Goal: Task Accomplishment & Management: Manage account settings

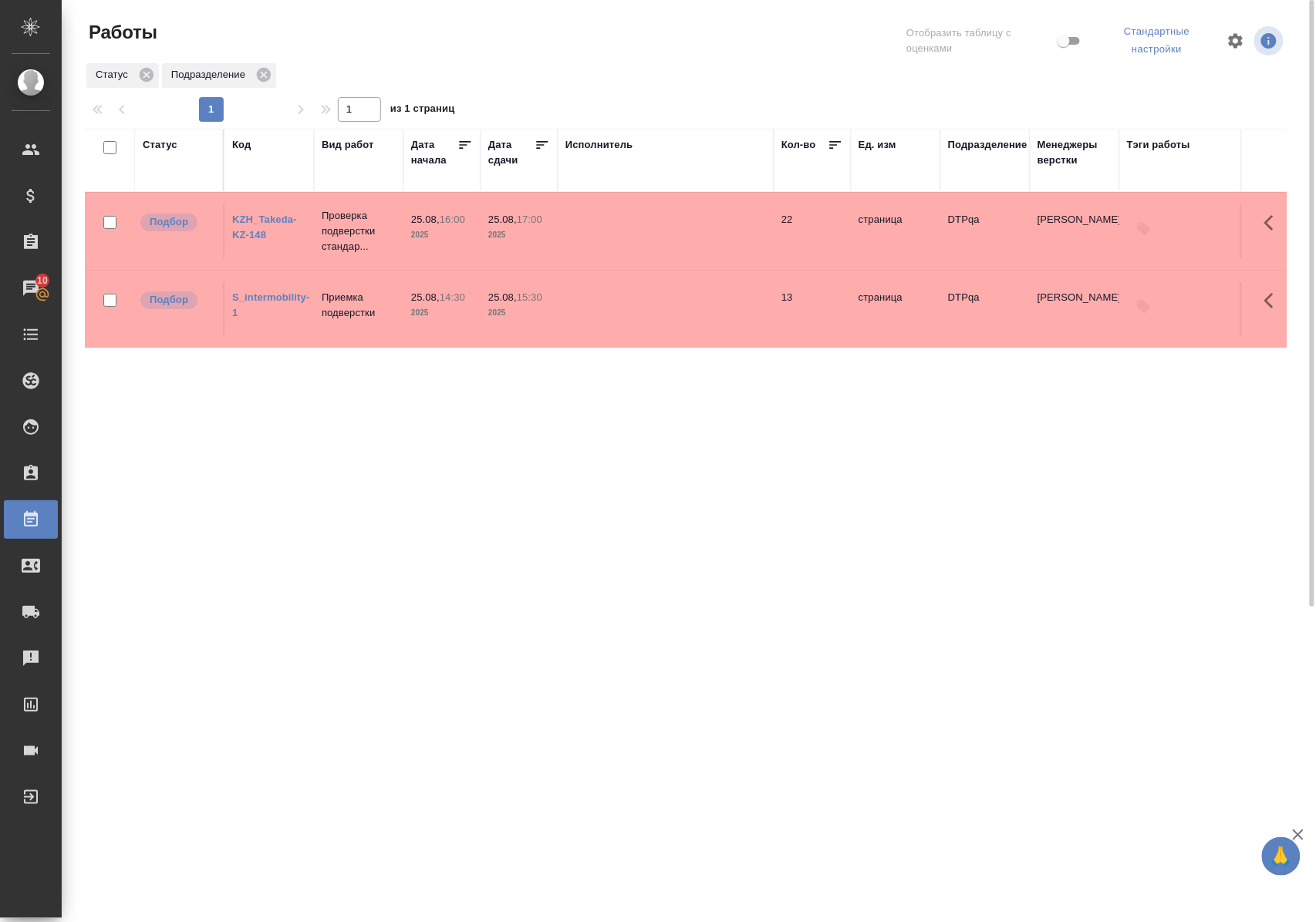
click at [338, 490] on div "Статус Код Вид работ Дата начала Дата сдачи Исполнитель Кол-во Ед. изм Подразде…" at bounding box center [686, 406] width 1202 height 555
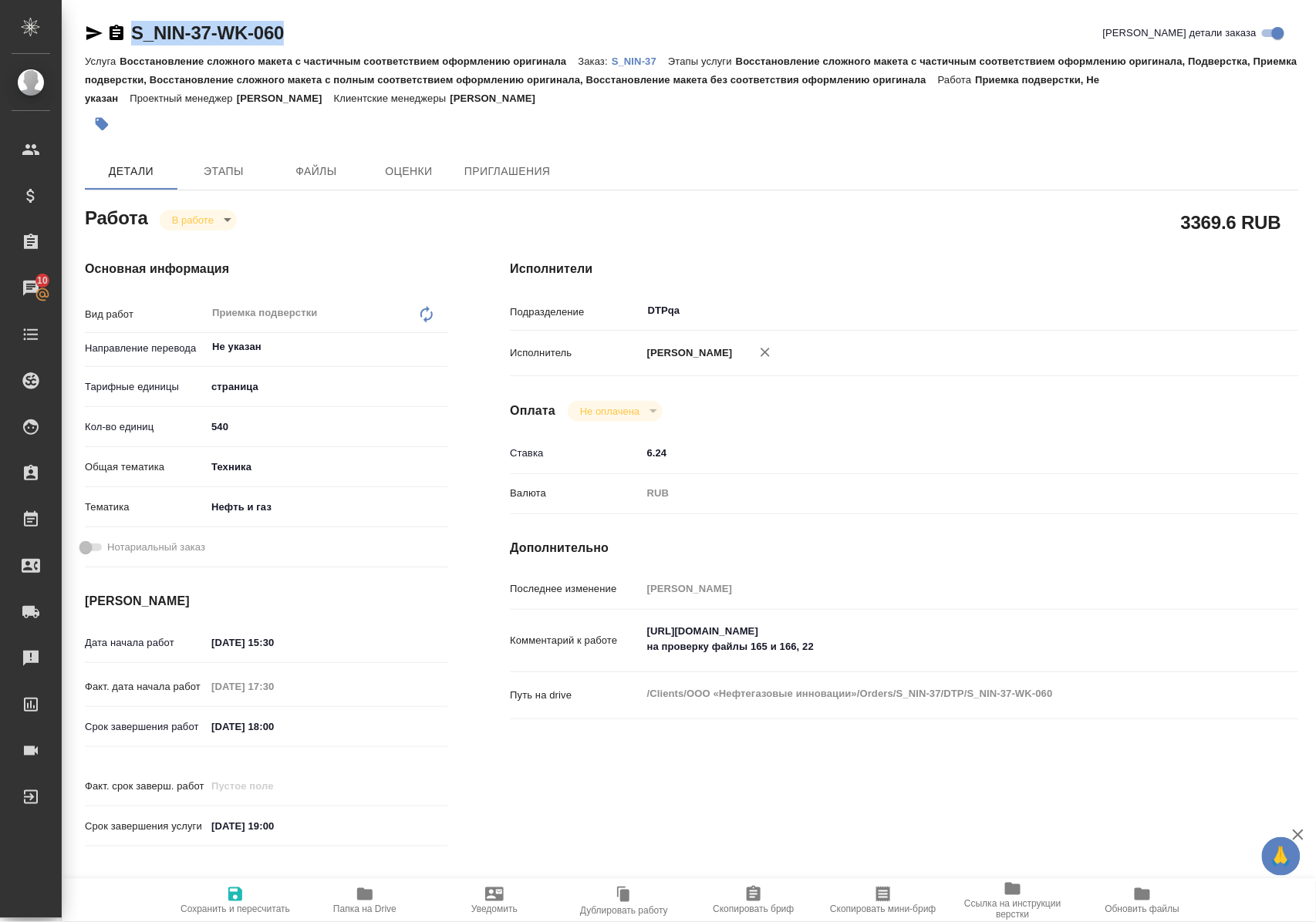
drag, startPoint x: 338, startPoint y: 41, endPoint x: 133, endPoint y: 34, distance: 205.1
click at [133, 34] on div "S_NIN-37-WK-060 Кратко детали заказа" at bounding box center [692, 32] width 1214 height 25
copy link "S_NIN-37-WK-060"
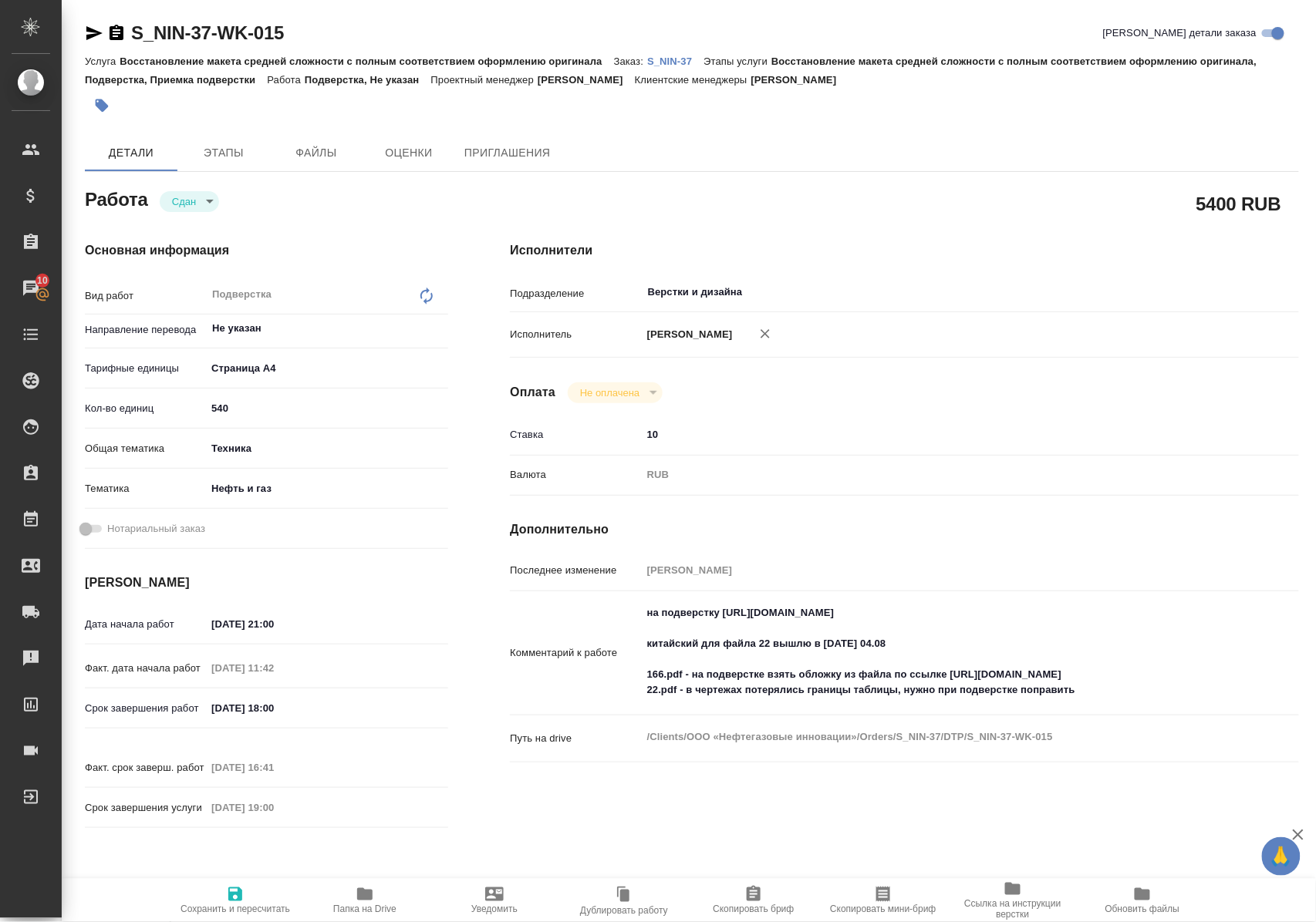
click at [680, 59] on p "S_NIN-37" at bounding box center [675, 61] width 56 height 12
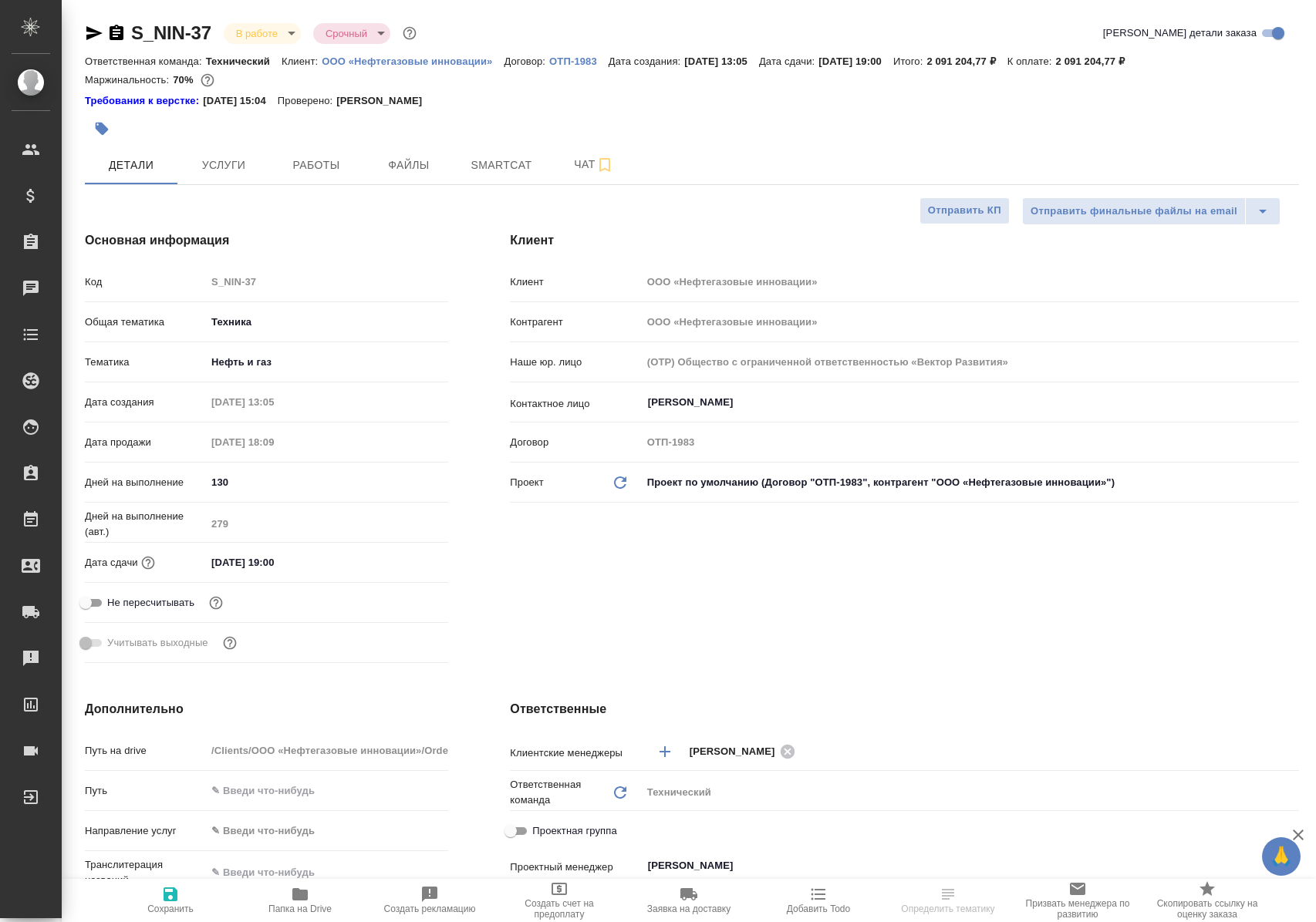
select select "RU"
click at [315, 161] on span "Работы" at bounding box center [315, 165] width 74 height 20
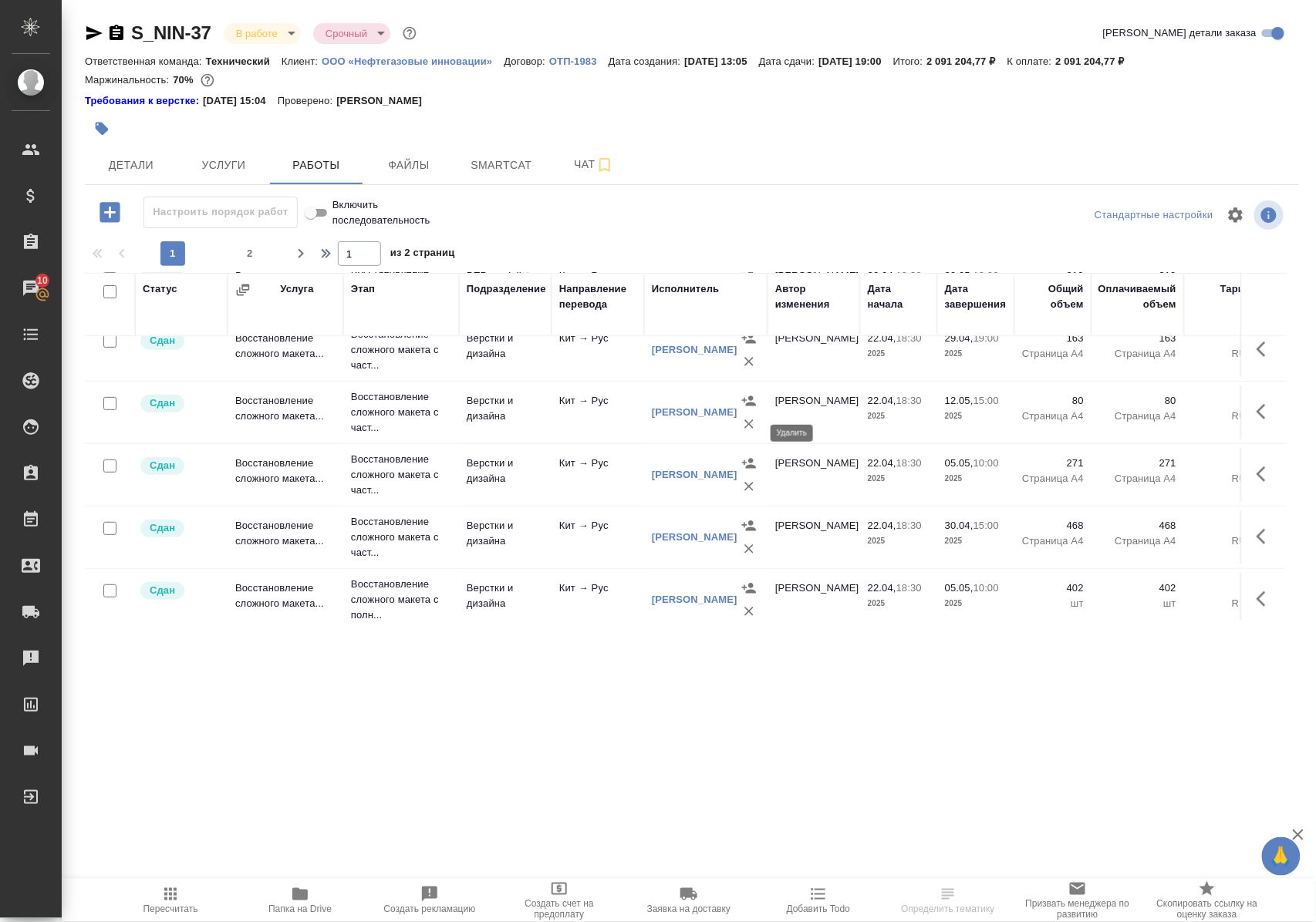
scroll to position [308, 0]
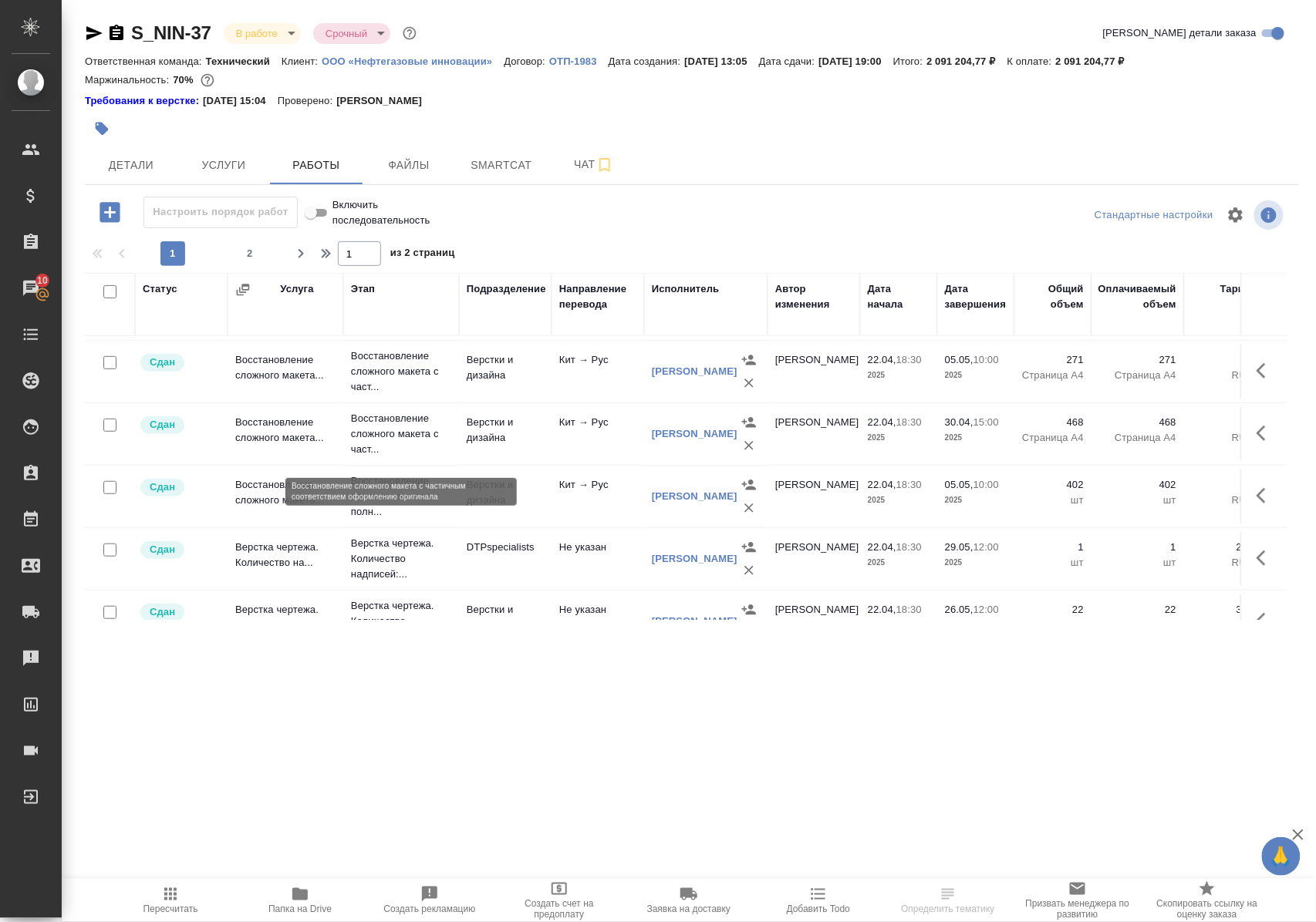
click at [371, 438] on p "Восстановление сложного макета с част..." at bounding box center [401, 434] width 100 height 46
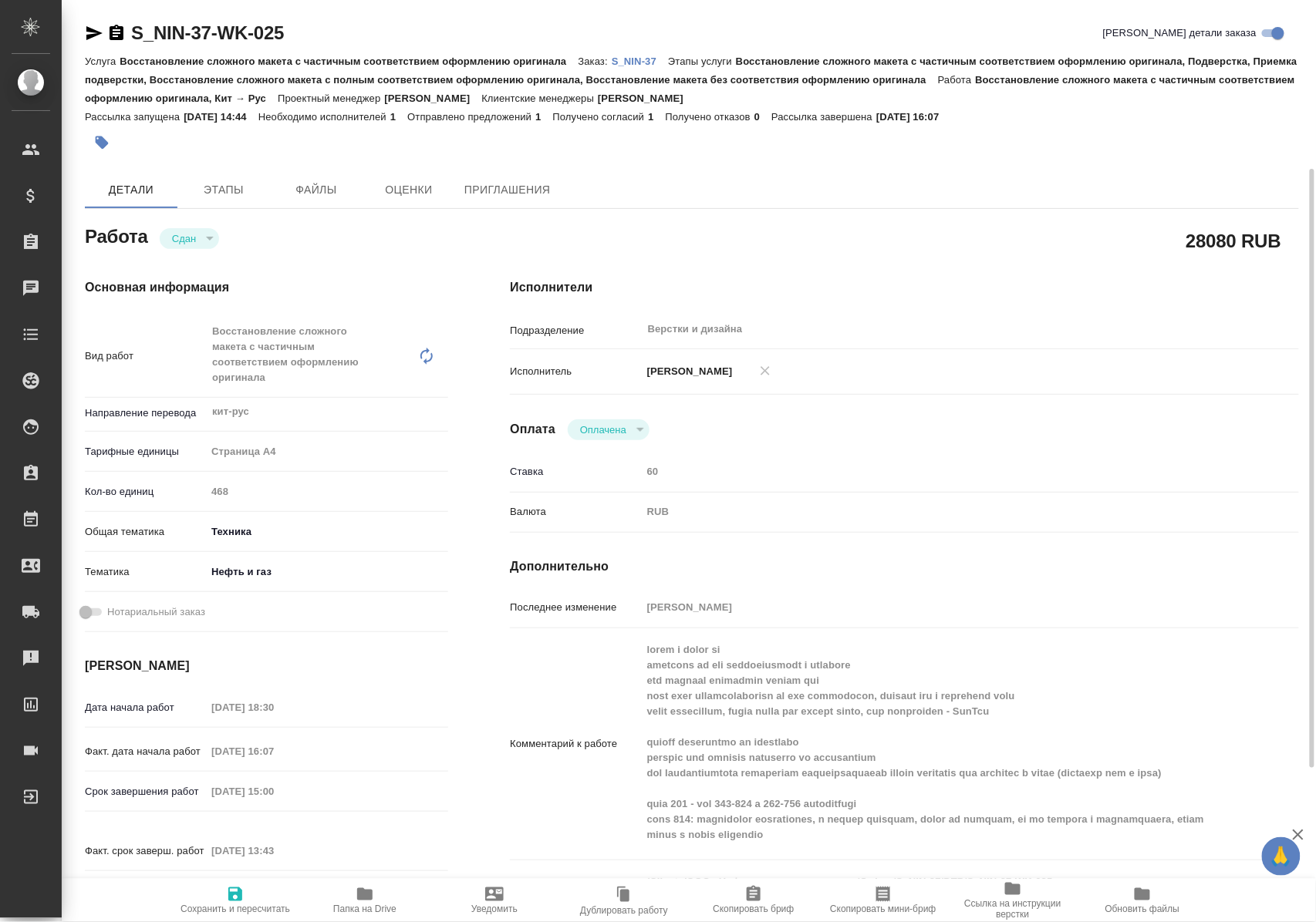
scroll to position [103, 0]
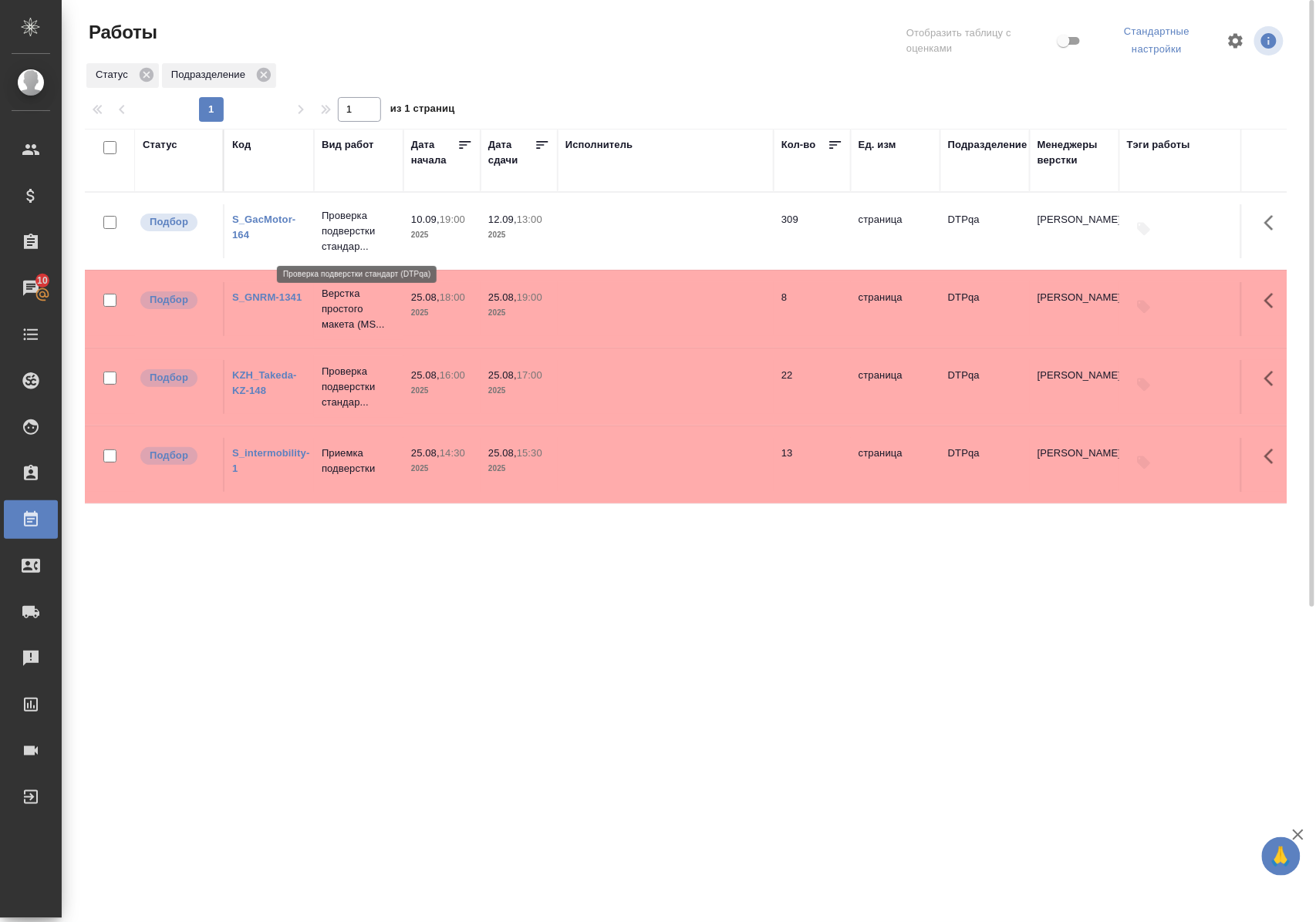
click at [346, 232] on p "Проверка подверстки стандар..." at bounding box center [358, 231] width 74 height 46
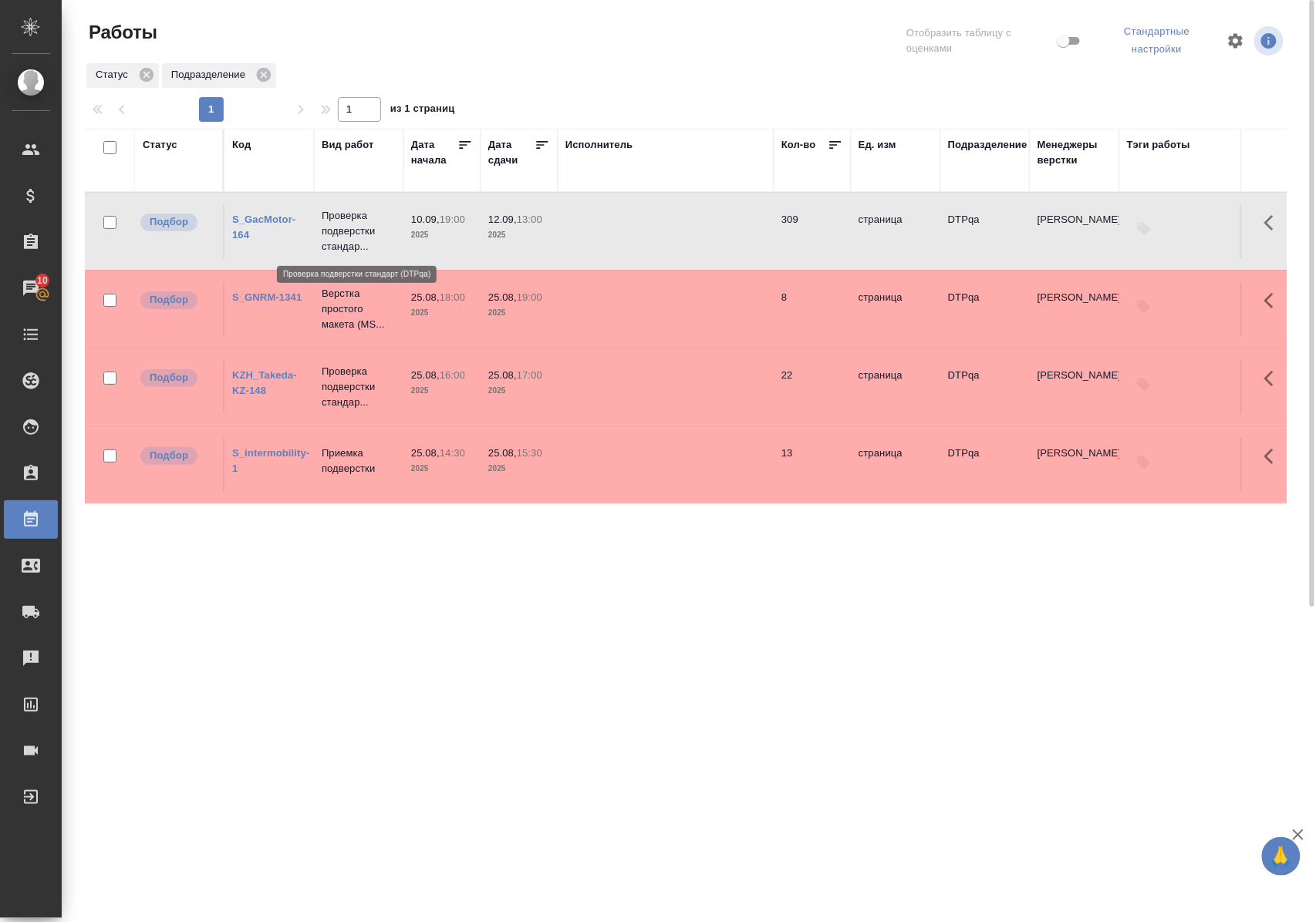
click at [346, 232] on p "Проверка подверстки стандар..." at bounding box center [358, 231] width 74 height 46
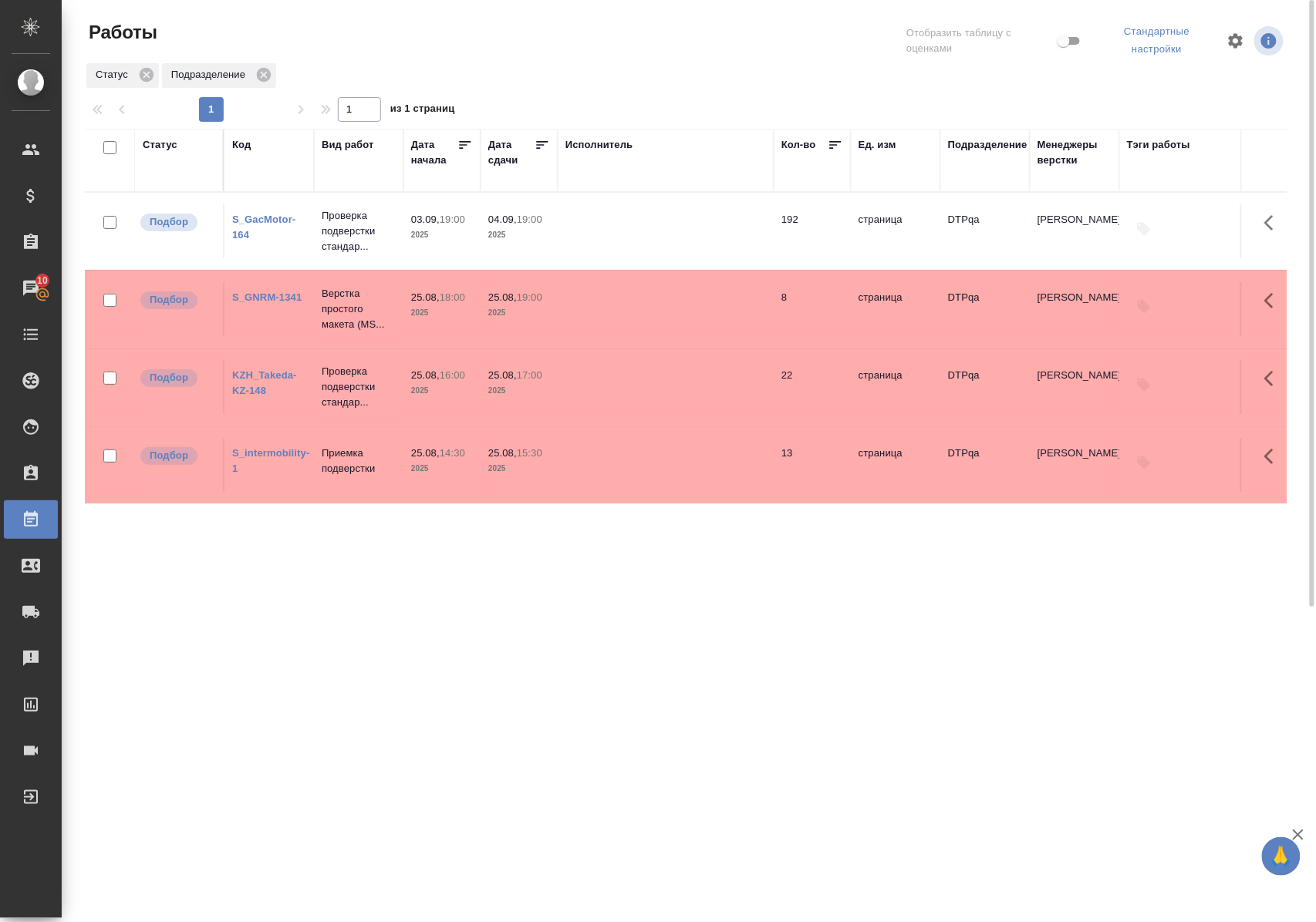
click at [273, 222] on link "S_GacMotor-164" at bounding box center [264, 227] width 63 height 27
click at [167, 140] on div "Статус" at bounding box center [160, 145] width 35 height 15
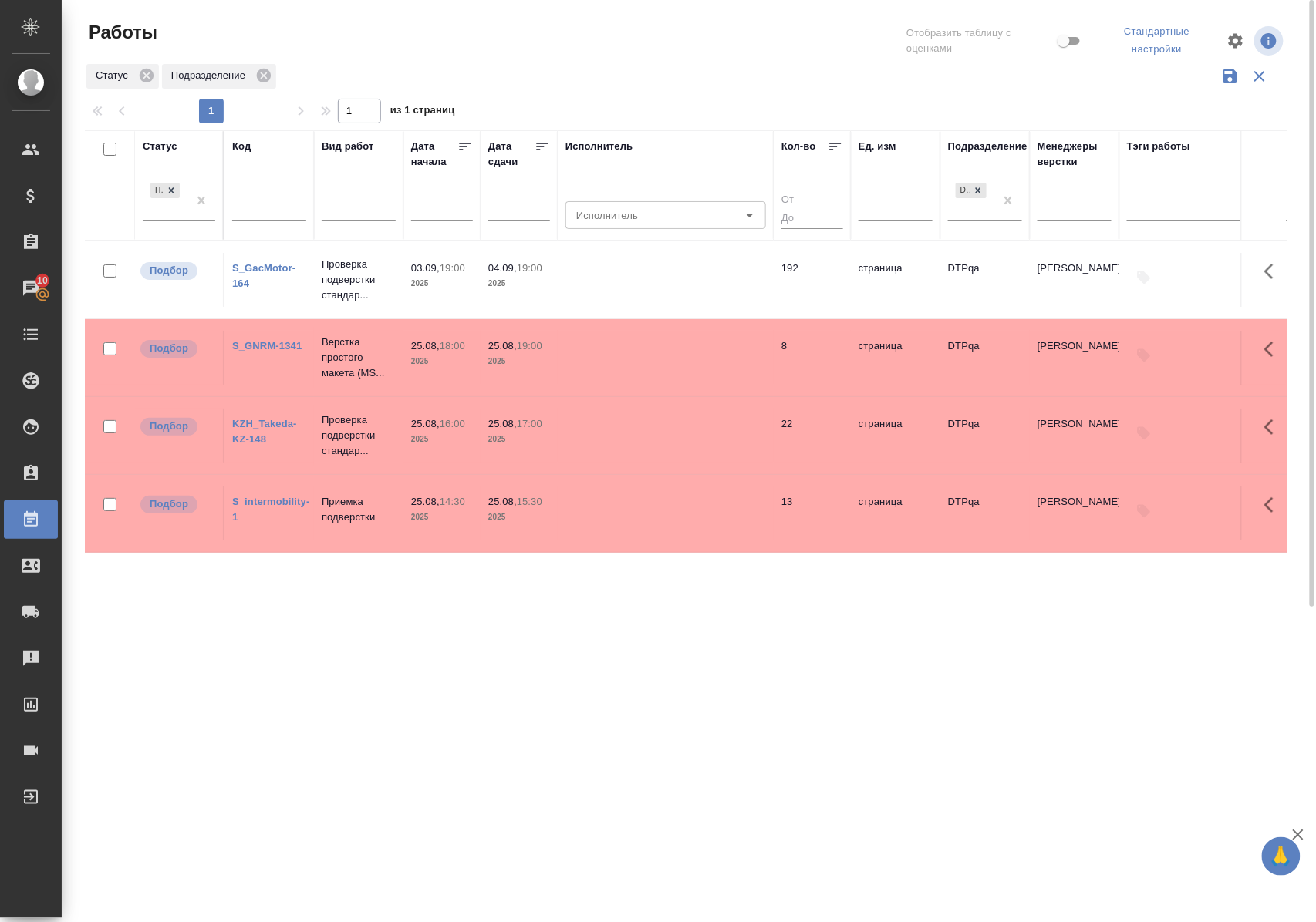
click at [188, 223] on div "Подбор" at bounding box center [179, 206] width 72 height 54
click at [189, 217] on div at bounding box center [201, 200] width 28 height 42
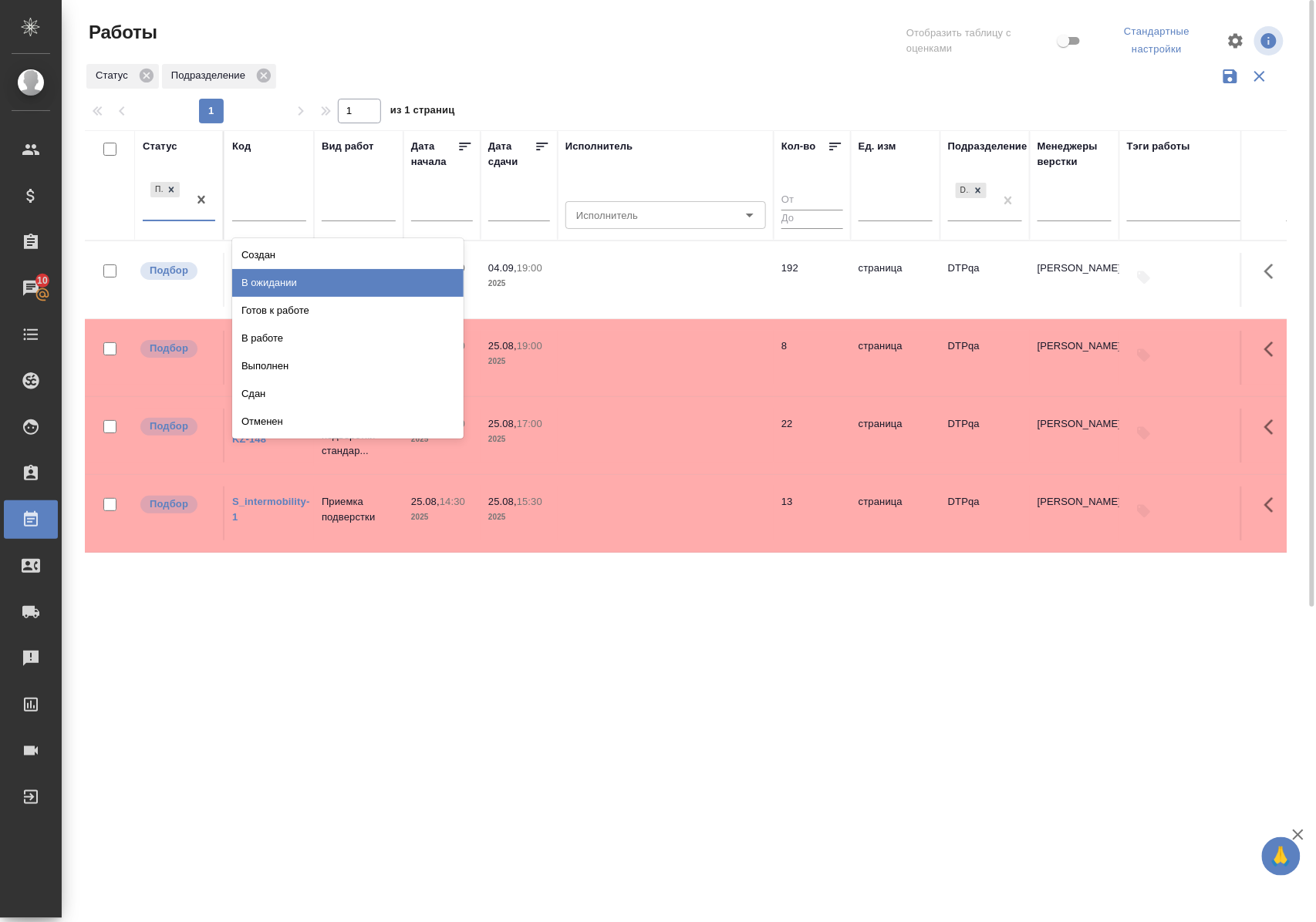
click at [260, 284] on div "В ожидании" at bounding box center [348, 283] width 231 height 28
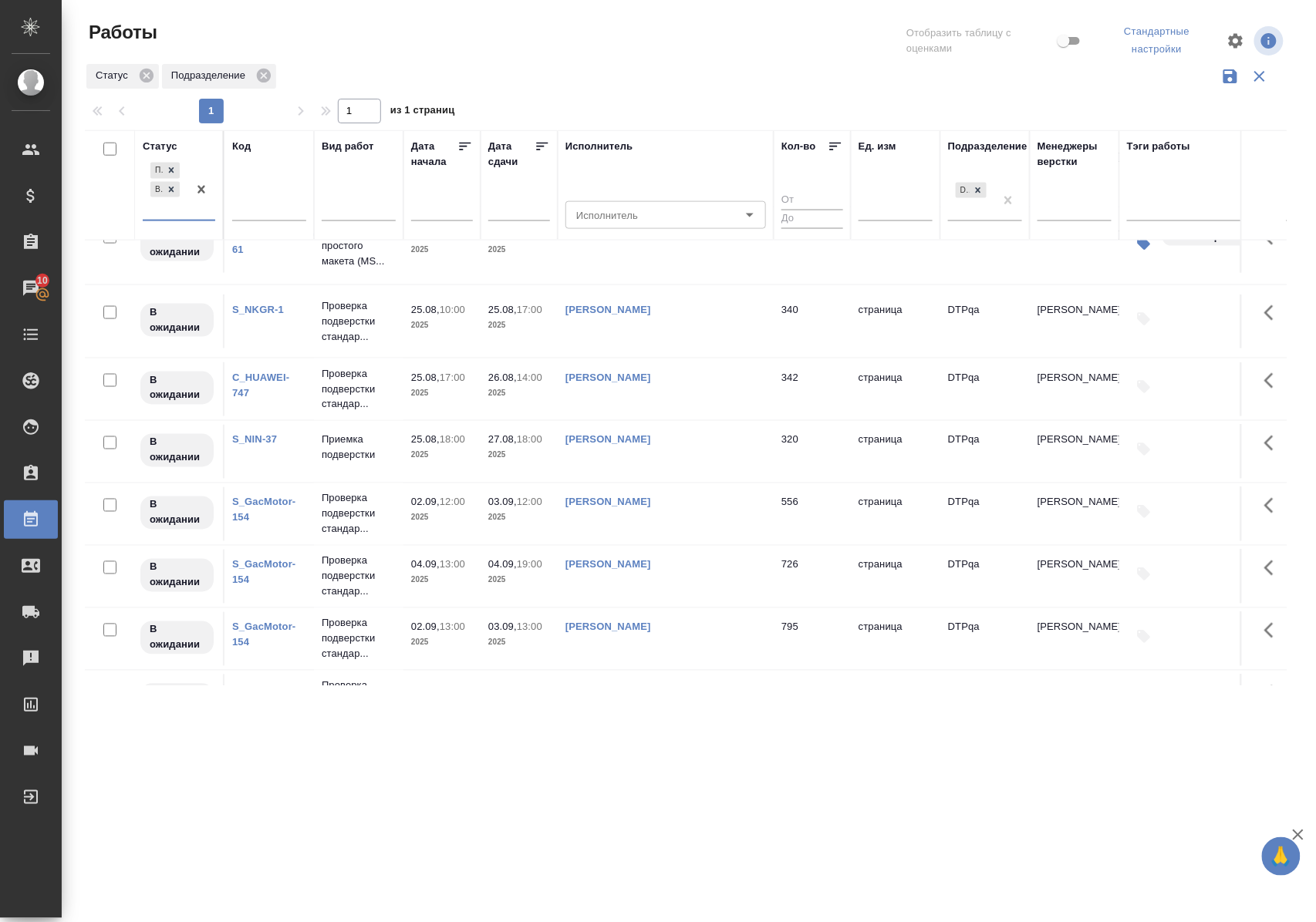
scroll to position [932, 0]
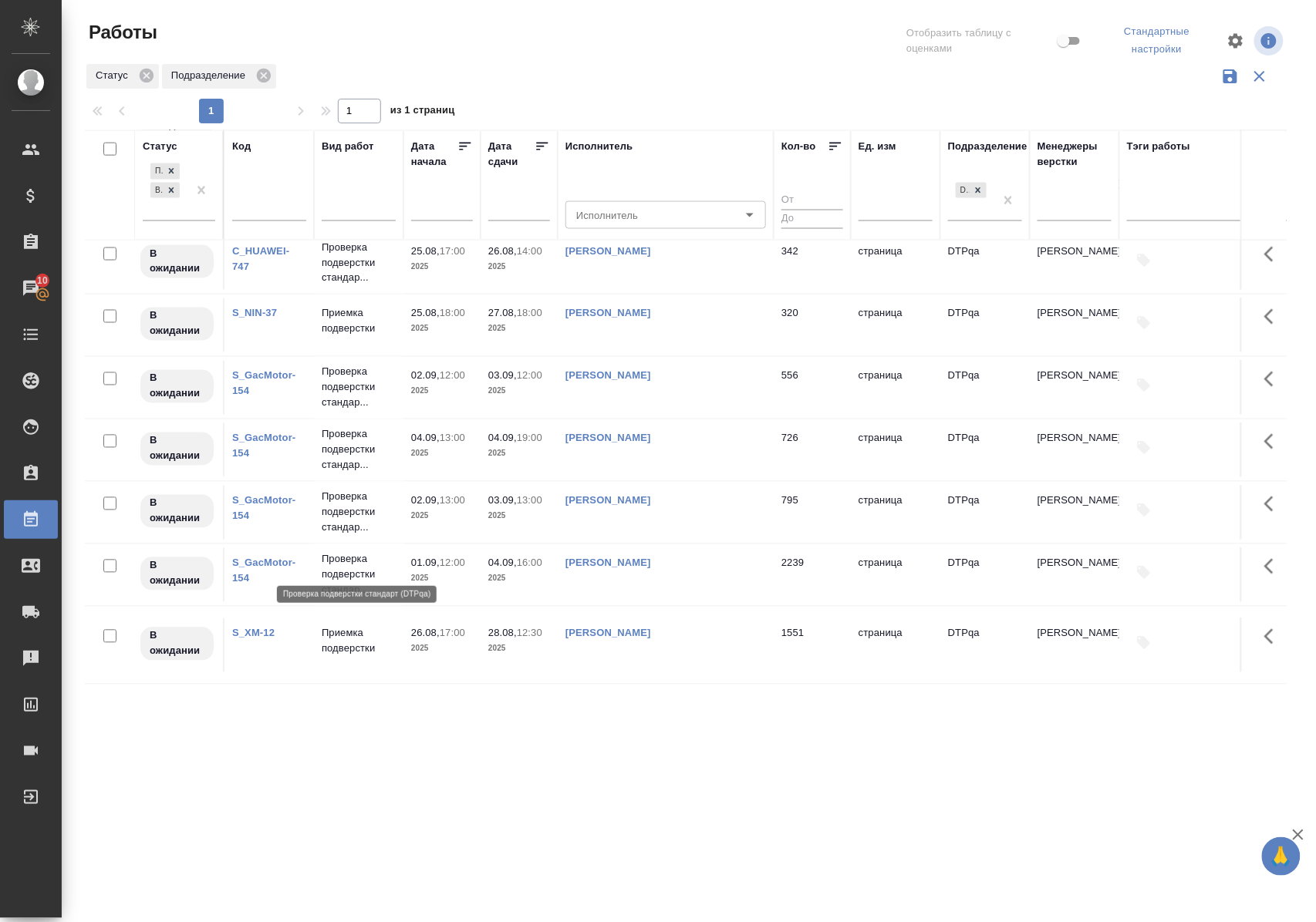
click at [337, 552] on p "Проверка подверстки стандар..." at bounding box center [358, 575] width 74 height 46
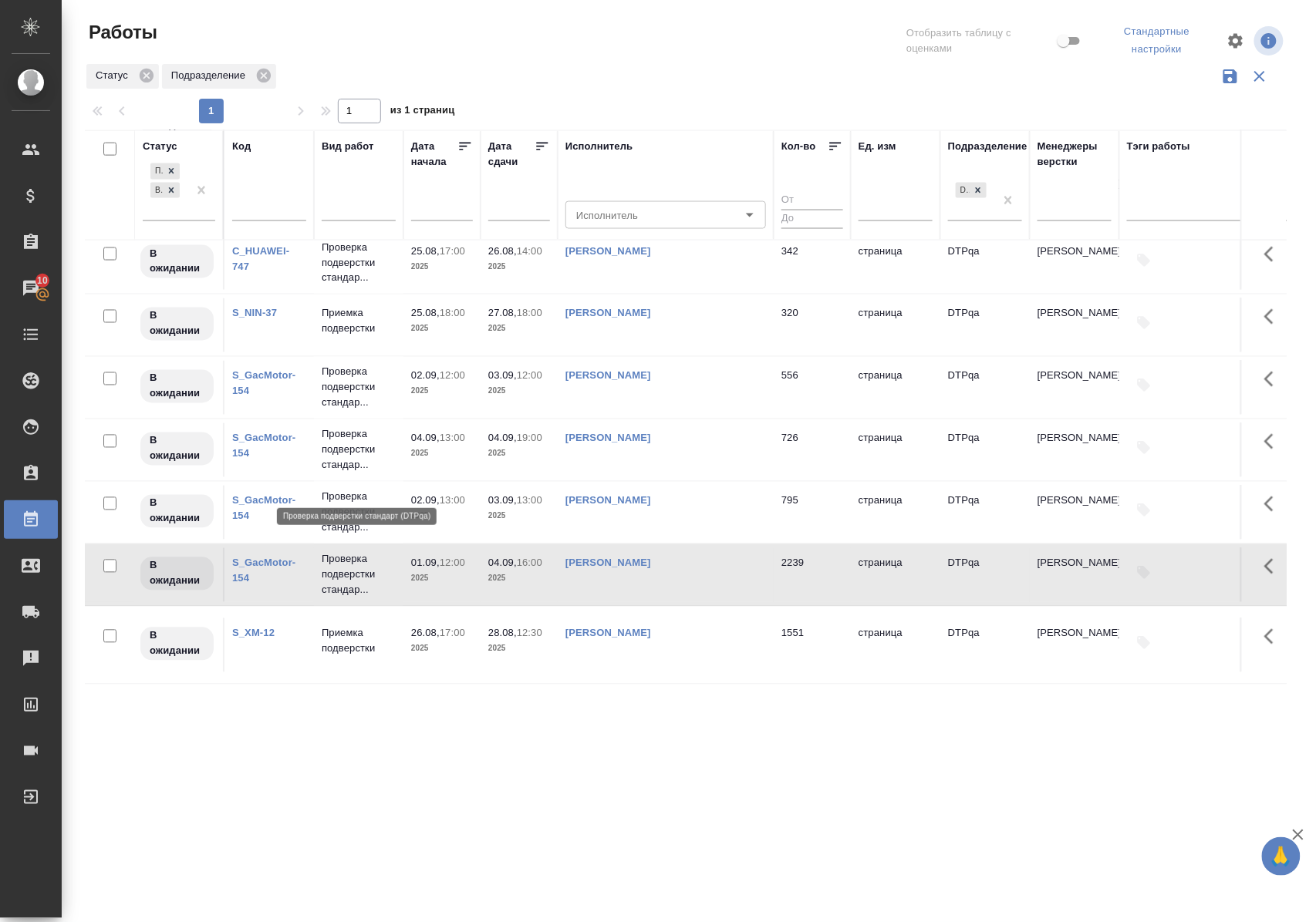
click at [343, 489] on p "Проверка подверстки стандар..." at bounding box center [358, 512] width 74 height 46
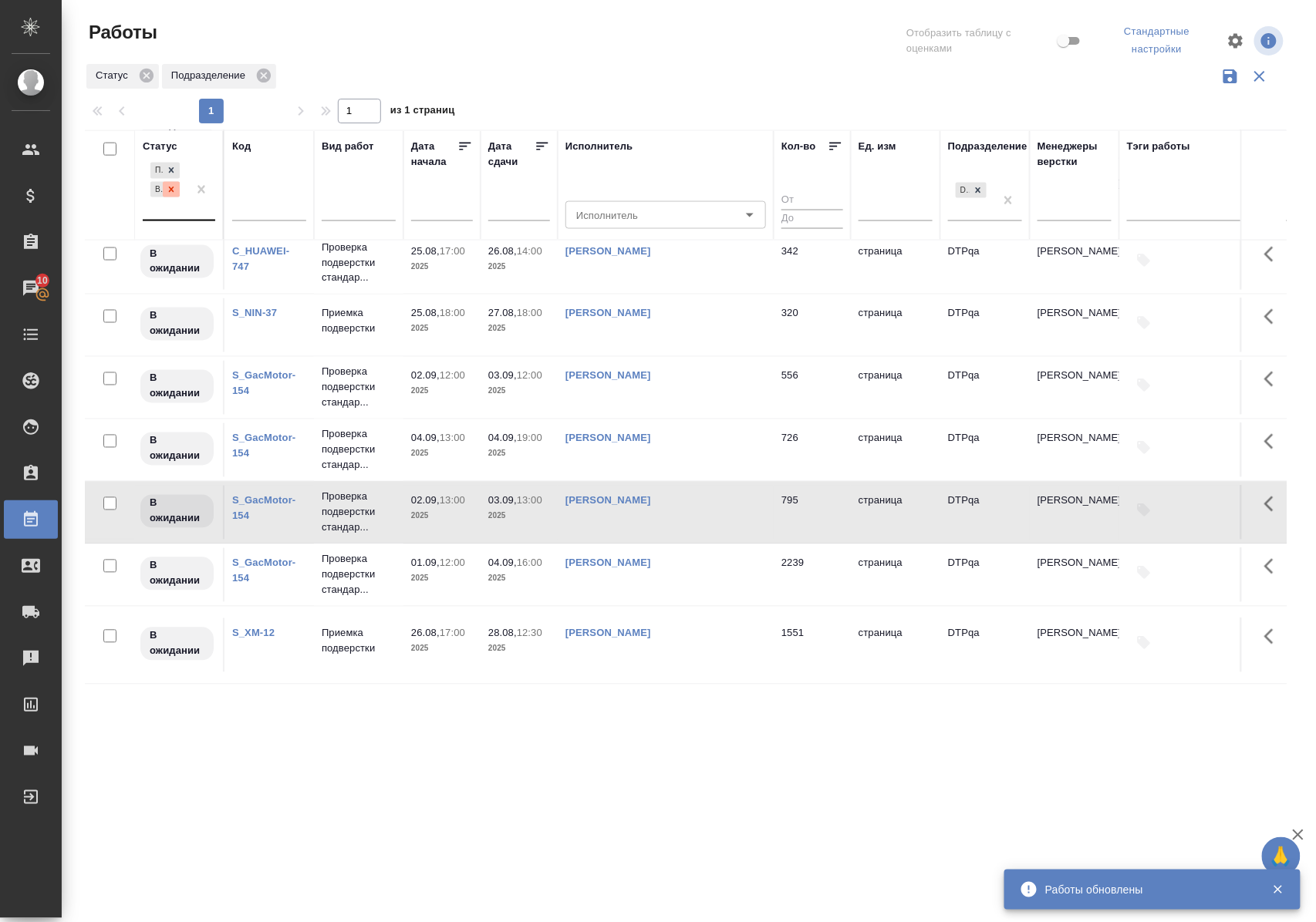
click at [168, 192] on icon at bounding box center [171, 189] width 11 height 11
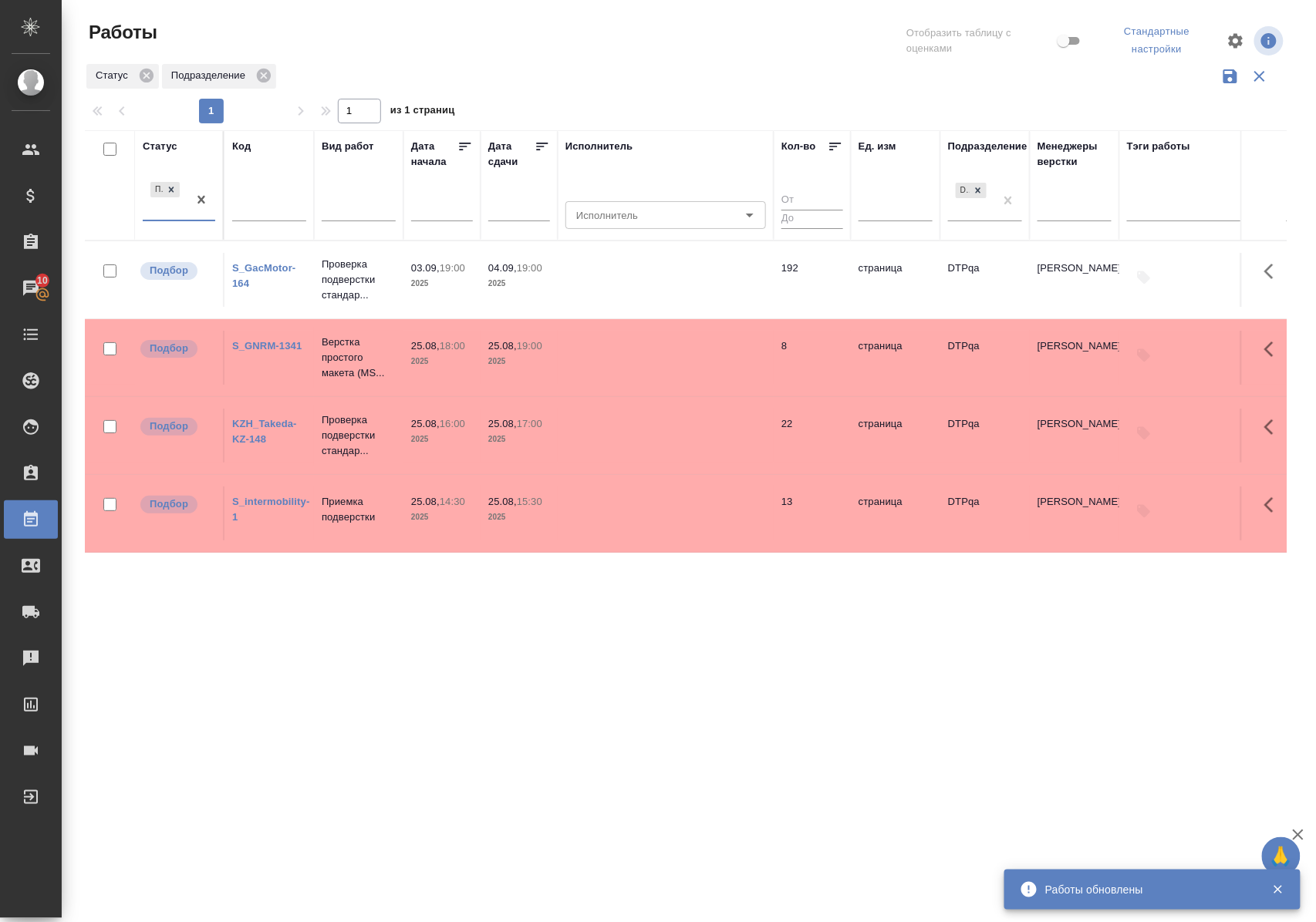
scroll to position [0, 0]
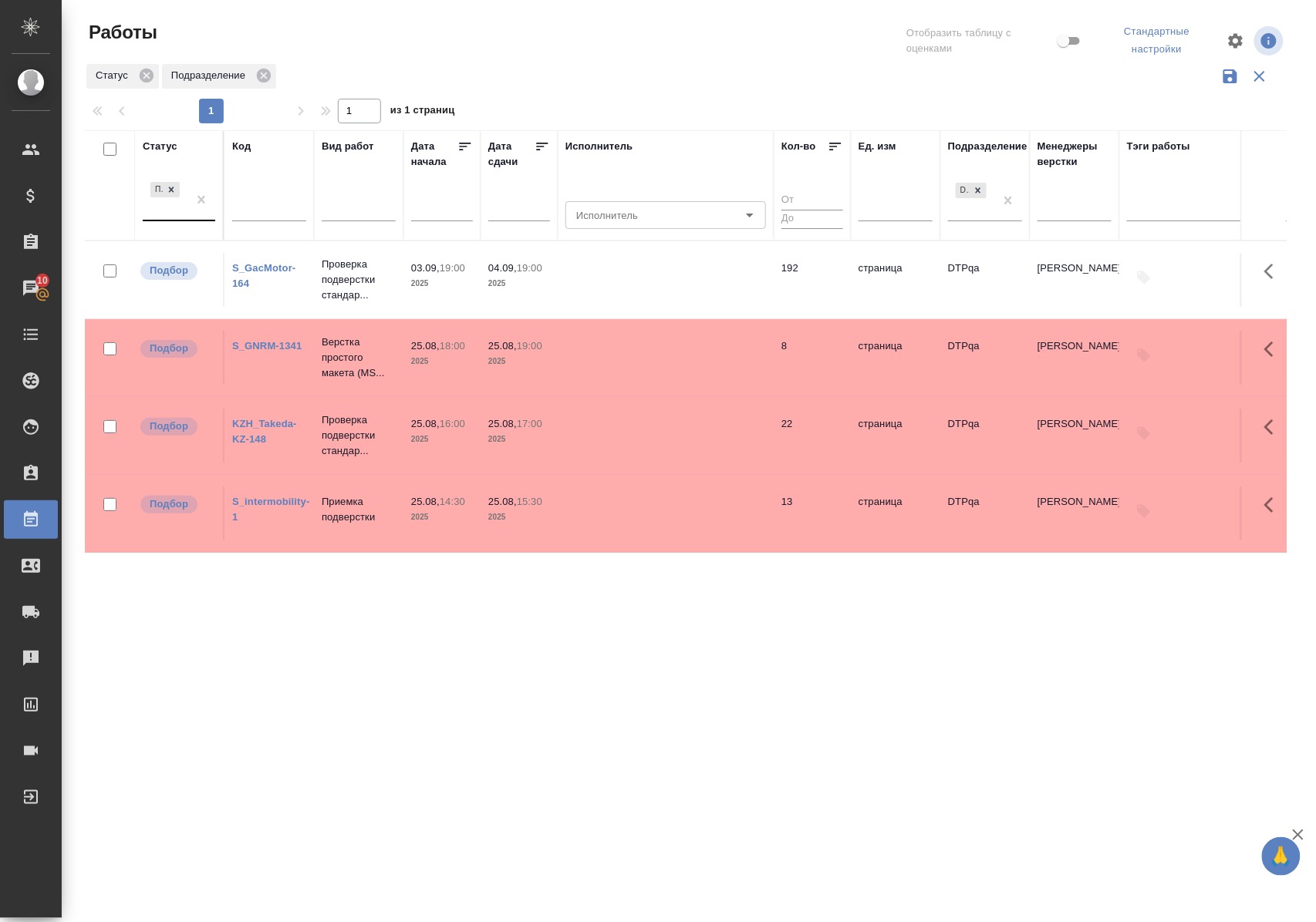
click at [171, 142] on div "Статус" at bounding box center [160, 146] width 35 height 15
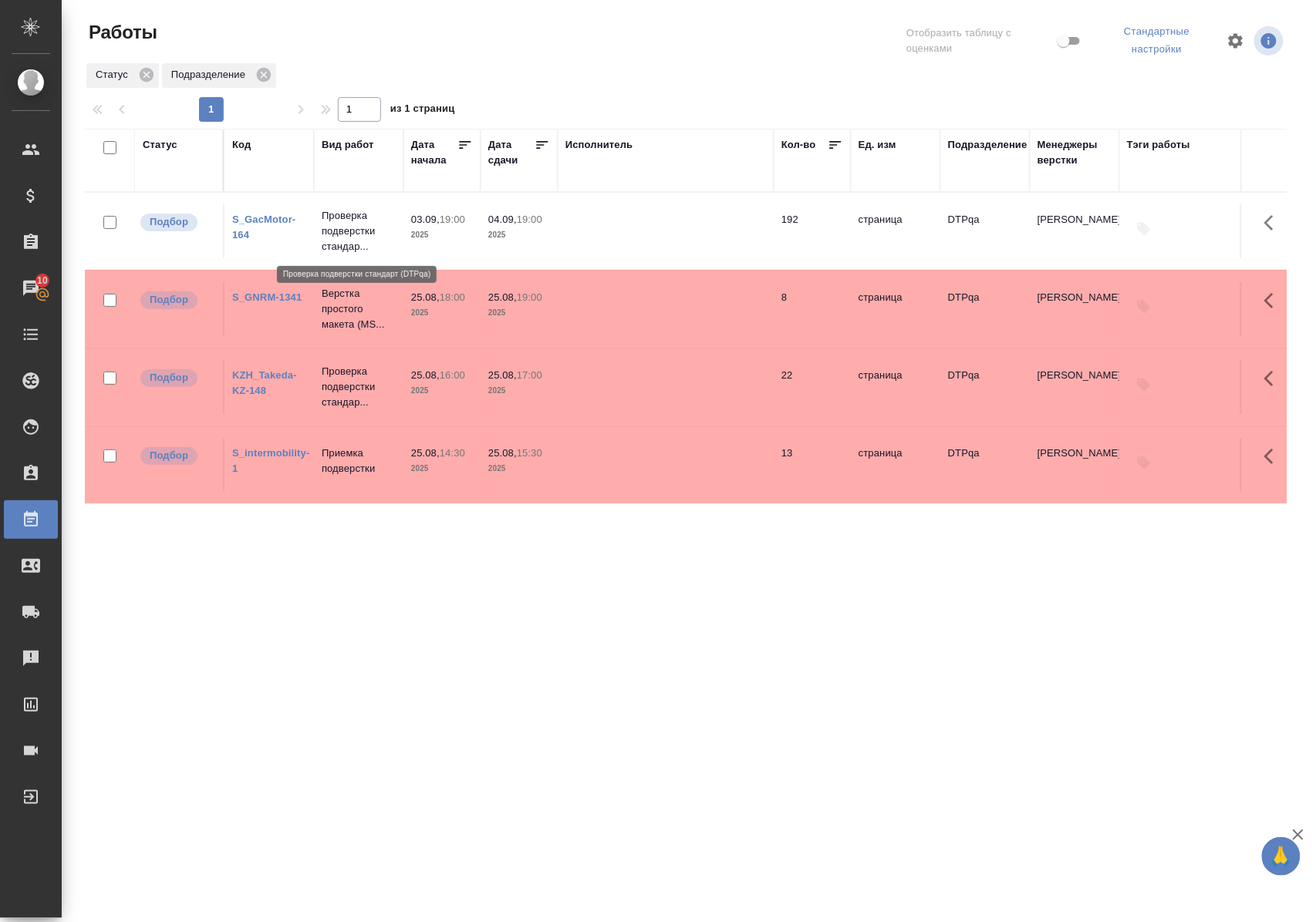
click at [340, 232] on p "Проверка подверстки стандар..." at bounding box center [358, 231] width 74 height 46
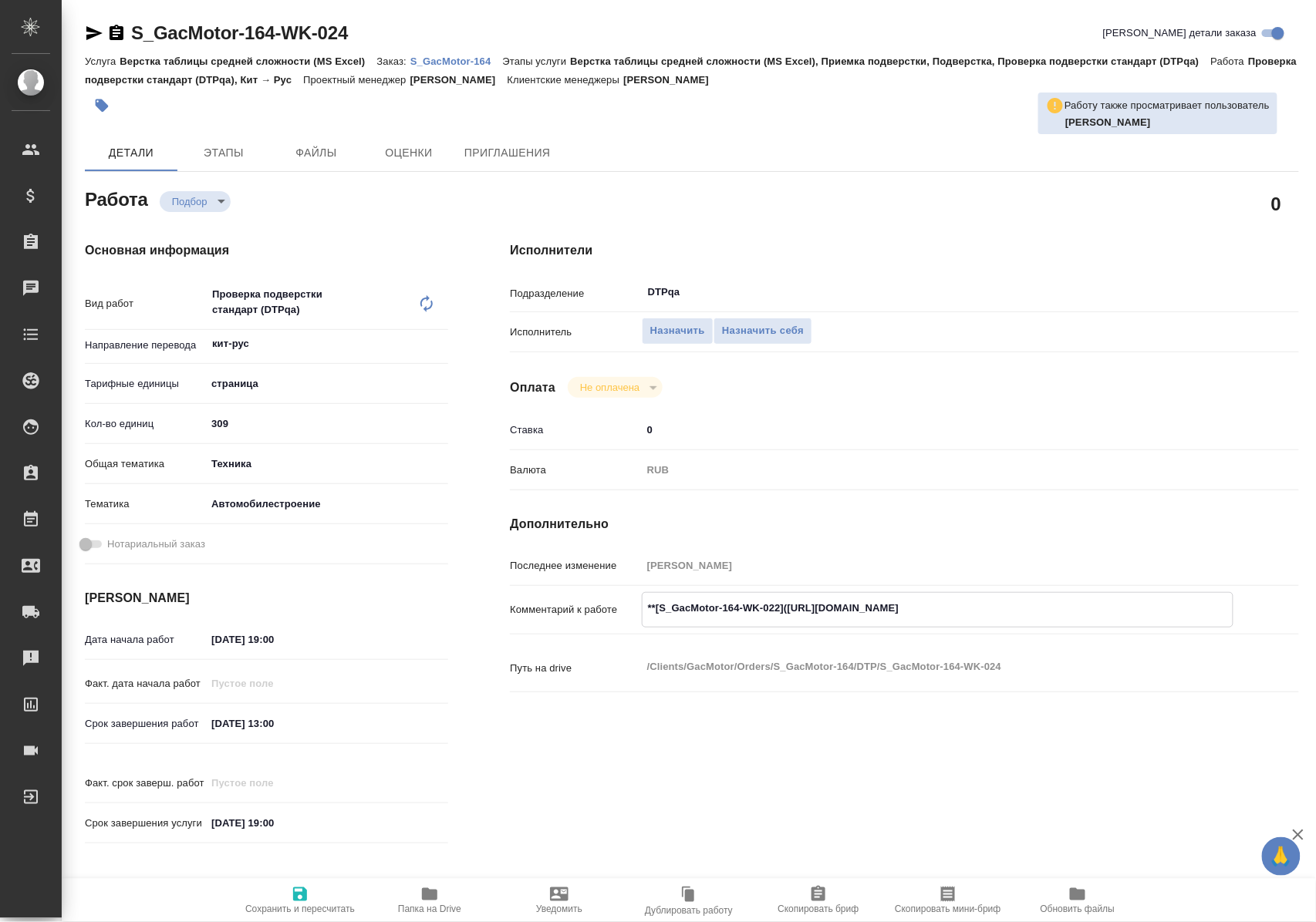
drag, startPoint x: 799, startPoint y: 612, endPoint x: 1105, endPoint y: 608, distance: 306.0
click at [1105, 608] on textarea "**[S_GacMotor-164-WK-022](https://tera.awatera.com/Work/68a871137e92628b2e582b6…" at bounding box center [938, 608] width 590 height 26
click at [759, 325] on span "Назначить себя" at bounding box center [763, 331] width 82 height 18
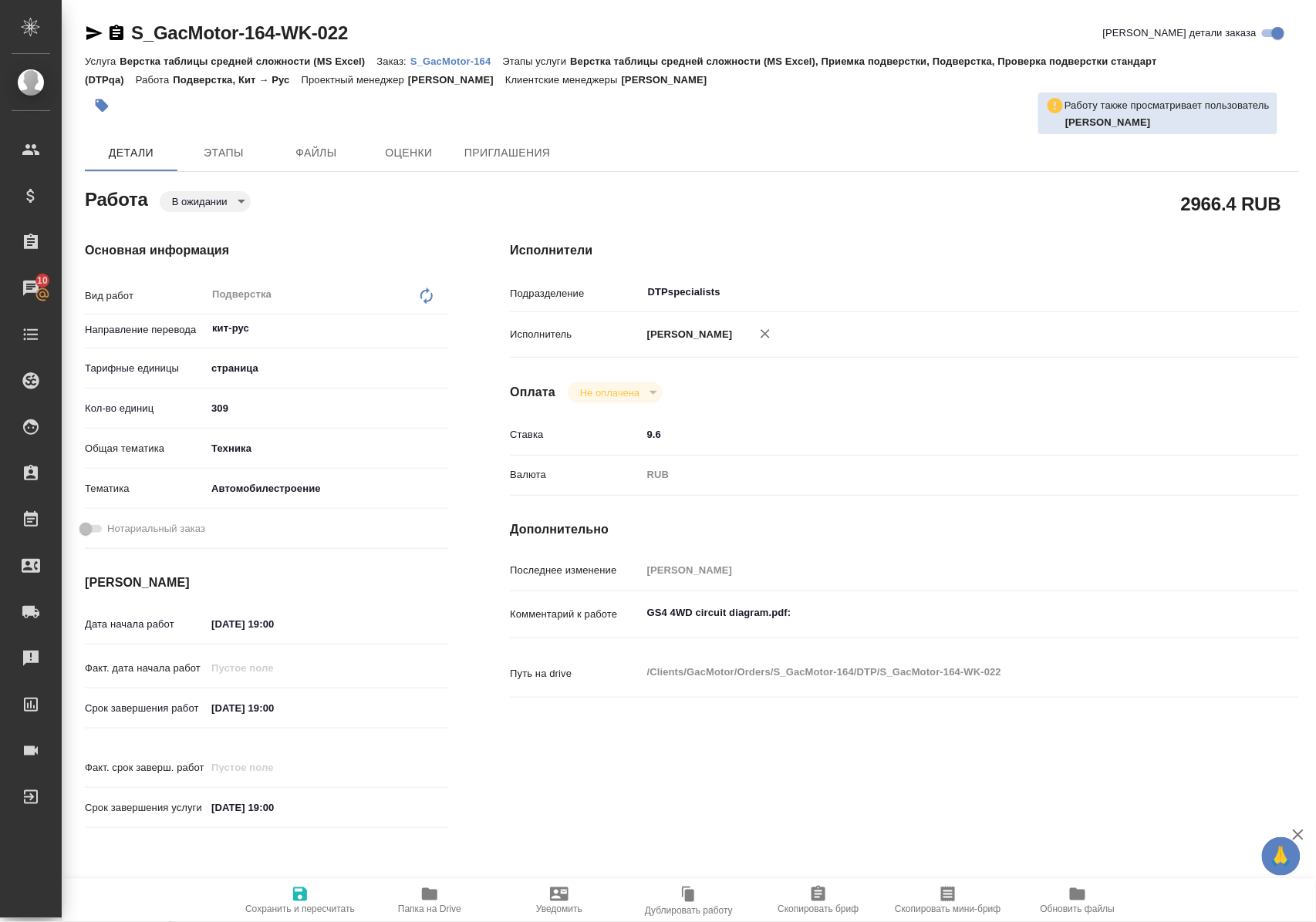
click at [474, 59] on p "S_GacMotor-164" at bounding box center [457, 61] width 93 height 12
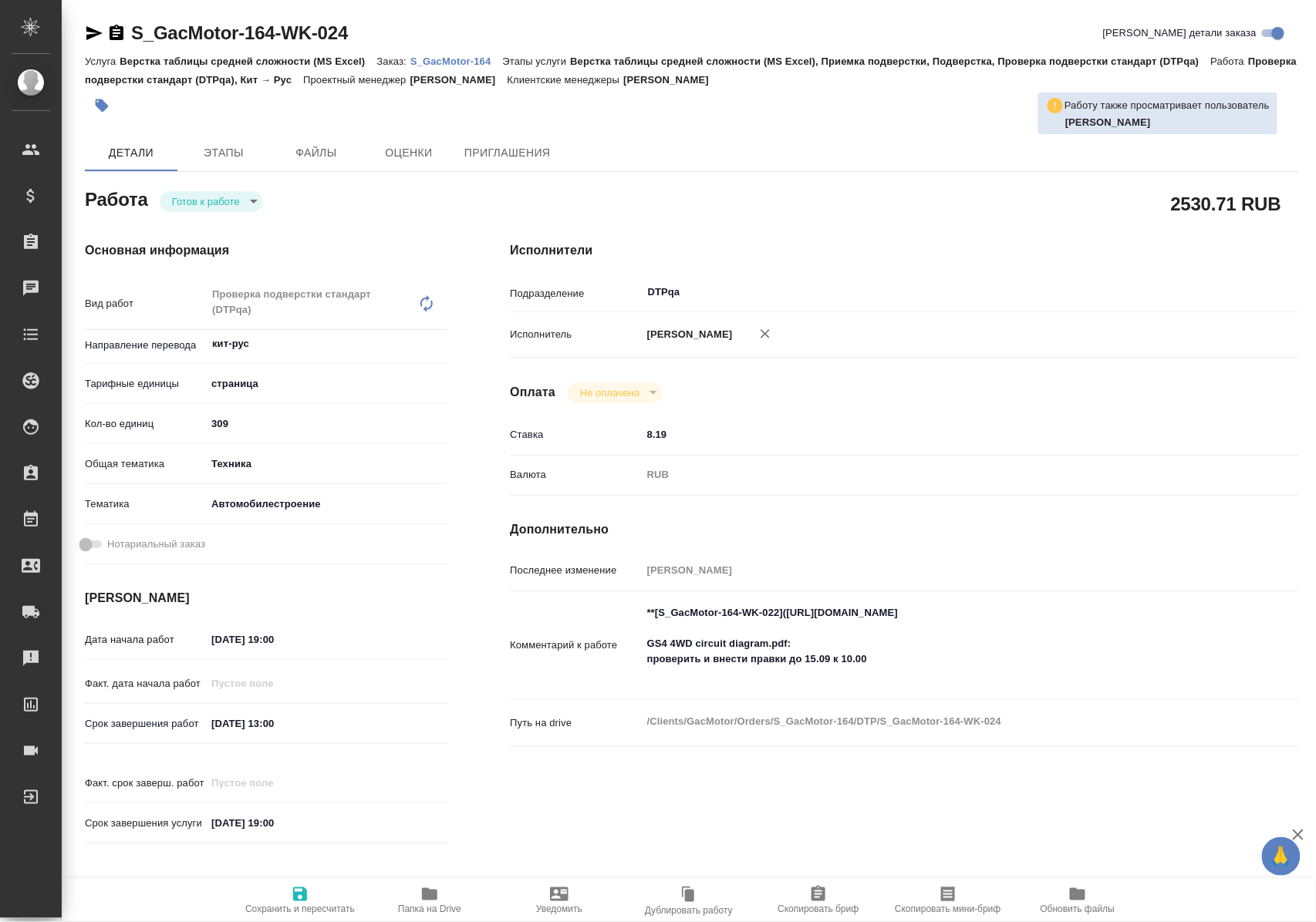
type textarea "x"
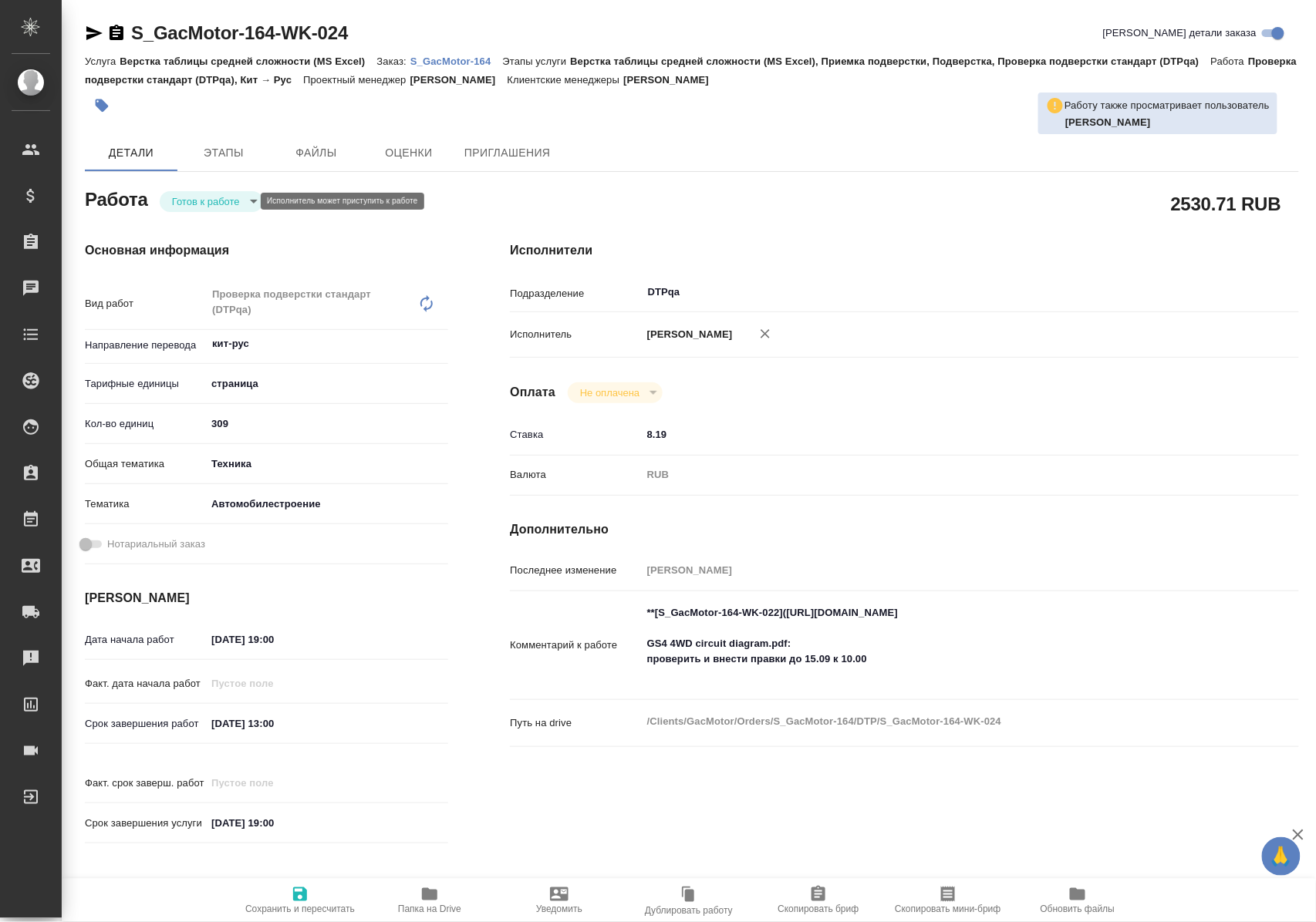
click at [241, 199] on body "🙏 .cls-1 fill:#fff; AWATERA [PERSON_NAME] Клиенты Спецификации Заказы Чаты Todo…" at bounding box center [658, 461] width 1316 height 922
type textarea "x"
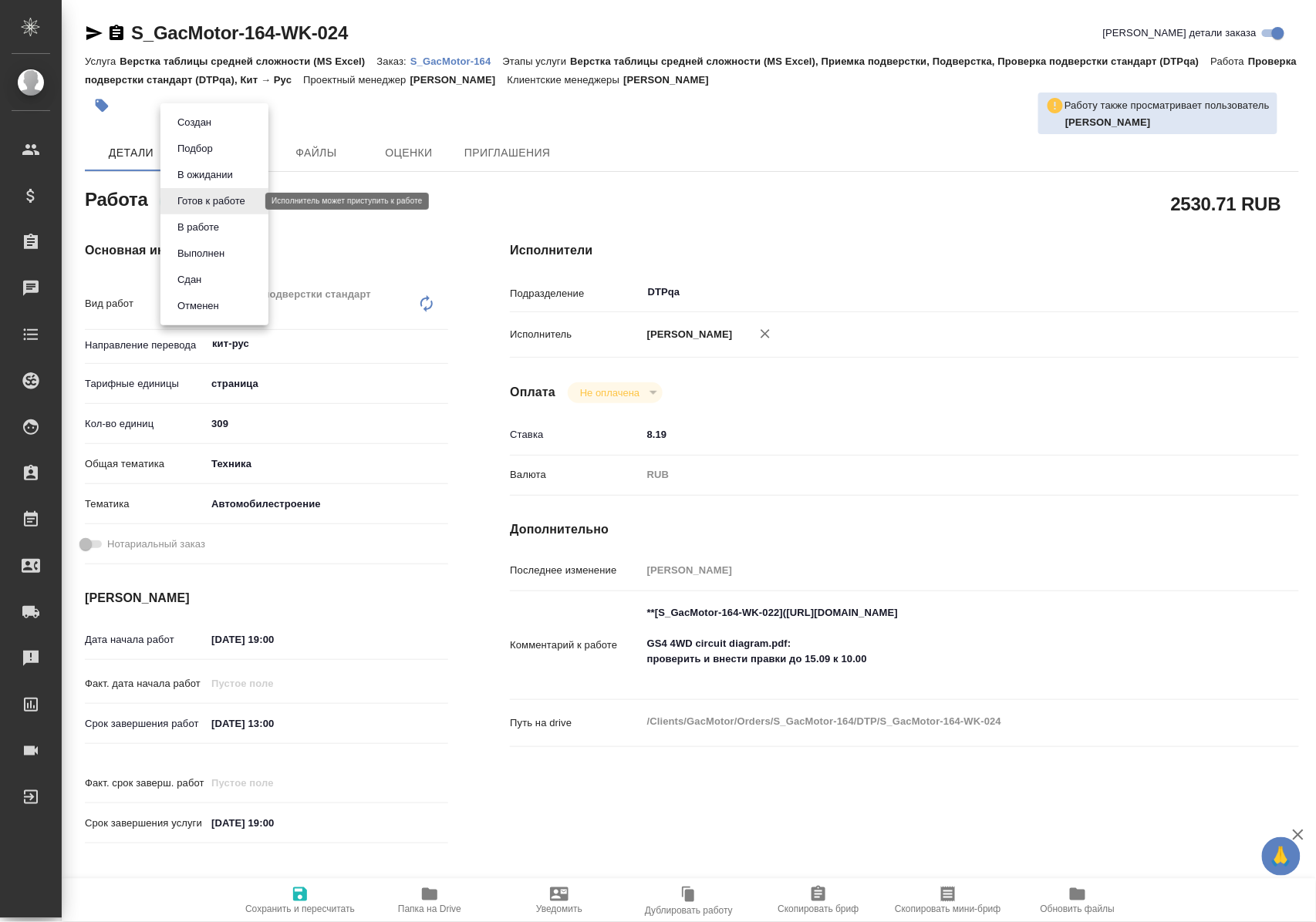
type textarea "x"
click at [235, 171] on button "В ожидании" at bounding box center [205, 175] width 65 height 17
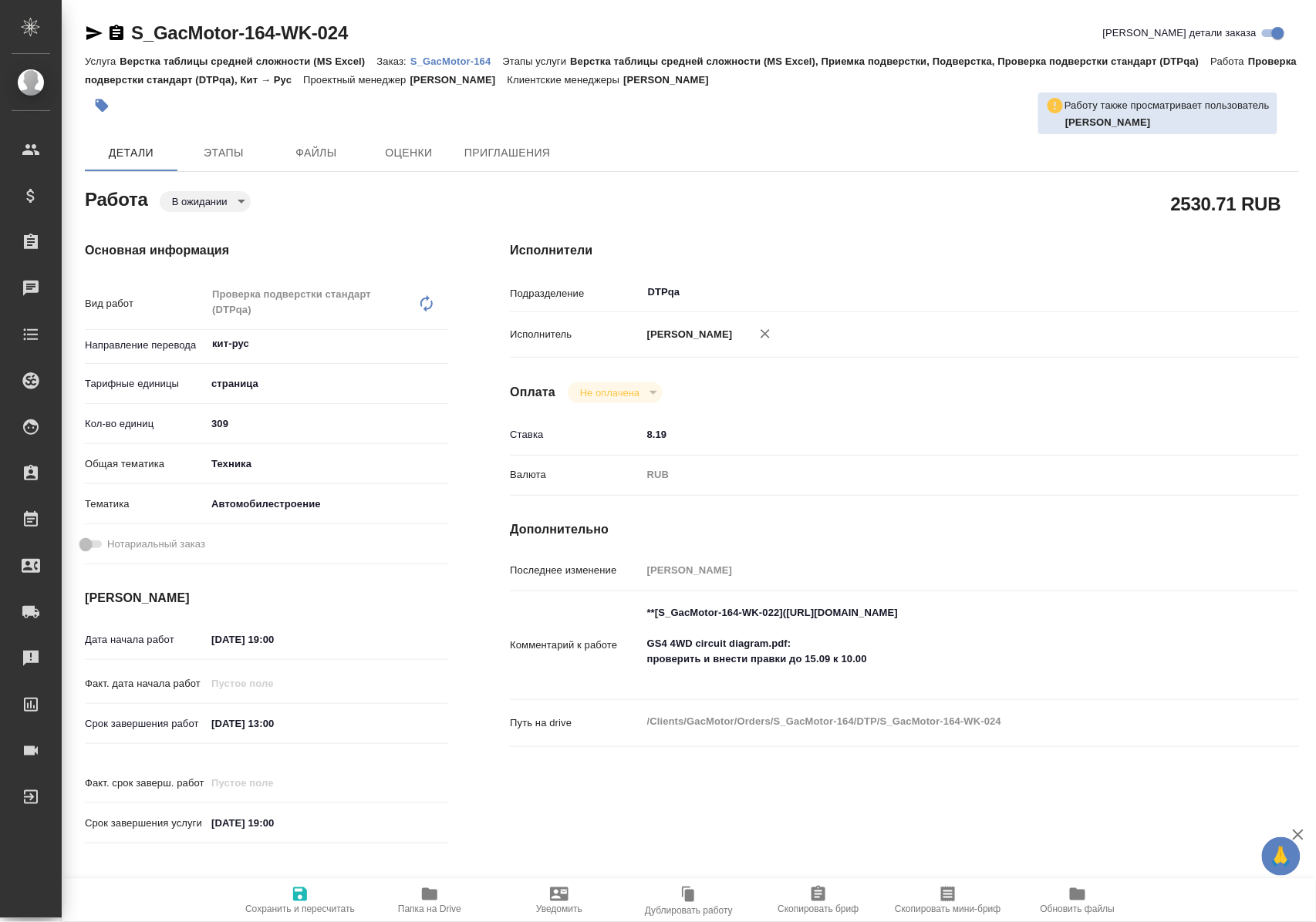
type textarea "x"
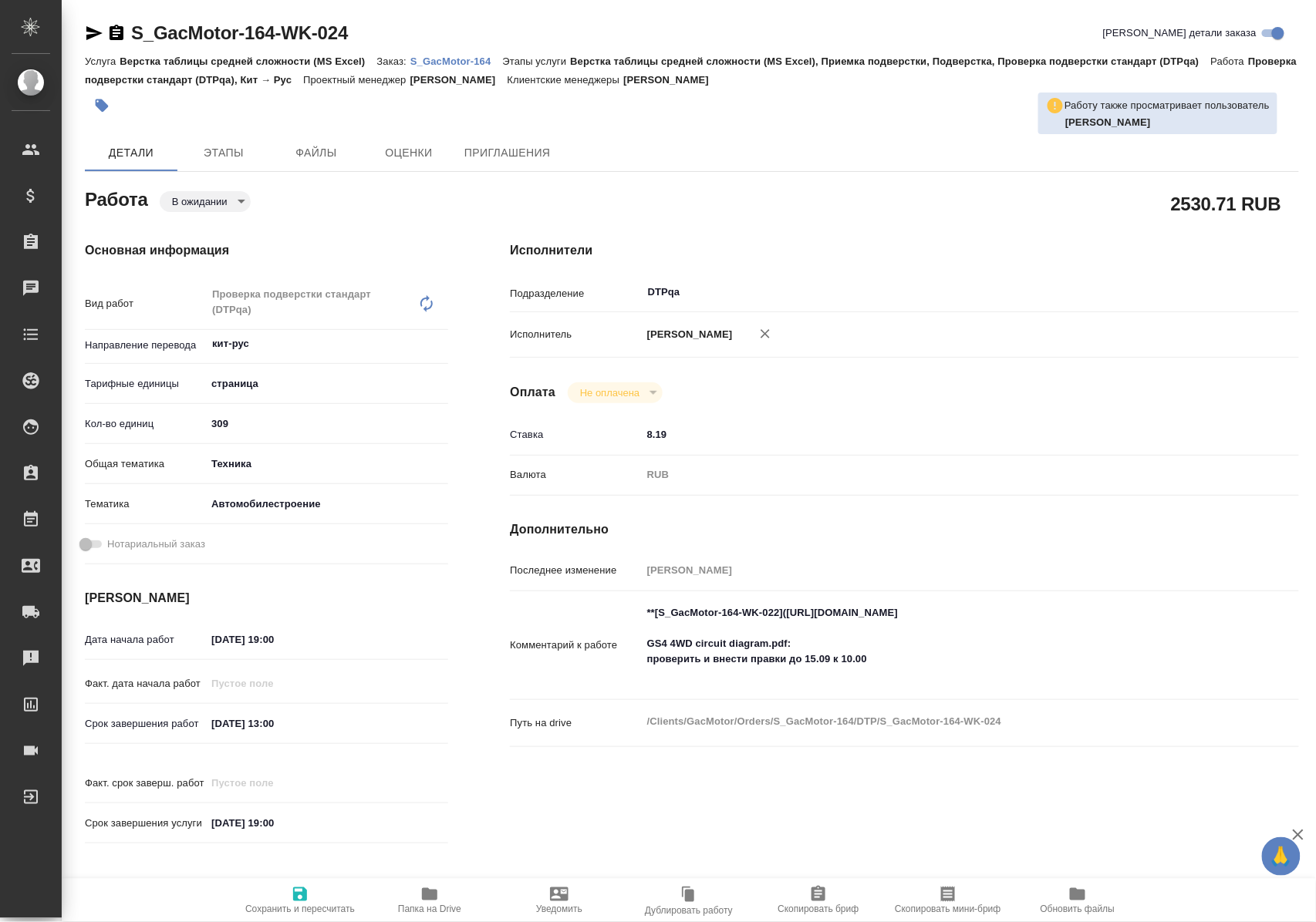
type textarea "x"
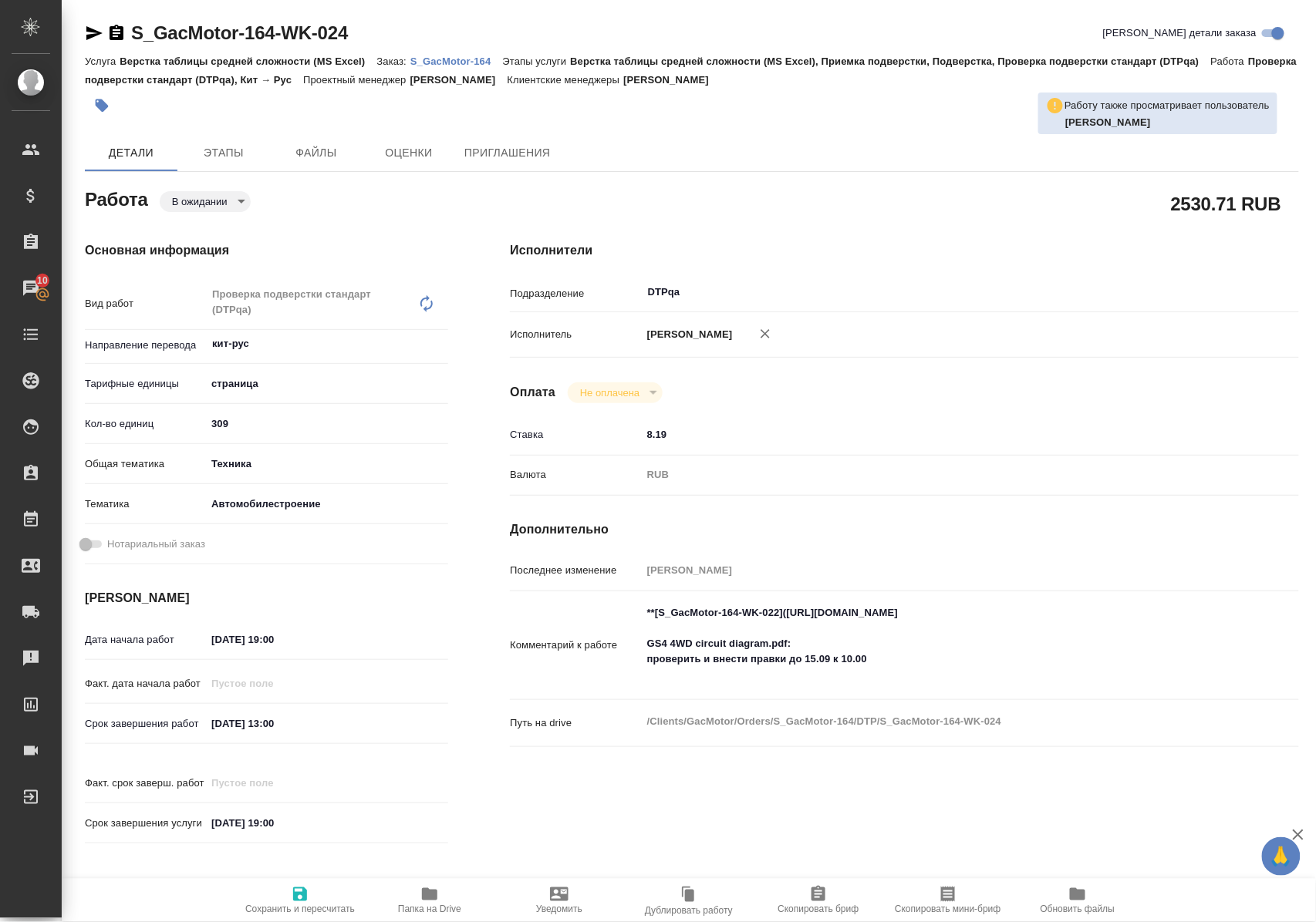
click at [301, 890] on icon "button" at bounding box center [300, 895] width 19 height 19
type textarea "x"
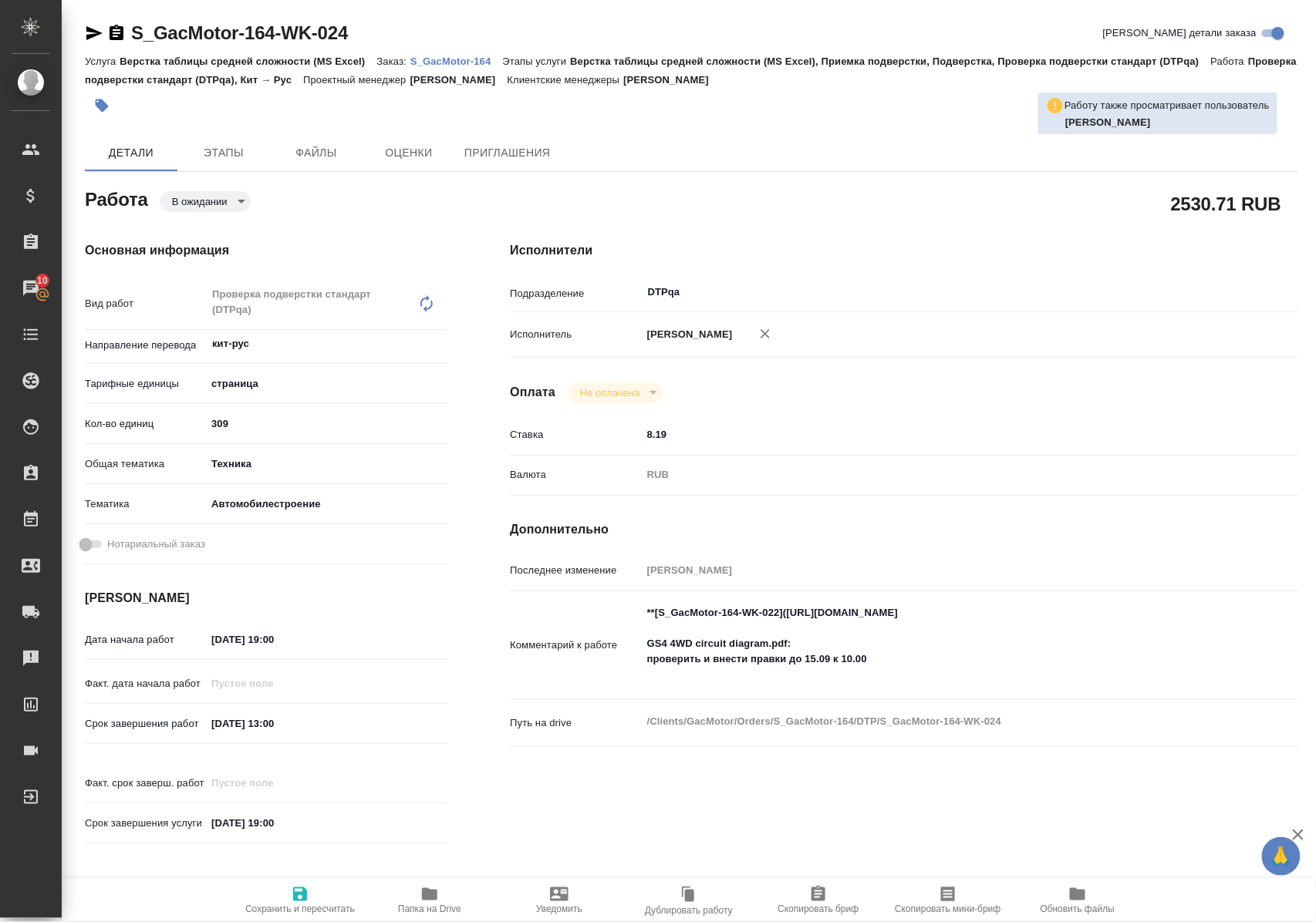
type textarea "x"
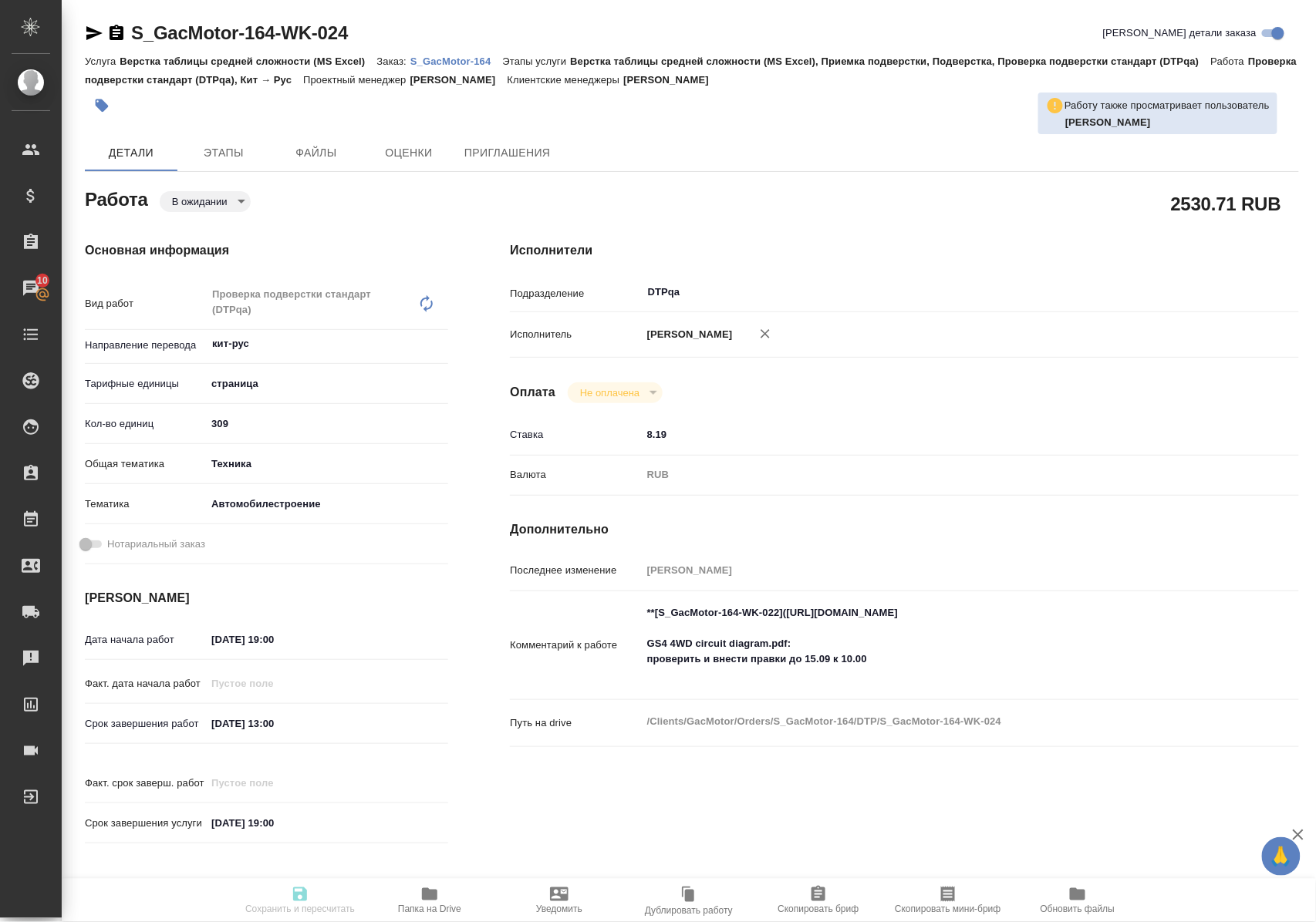
type textarea "x"
type input "pending"
type textarea "Проверка подверстки стандарт (DTPqa)"
type textarea "x"
type input "кит-рус"
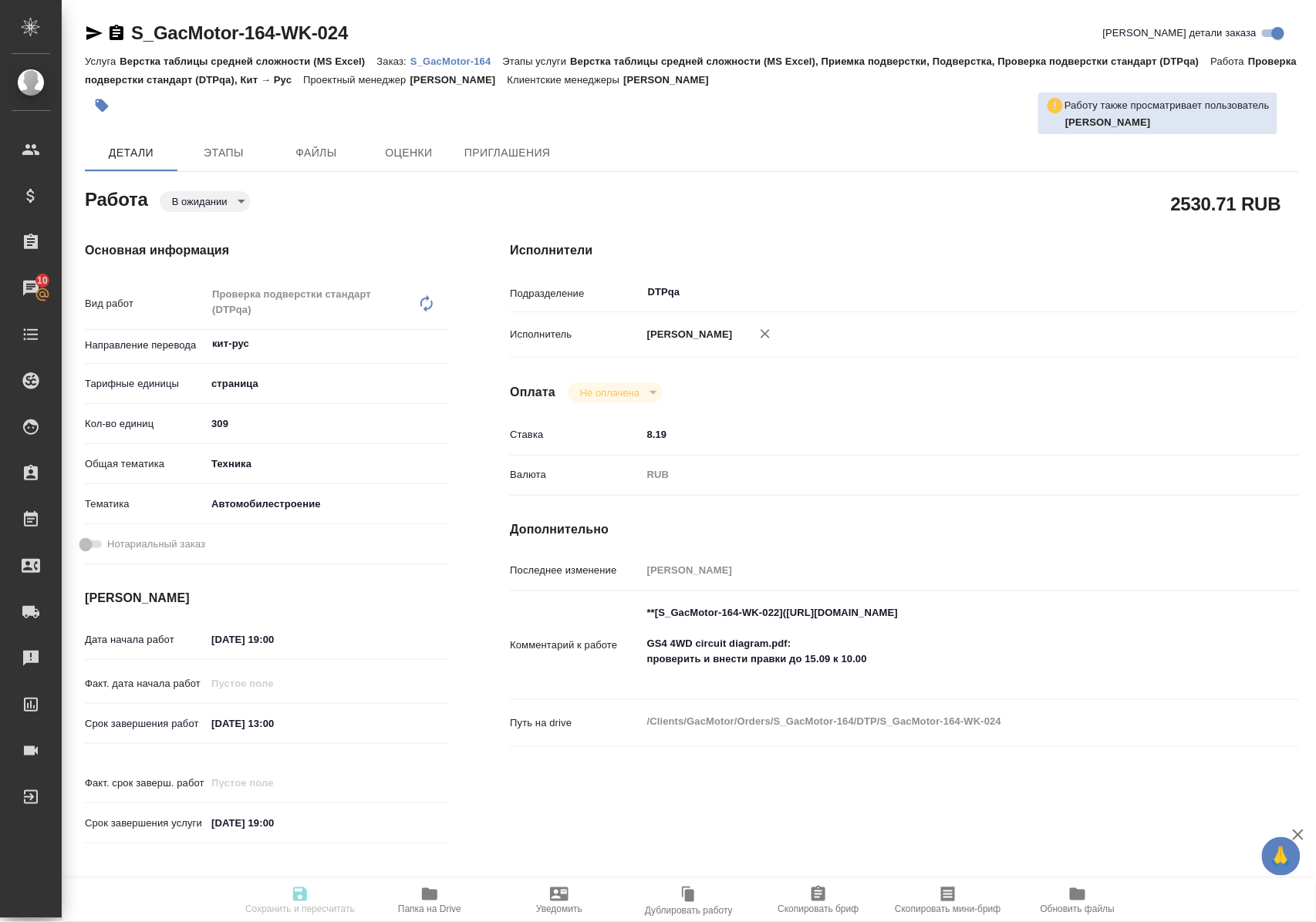
type input "5a8b1489cc6b4906c91bfdb2"
type input "309"
type input "tech"
type input "5f647204b73bc97568ca66a7"
type input "10.09.2025 19:00"
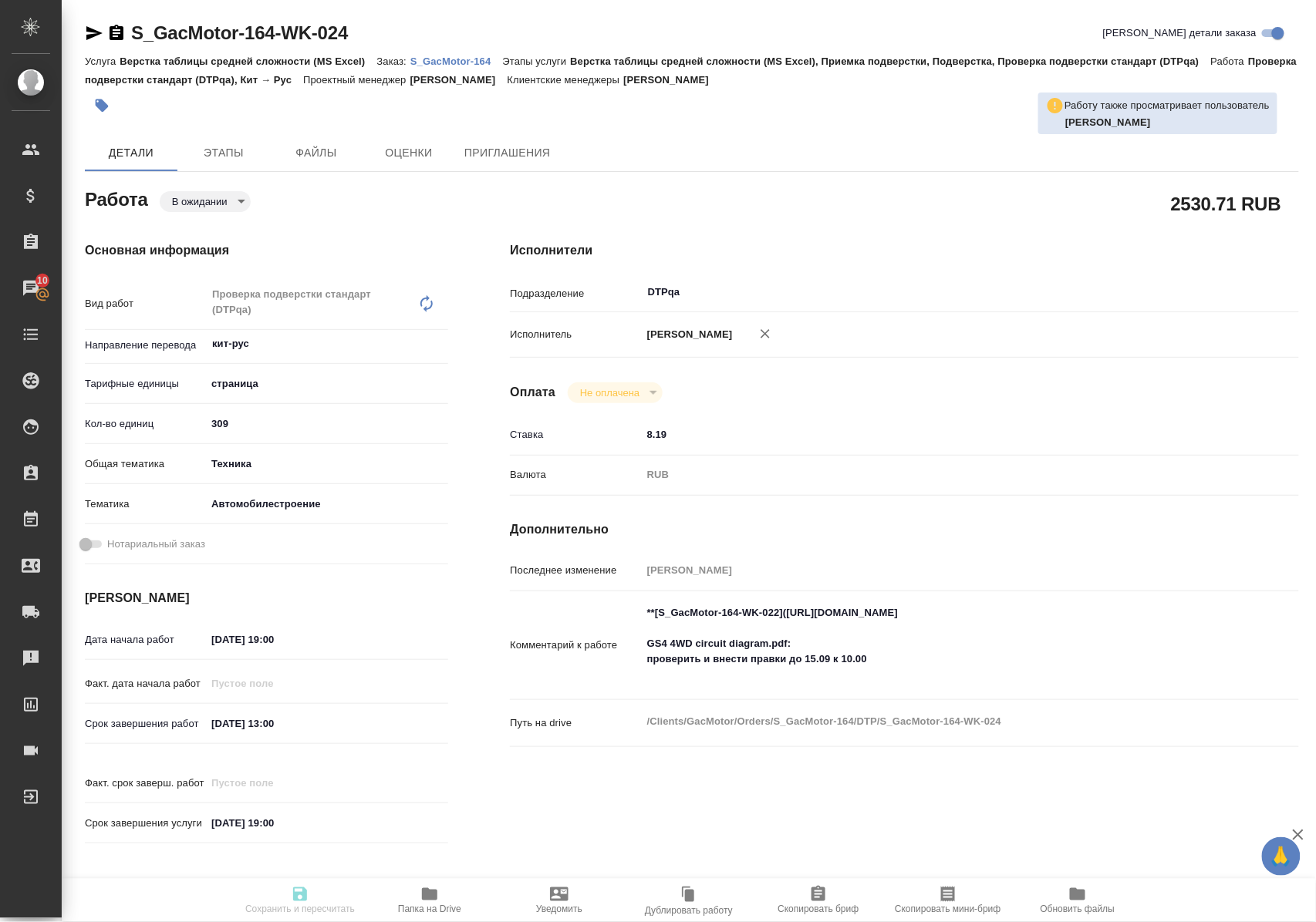
type input "12.09.2025 13:00"
type input "[DATE] 19:00"
type input "DTPqa"
type input "notPayed"
type input "8.19"
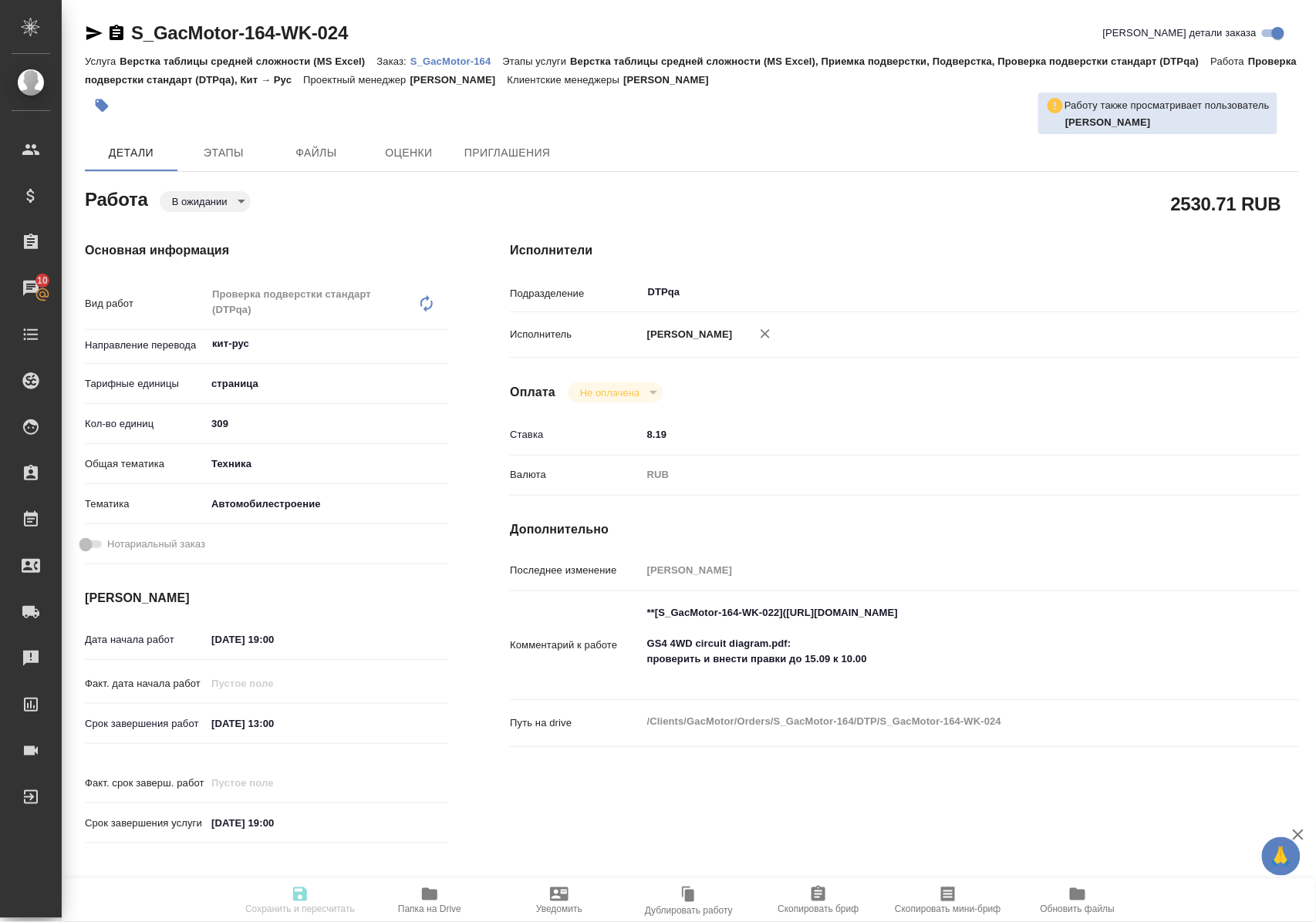
type input "RUB"
type input "[PERSON_NAME]"
type textarea "**[S_GacMotor-164-WK-022](https://tera.awatera.com/Work/68a871137e92628b2e582b6…"
type textarea "x"
type textarea "/Clients/GacMotor/Orders/S_GacMotor-164/DTP/S_GacMotor-164-WK-024"
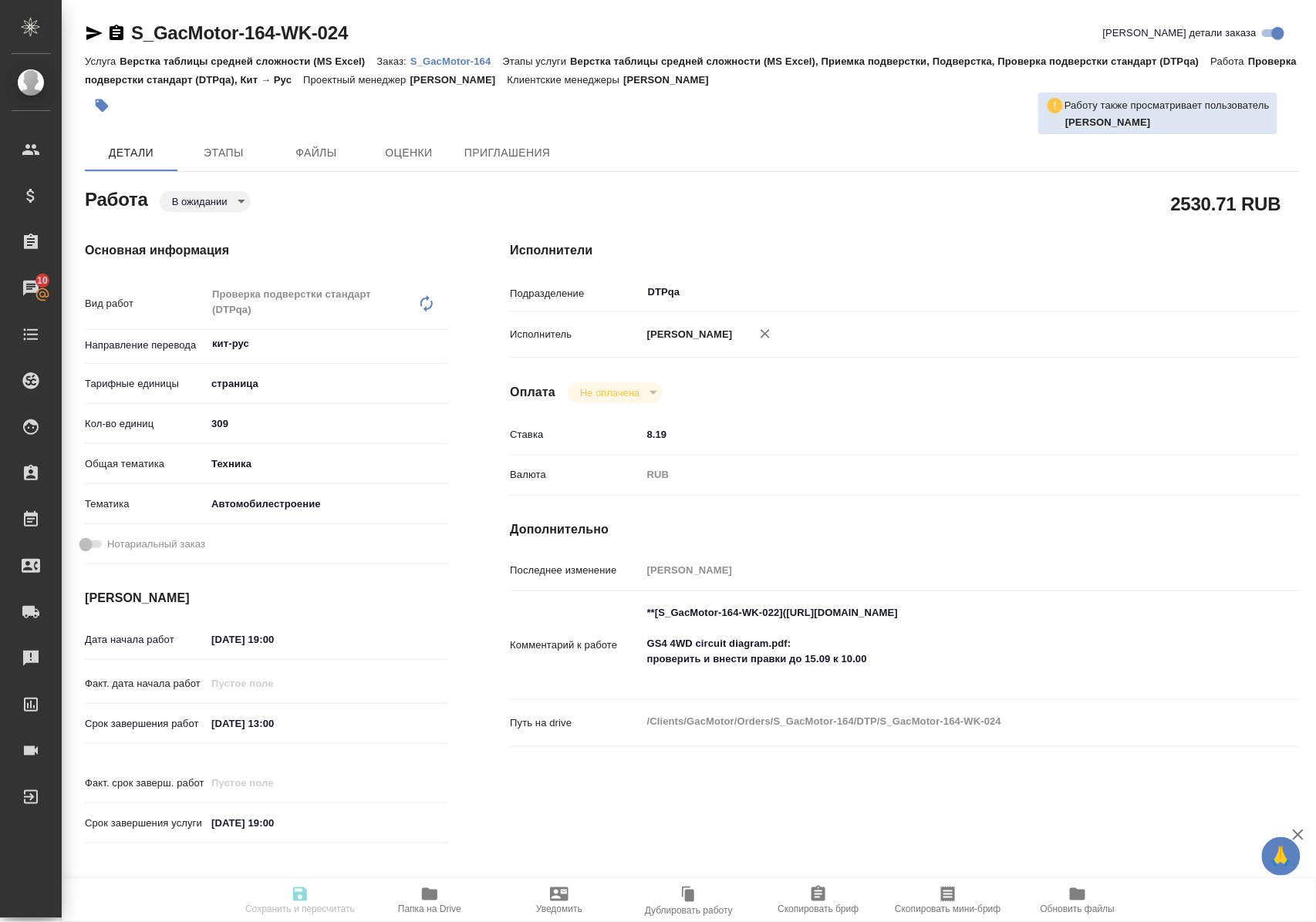
type textarea "x"
type input "S_GacMotor-164"
type input "Верстка таблицы средней сложности (MS Excel)"
type input "Верстка таблицы средней сложности (MS Excel), Приемка подверстки, Подверстка, П…"
type input "[PERSON_NAME]"
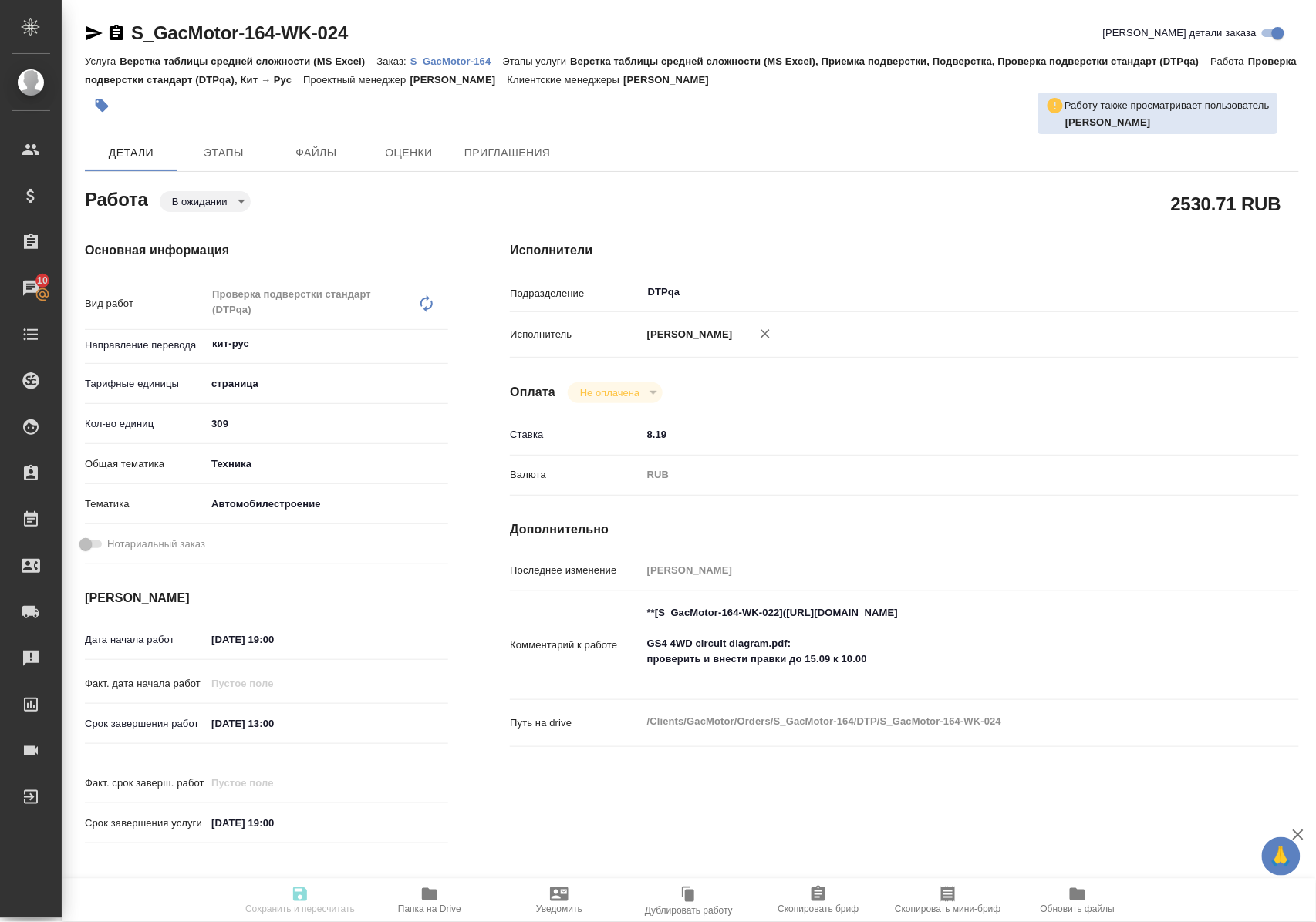
type input "[PERSON_NAME]"
type input "/Clients/GacMotor/Orders/S_GacMotor-164"
type textarea "x"
type textarea "6 файлов для перевода по модели GS4 4WD Важно сдавать пофайлово: 1)GS4 PARTS CA…"
type textarea "x"
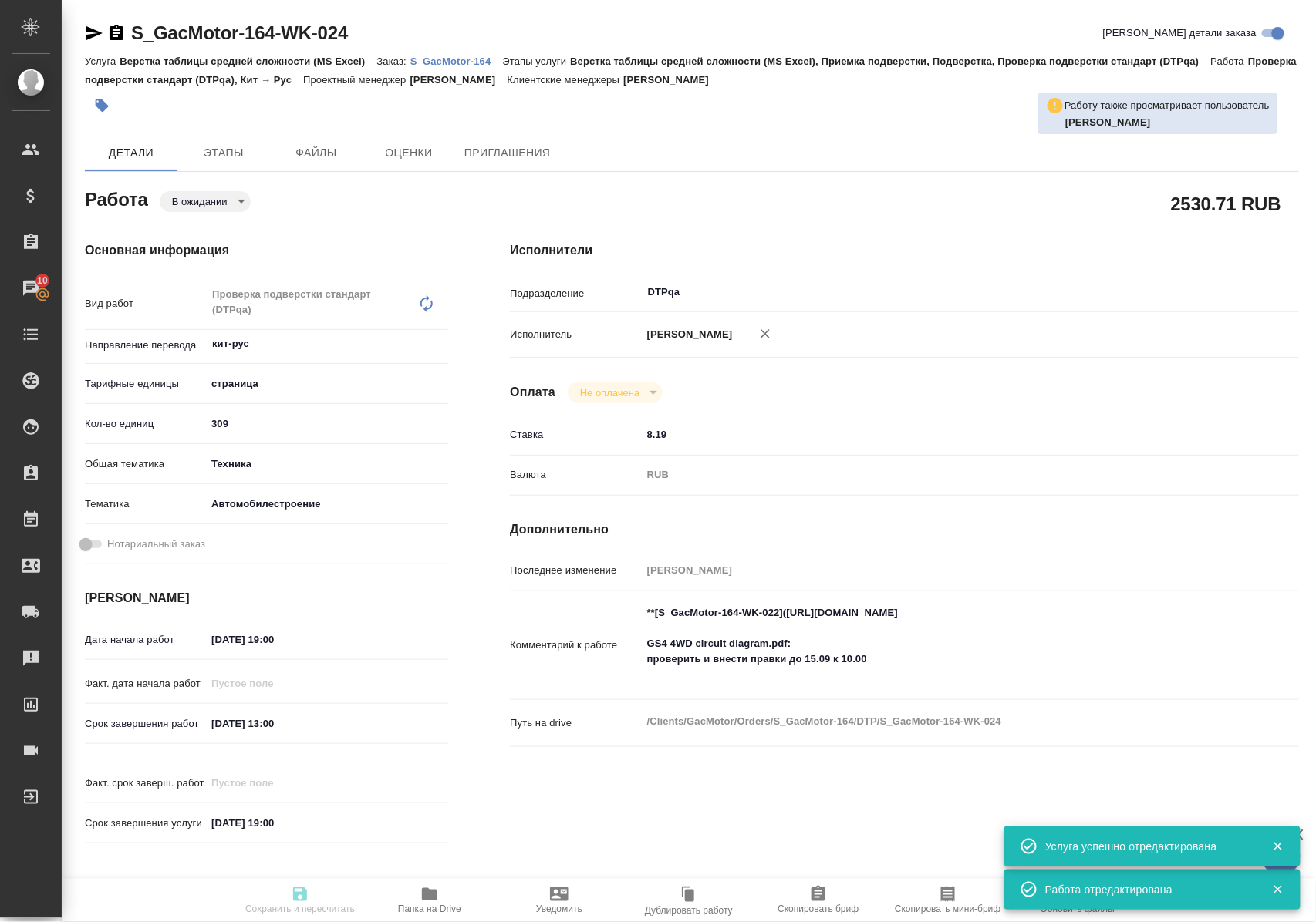
type textarea "x"
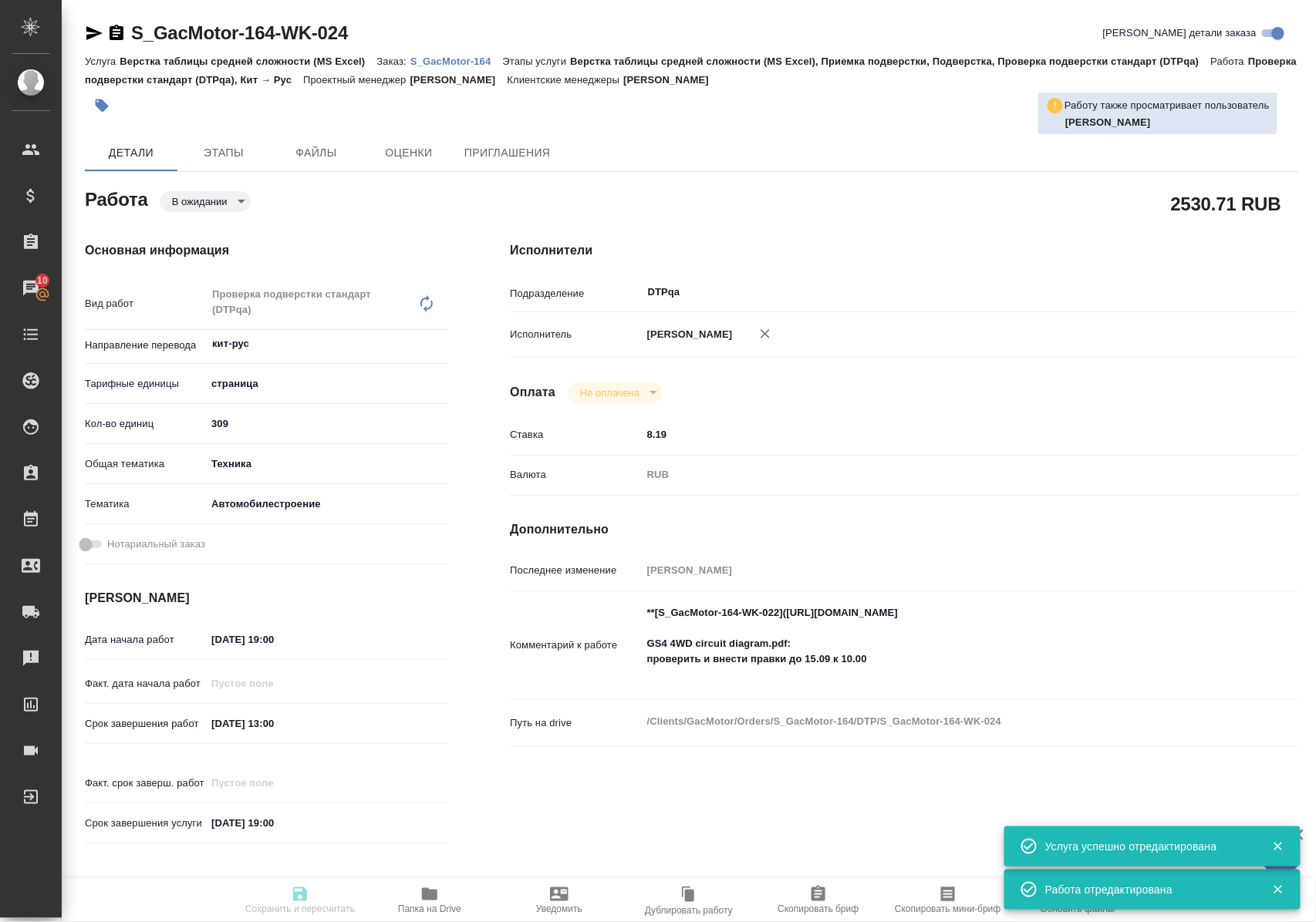
type textarea "x"
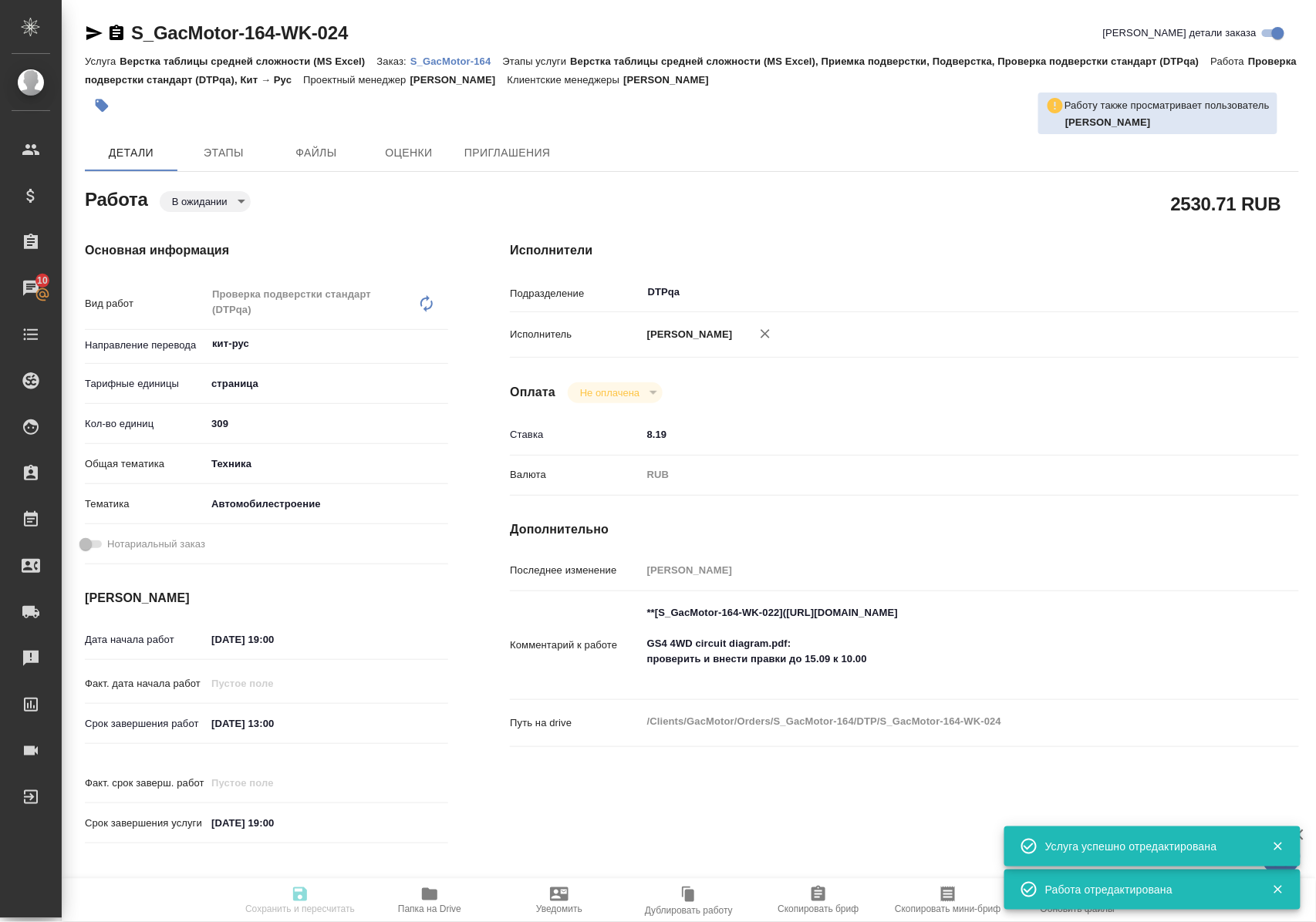
type textarea "x"
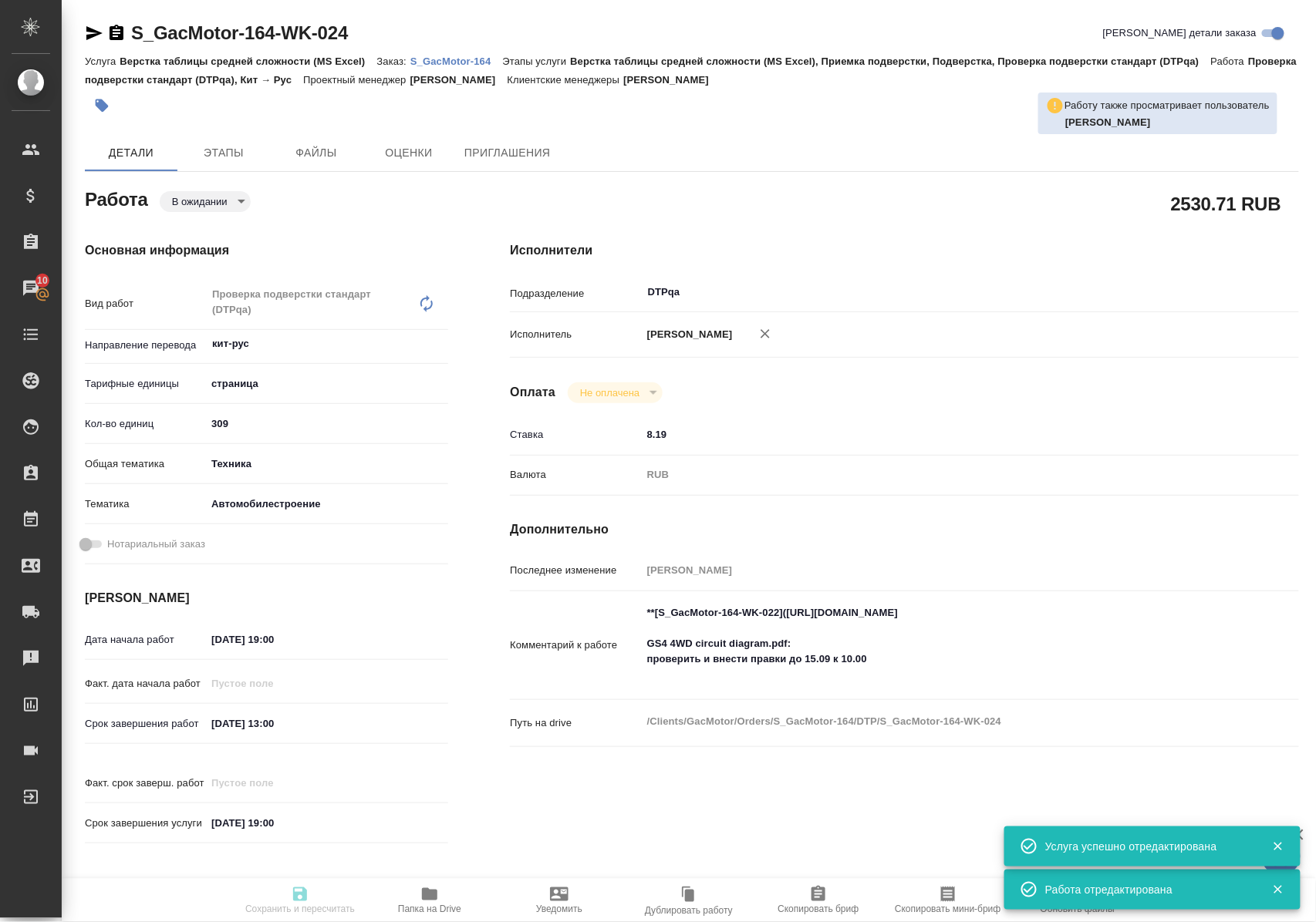
type input "pending"
type textarea "Проверка подверстки стандарт (DTPqa)"
type textarea "x"
type input "кит-рус"
type input "5a8b1489cc6b4906c91bfdb2"
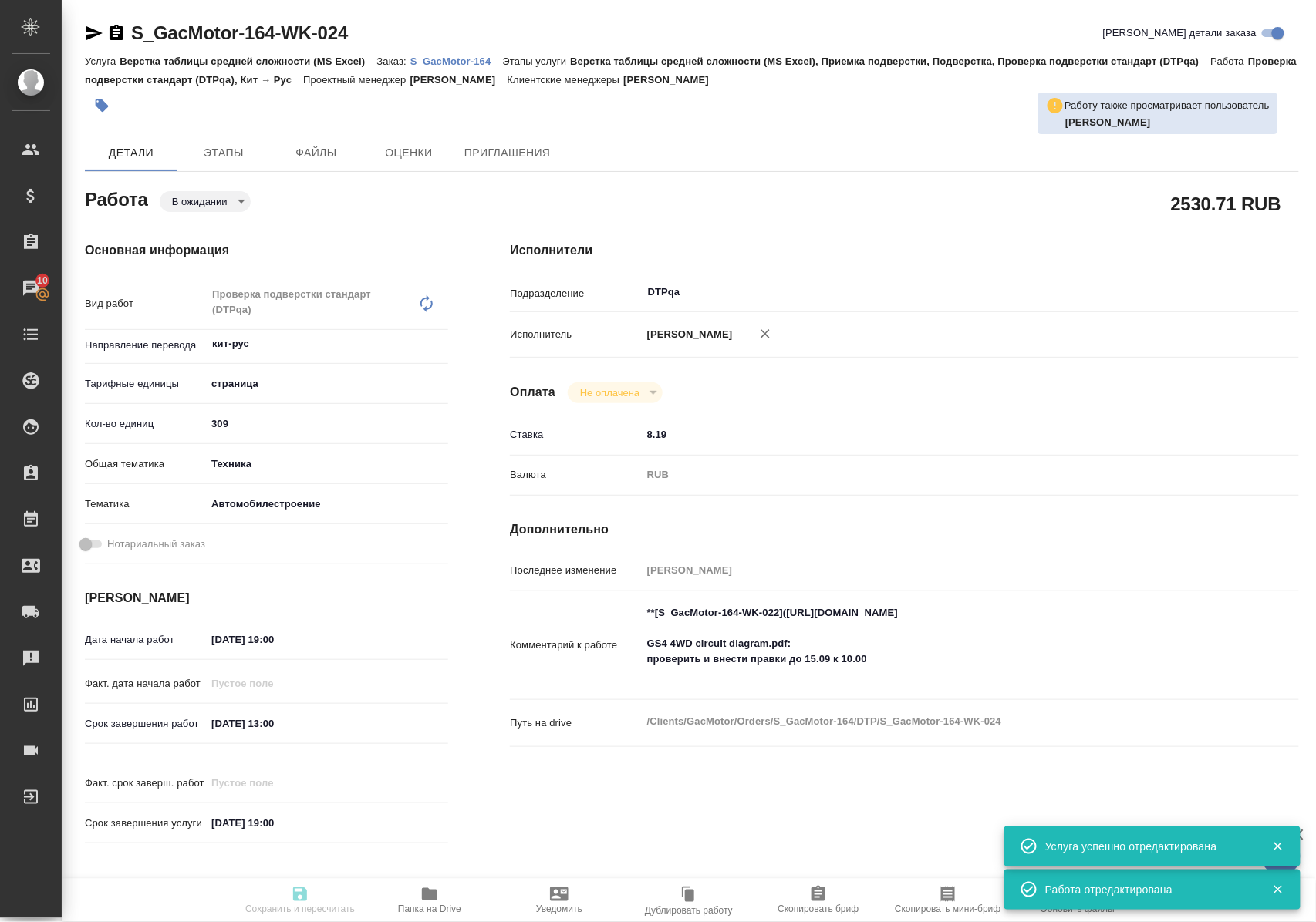
type input "309"
type input "tech"
type input "5f647204b73bc97568ca66a7"
type input "[DATE] 19:00"
type input "12.09.2025 13:00"
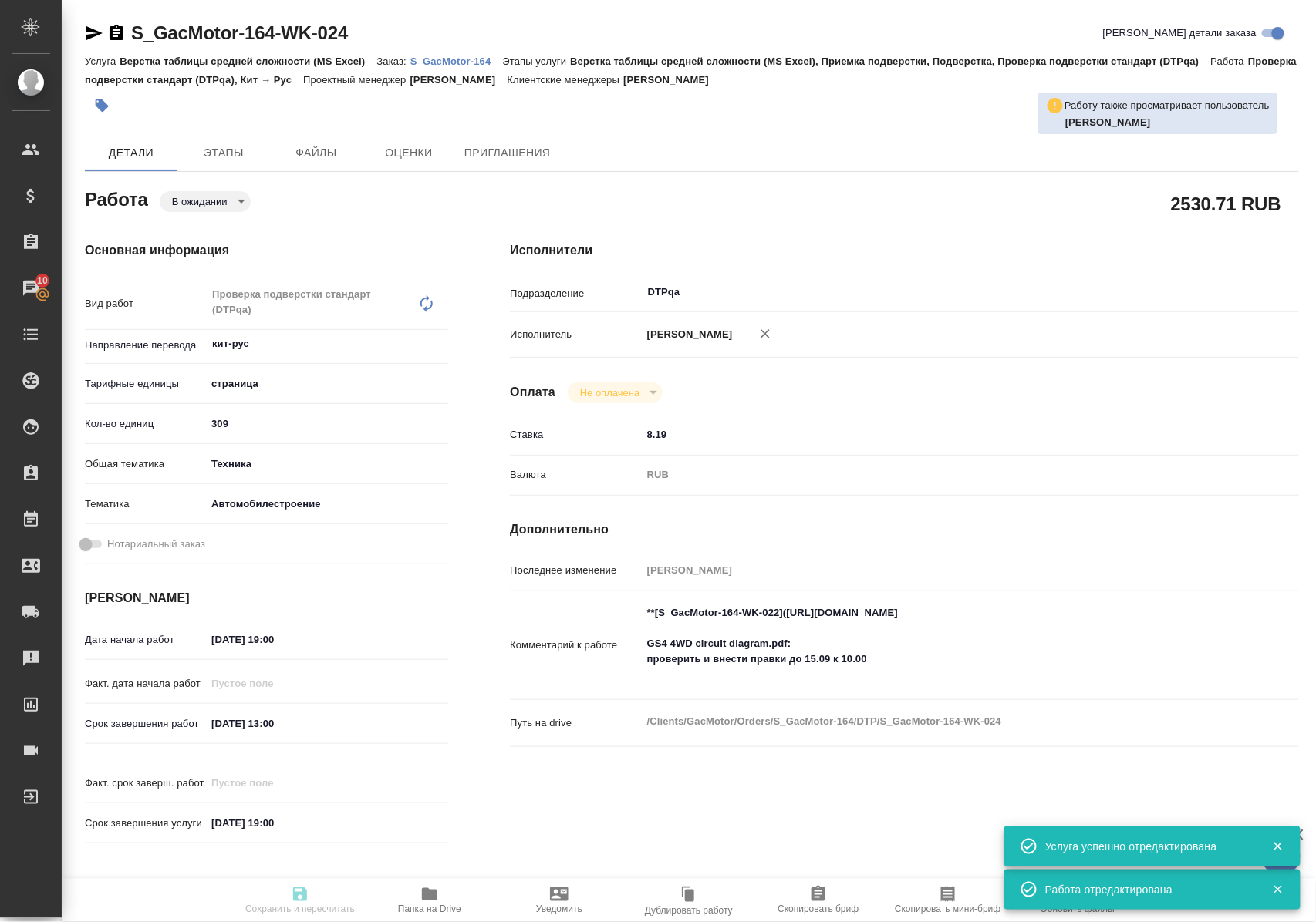
type input "13.10.2025 19:00"
type input "DTPqa"
type input "notPayed"
type input "8.19"
type input "RUB"
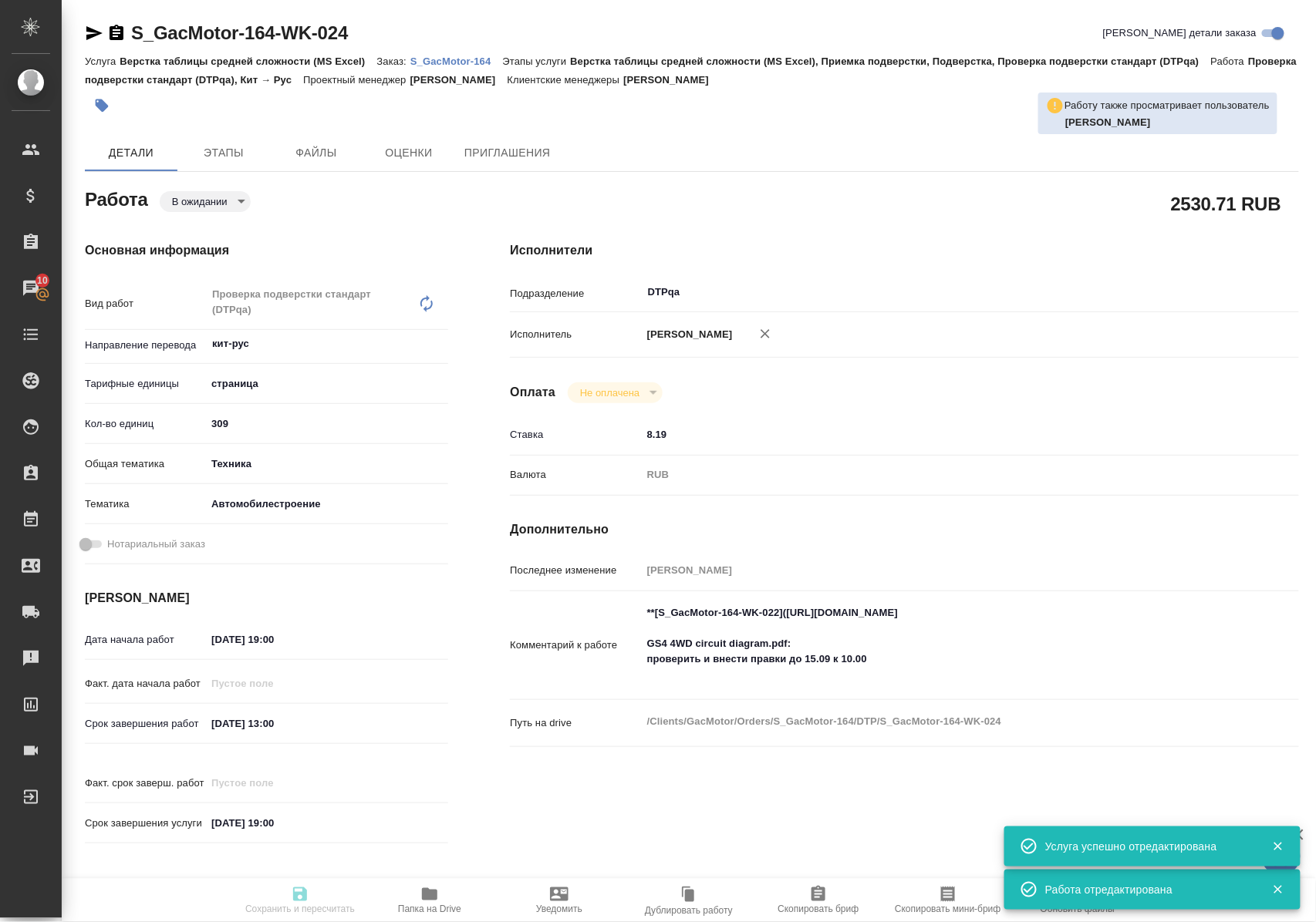
type input "[PERSON_NAME]"
type textarea "**[S_GacMotor-164-WK-022](https://tera.awatera.com/Work/68a871137e92628b2e582b6…"
type textarea "x"
type textarea "/Clients/GacMotor/Orders/S_GacMotor-164/DTP/S_GacMotor-164-WK-024"
type textarea "x"
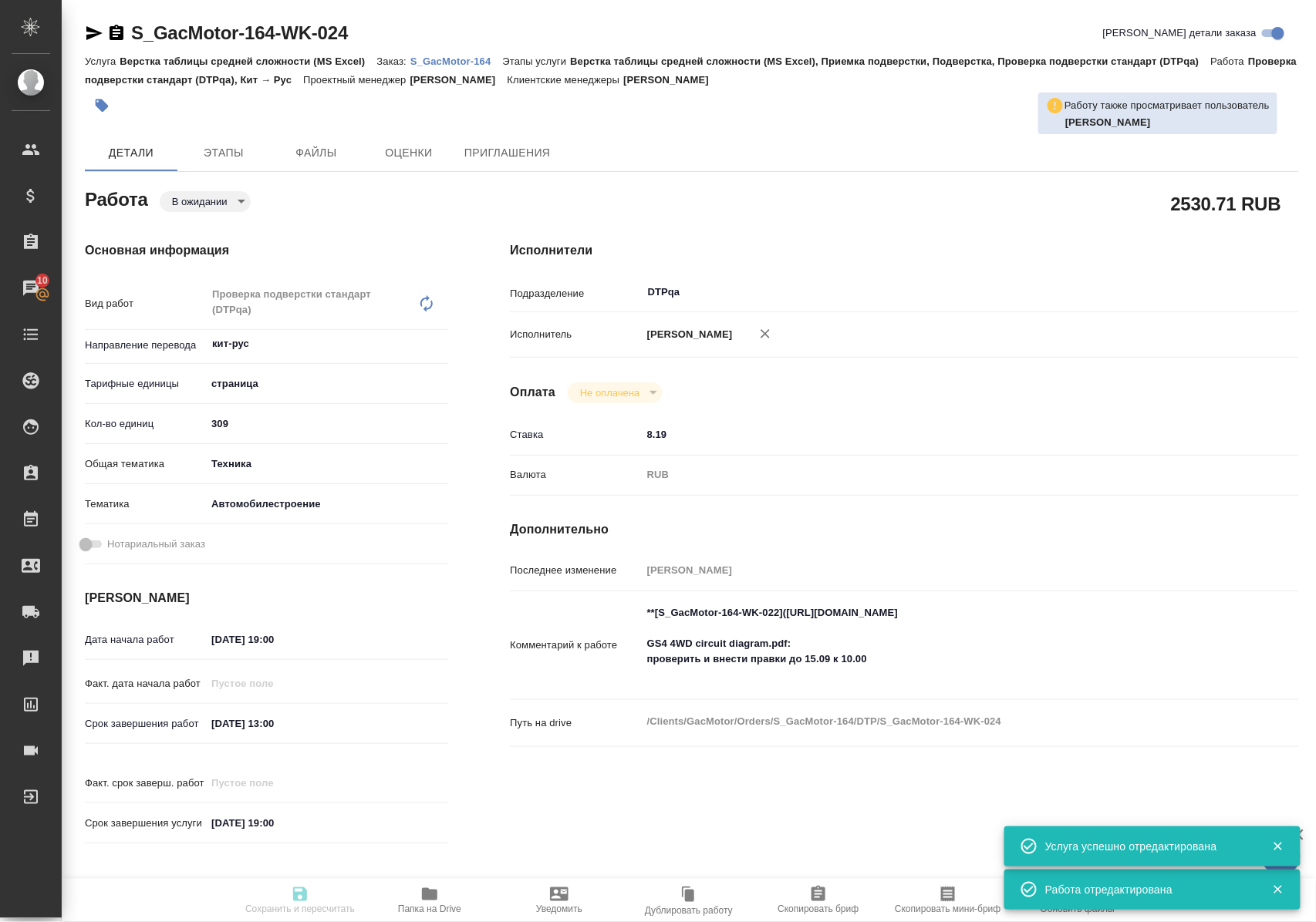
type input "S_GacMotor-164"
type input "Верстка таблицы средней сложности (MS Excel)"
type input "Верстка таблицы средней сложности (MS Excel), Приемка подверстки, Подверстка, П…"
type input "[PERSON_NAME]"
type input "Петрова Валерия"
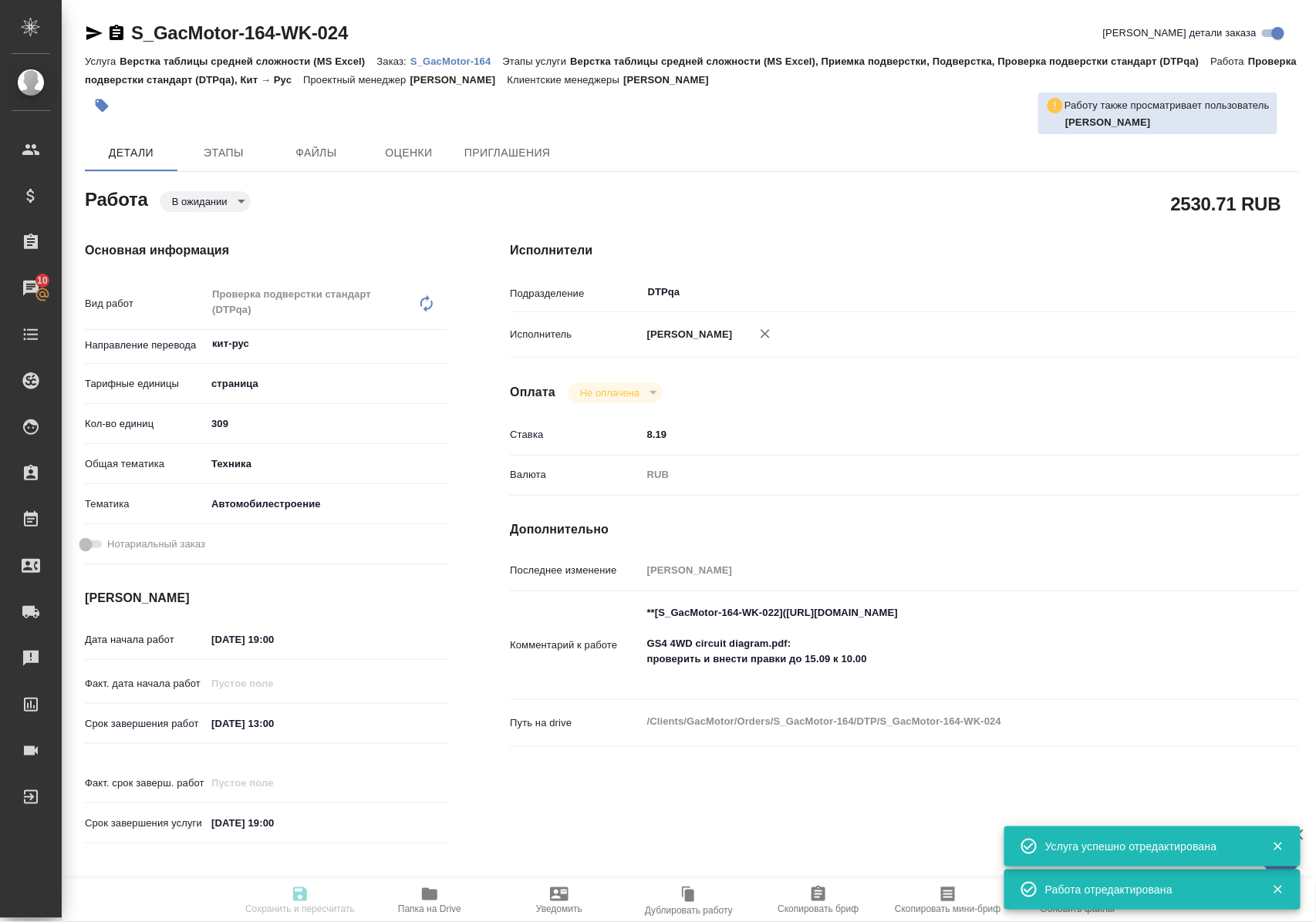
type input "/Clients/GacMotor/Orders/S_GacMotor-164"
type textarea "x"
type textarea "6 файлов для перевода по модели GS4 4WD Важно сдавать пофайлово: 1)GS4 PARTS CA…"
type textarea "x"
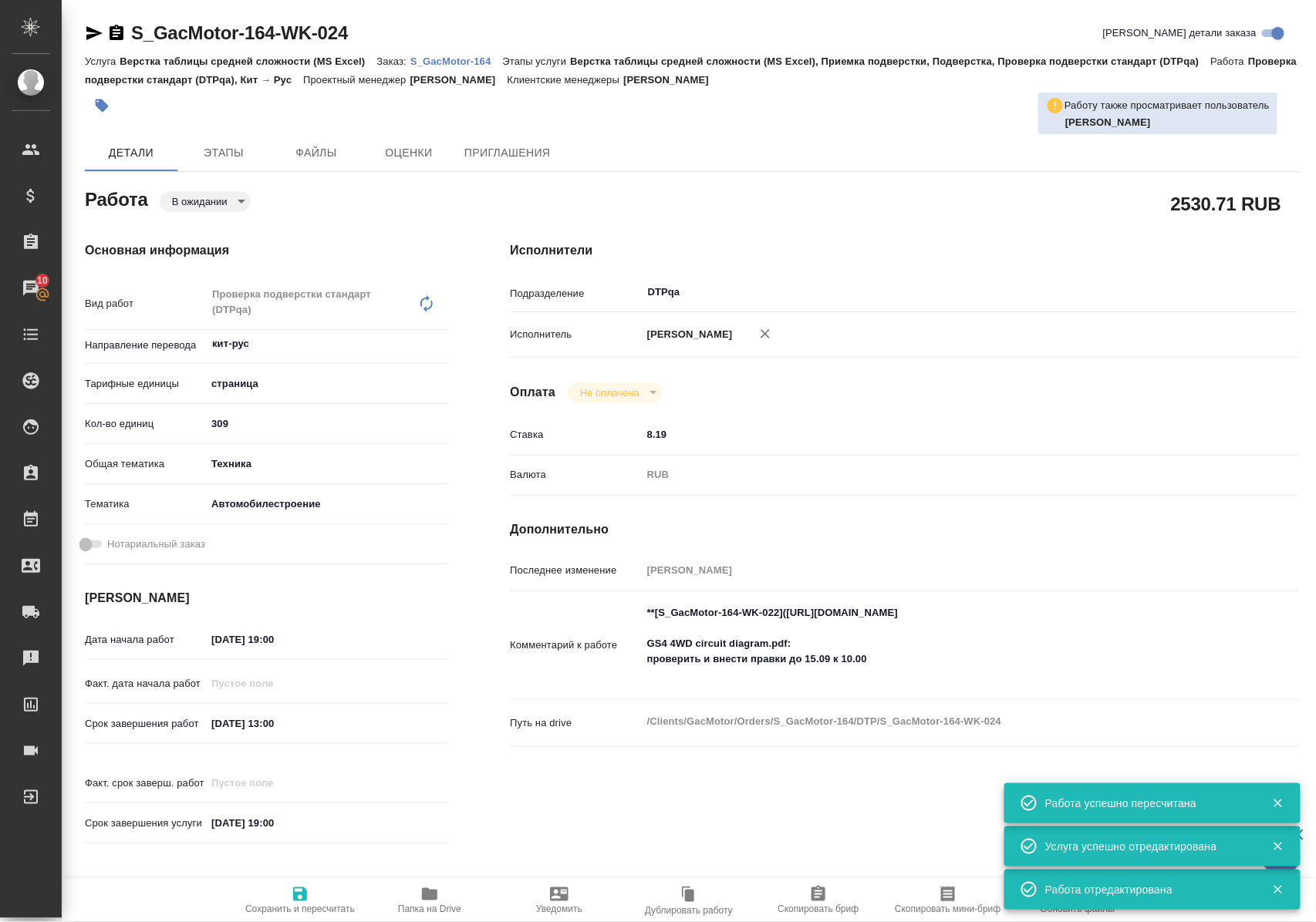
type textarea "x"
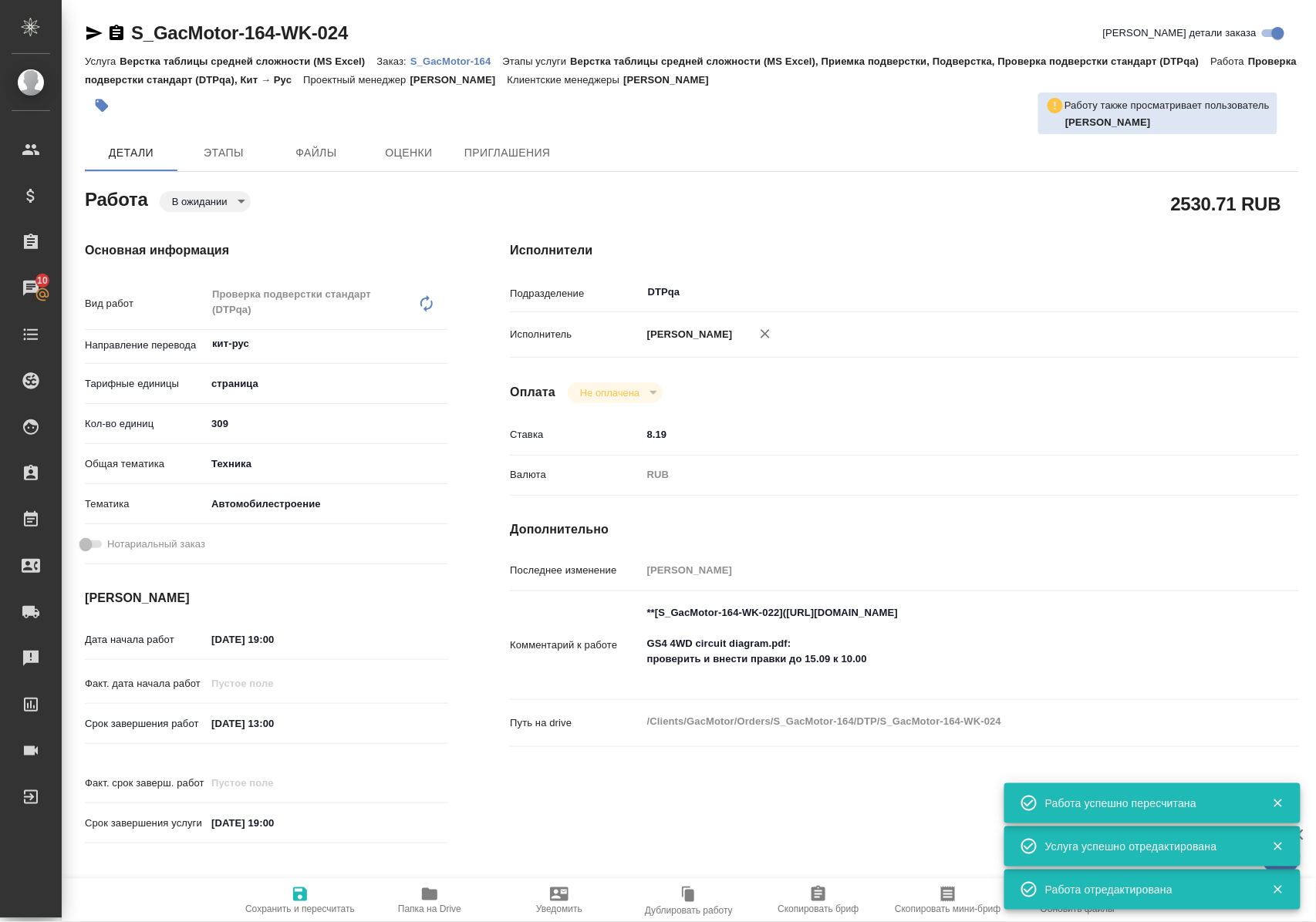
type textarea "x"
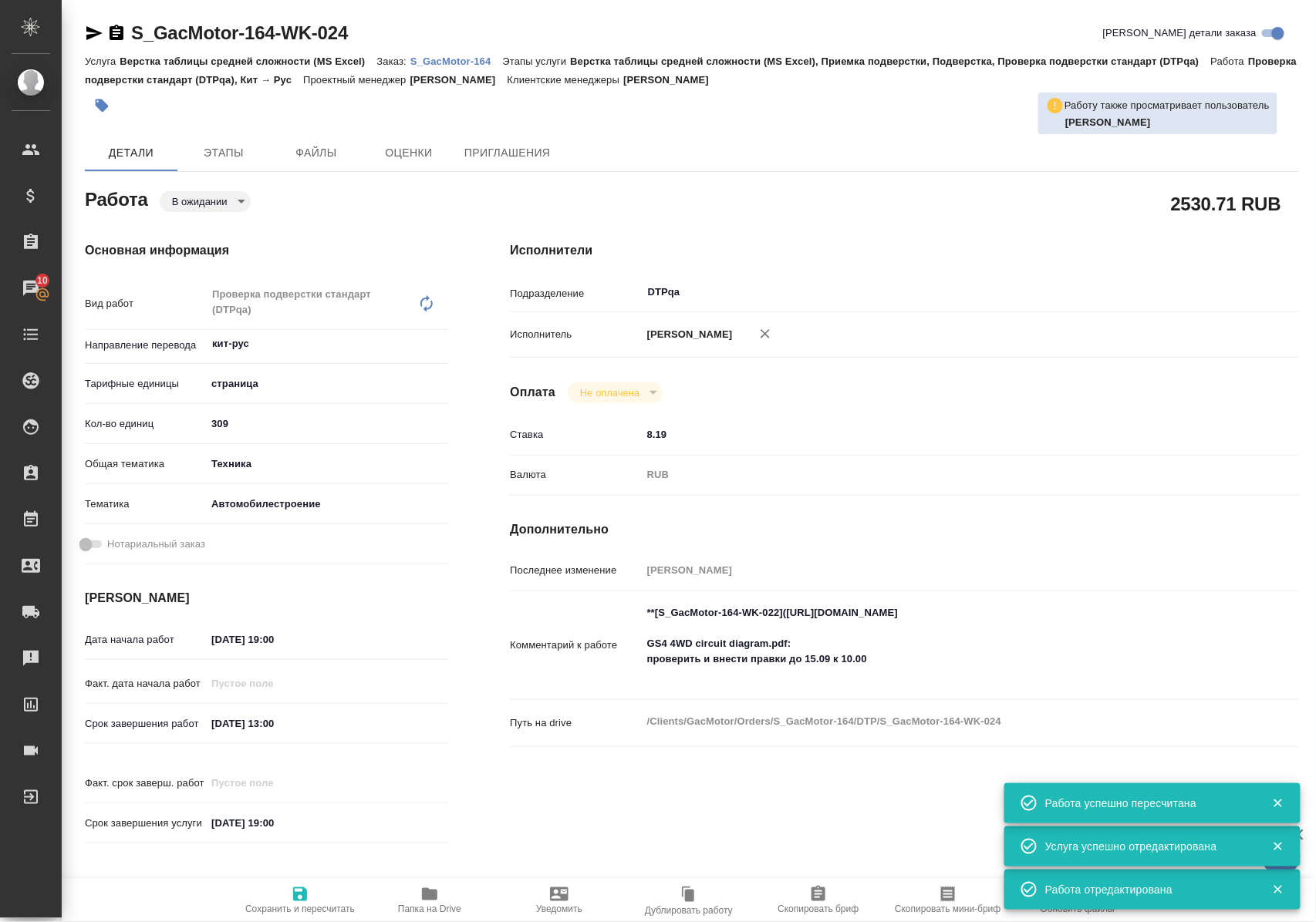
type textarea "x"
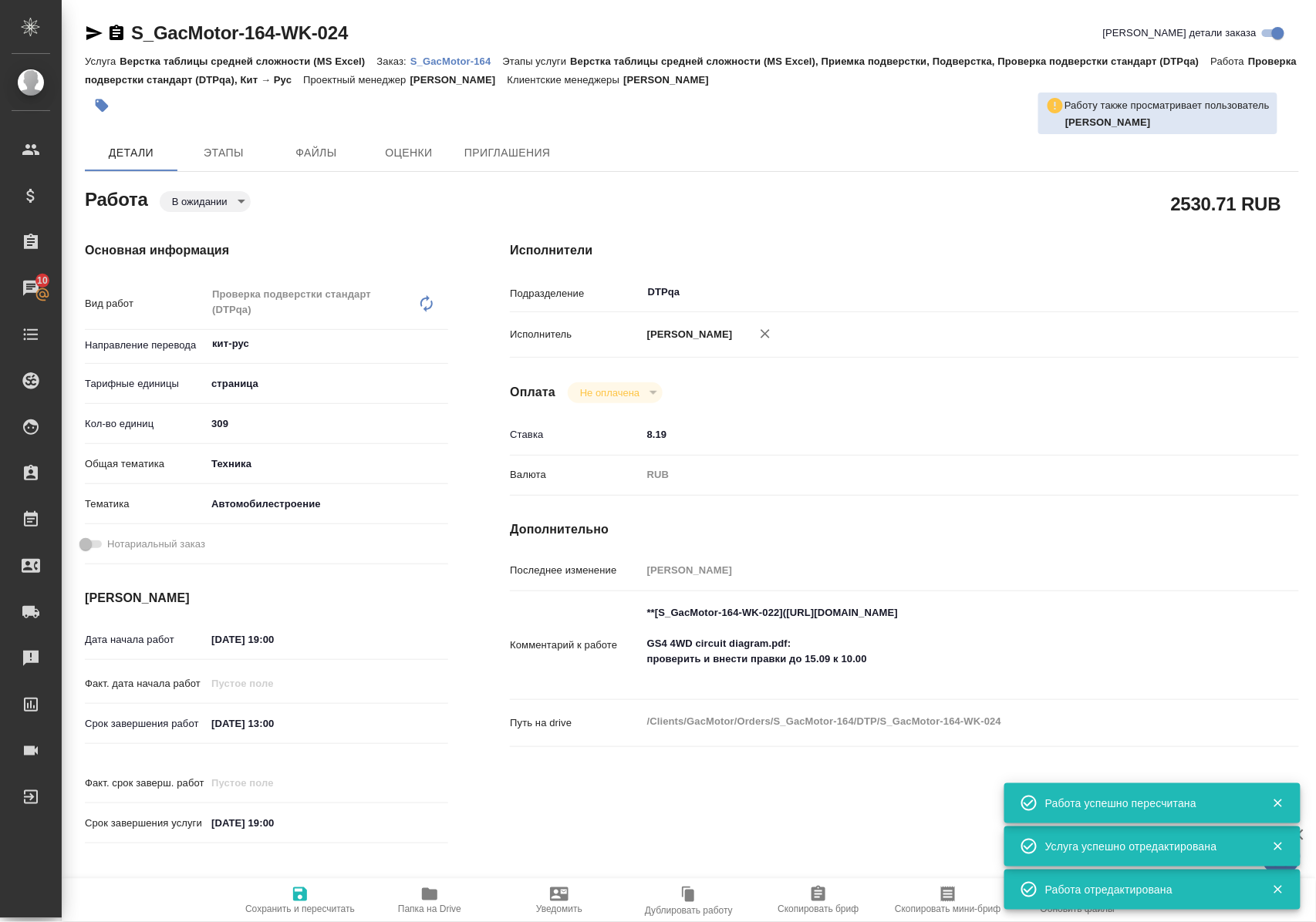
type textarea "x"
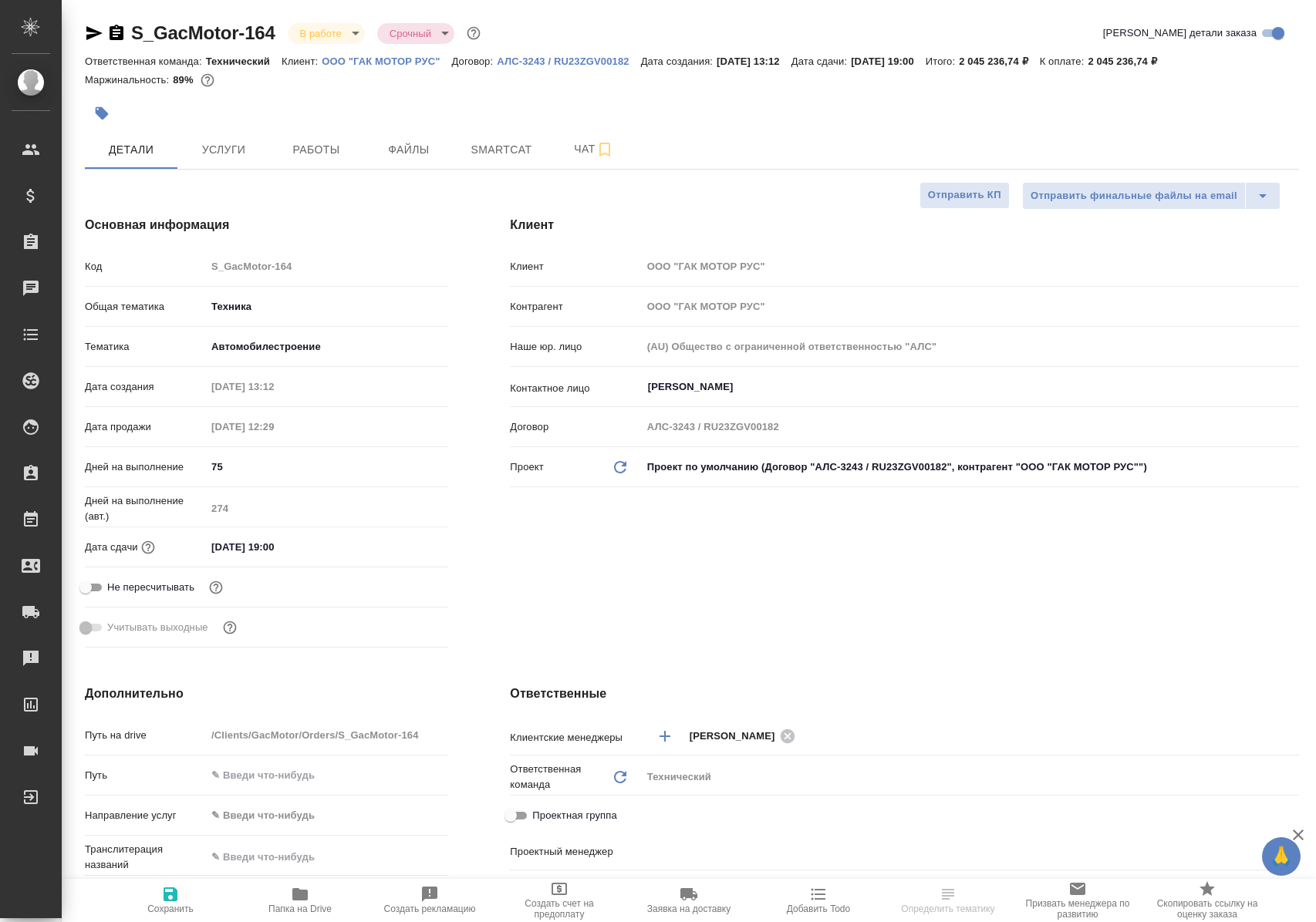
select select "RU"
type input "[PERSON_NAME]"
click at [312, 145] on span "Работы" at bounding box center [315, 150] width 74 height 20
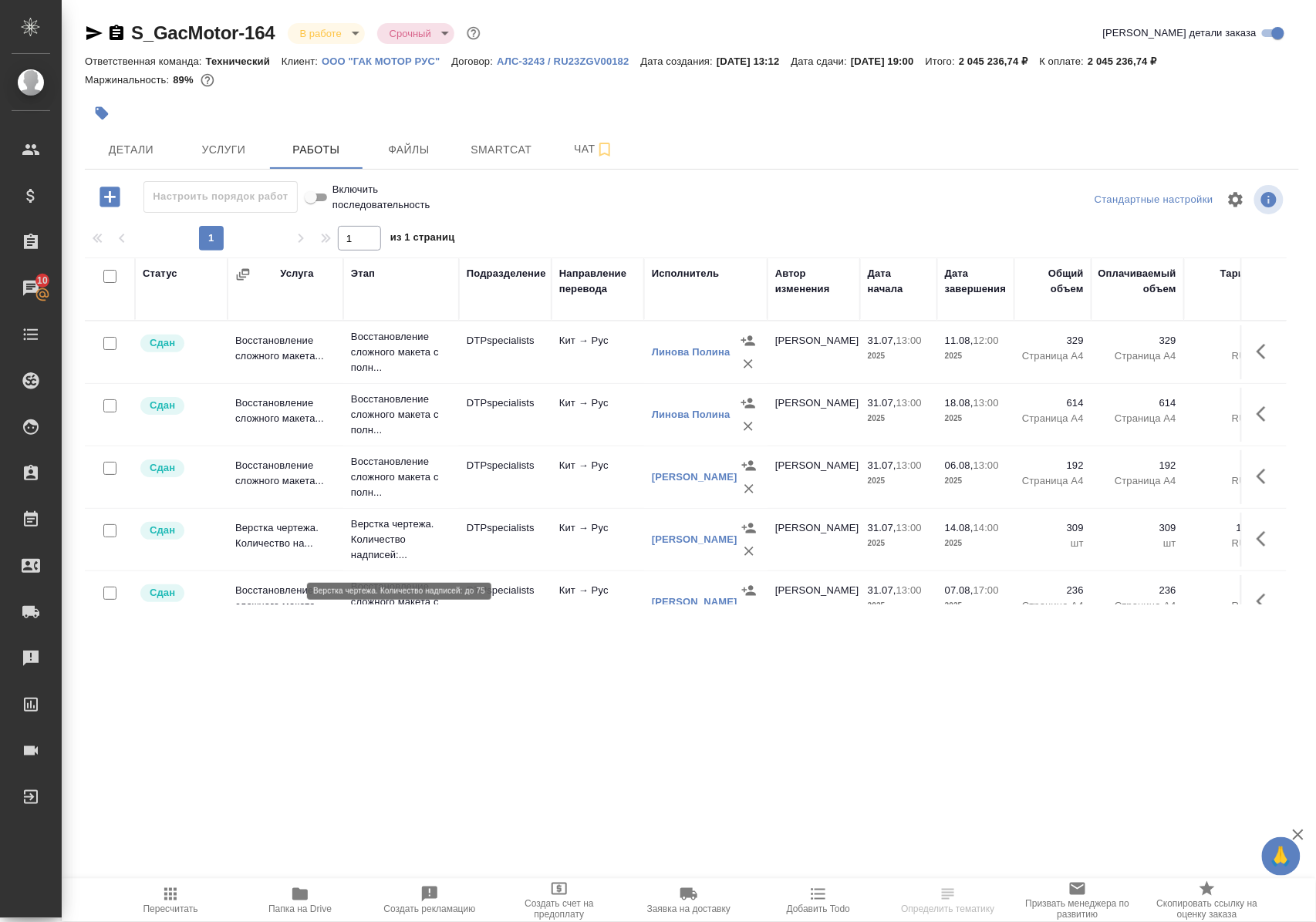
click at [381, 553] on p "Верстка чертежа. Количество надписей:..." at bounding box center [401, 540] width 100 height 46
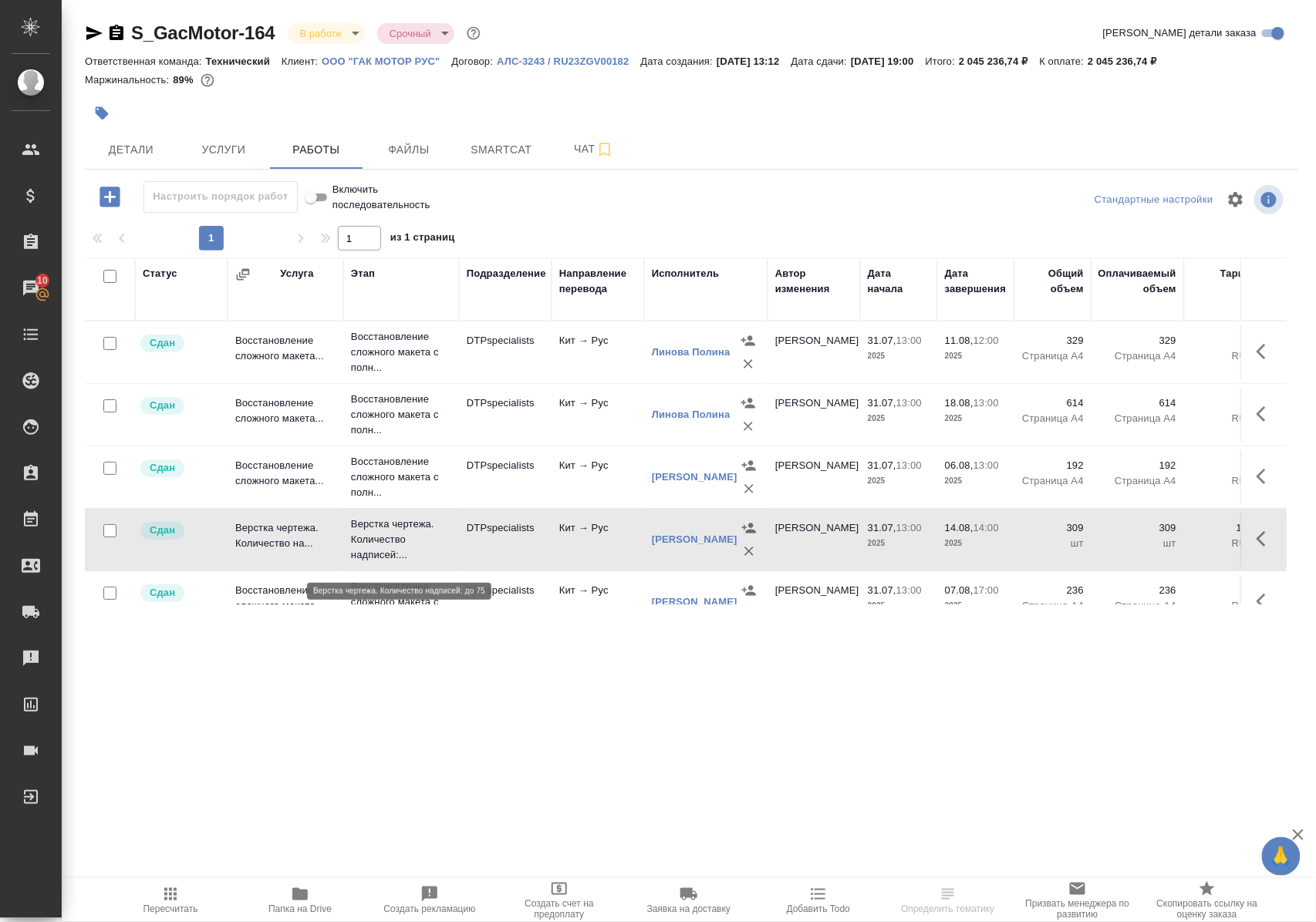
click at [381, 553] on p "Верстка чертежа. Количество надписей:..." at bounding box center [401, 540] width 100 height 46
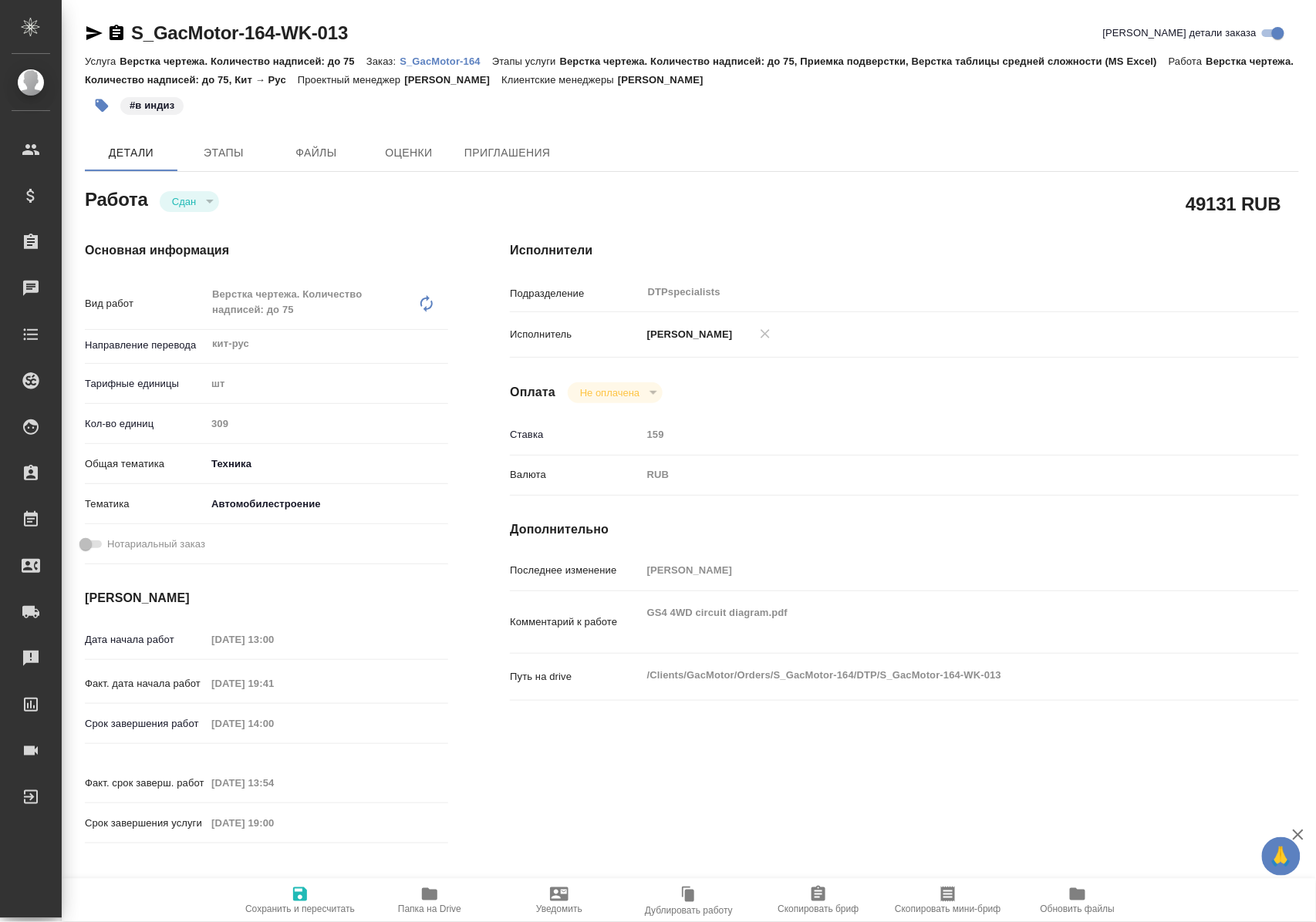
click at [432, 895] on icon "button" at bounding box center [429, 894] width 15 height 13
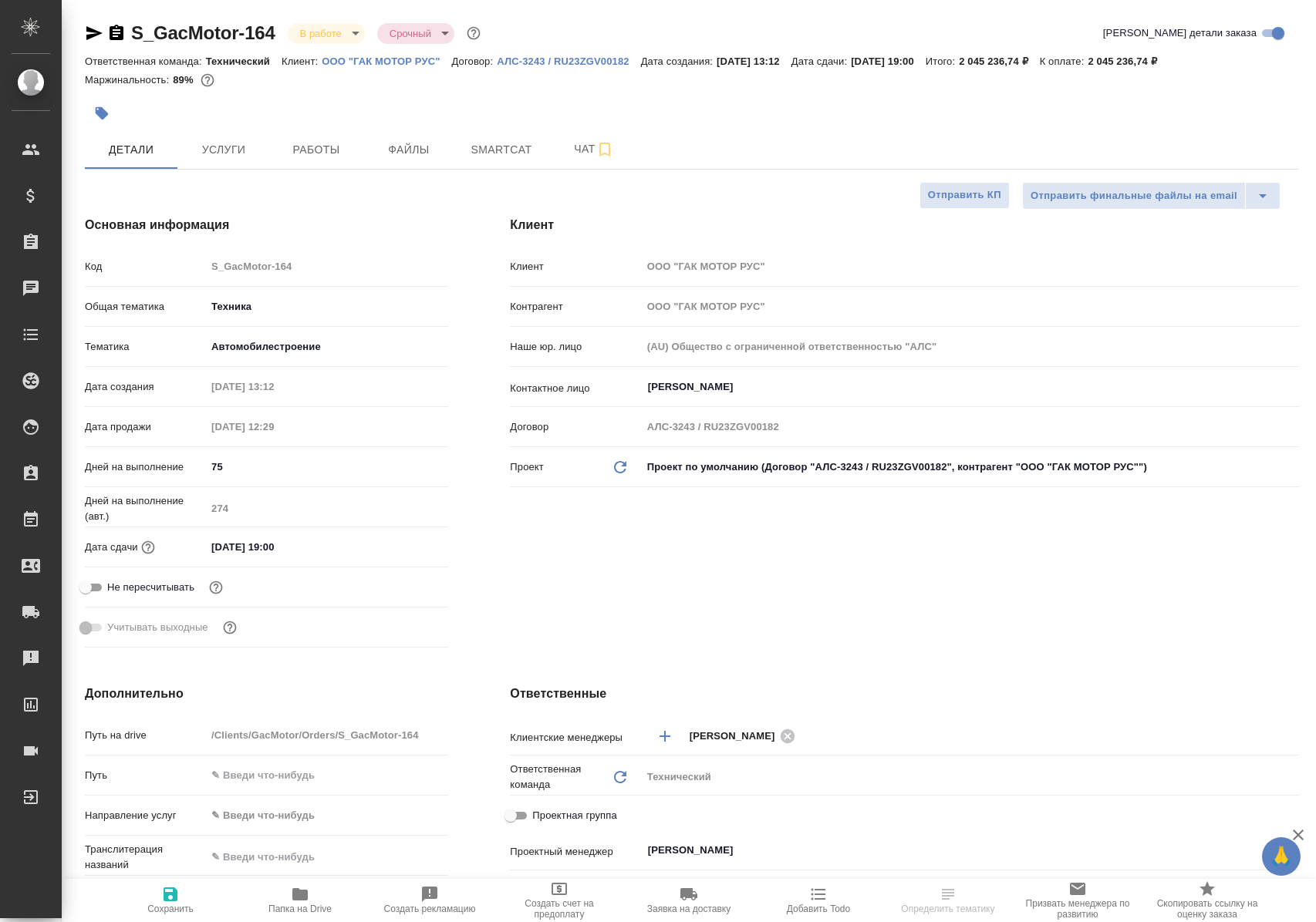
select select "RU"
click at [327, 151] on span "Работы" at bounding box center [315, 150] width 74 height 20
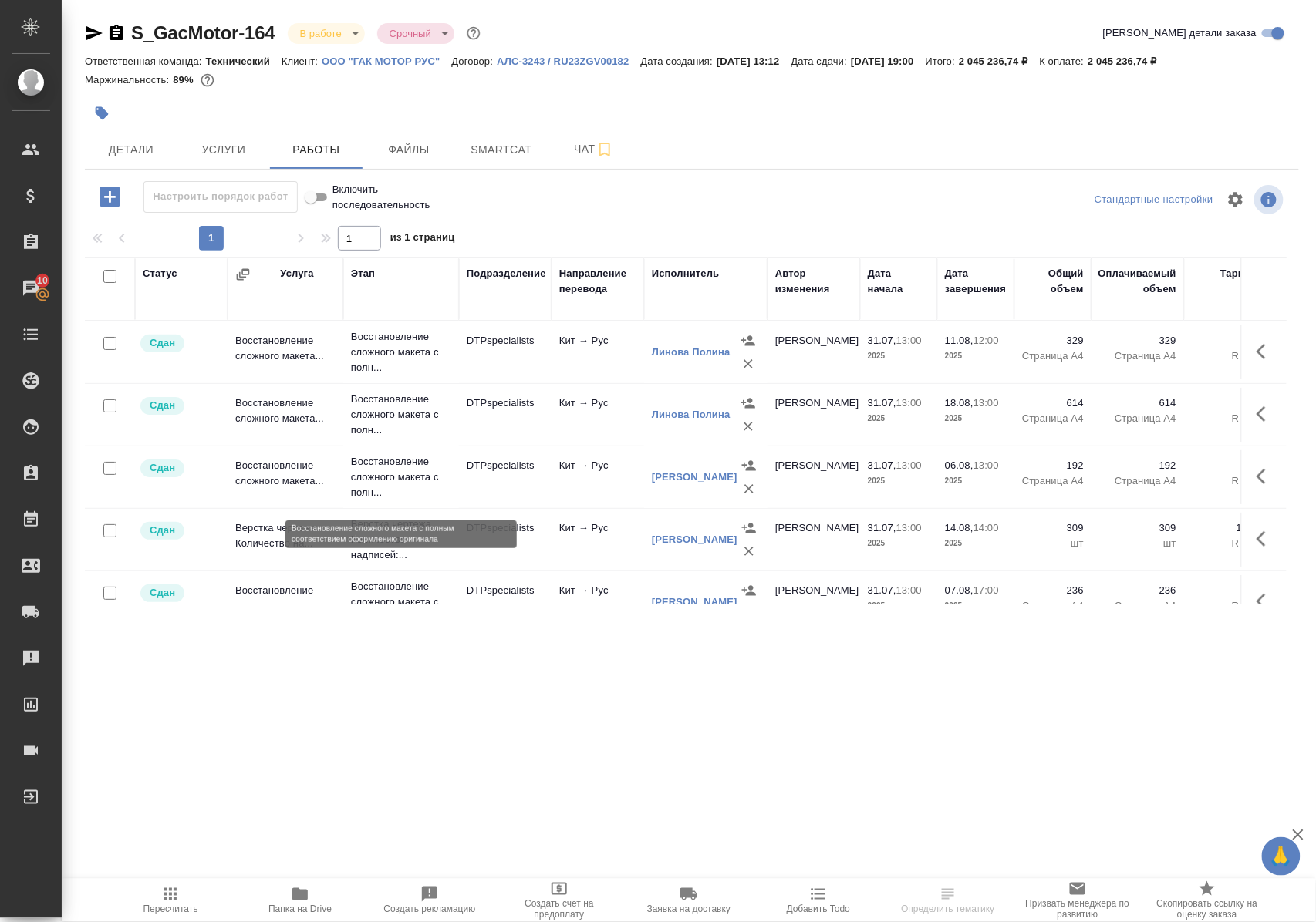
click at [375, 489] on p "Восстановление сложного макета с полн..." at bounding box center [401, 477] width 100 height 46
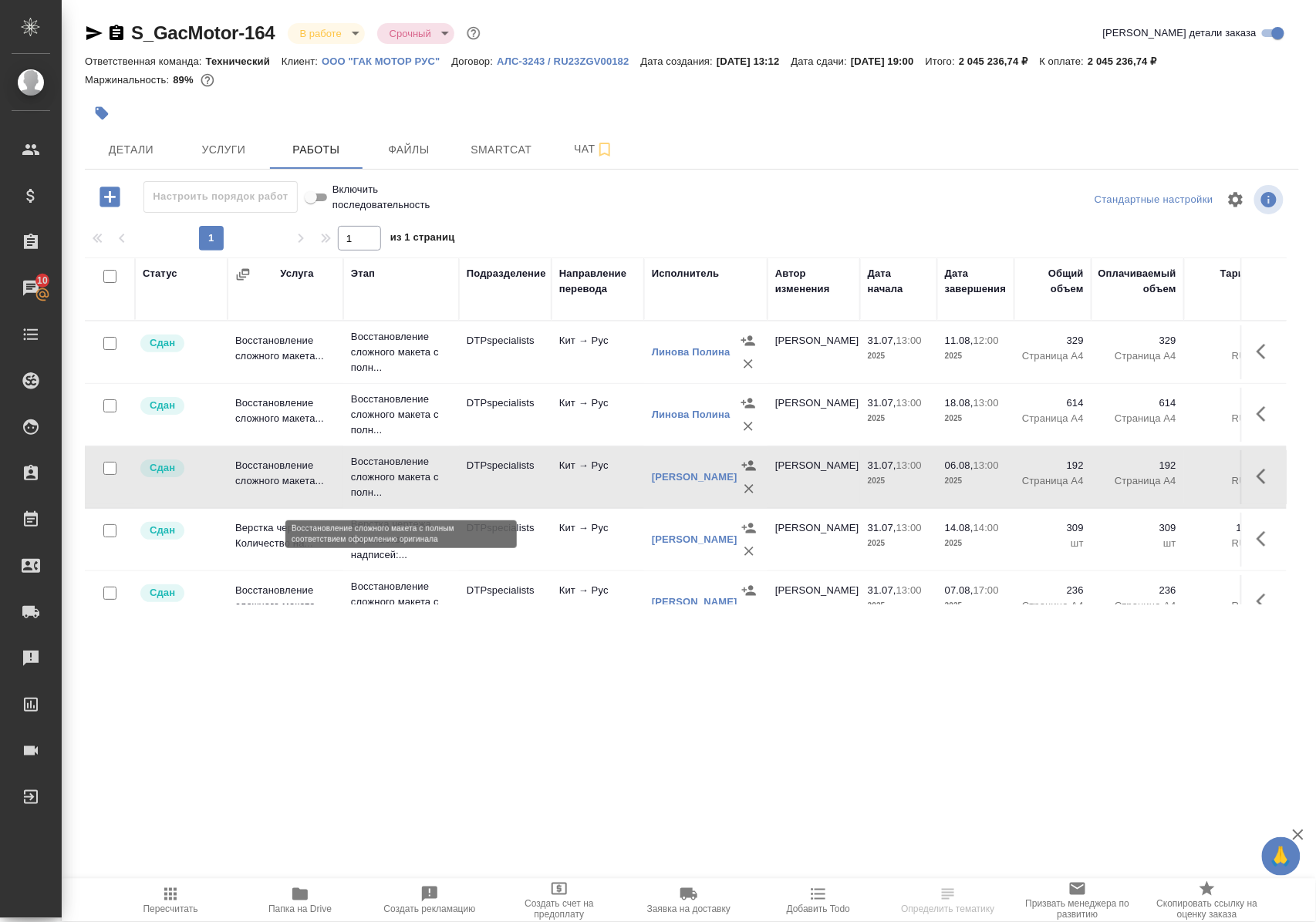
click at [375, 489] on p "Восстановление сложного макета с полн..." at bounding box center [401, 477] width 100 height 46
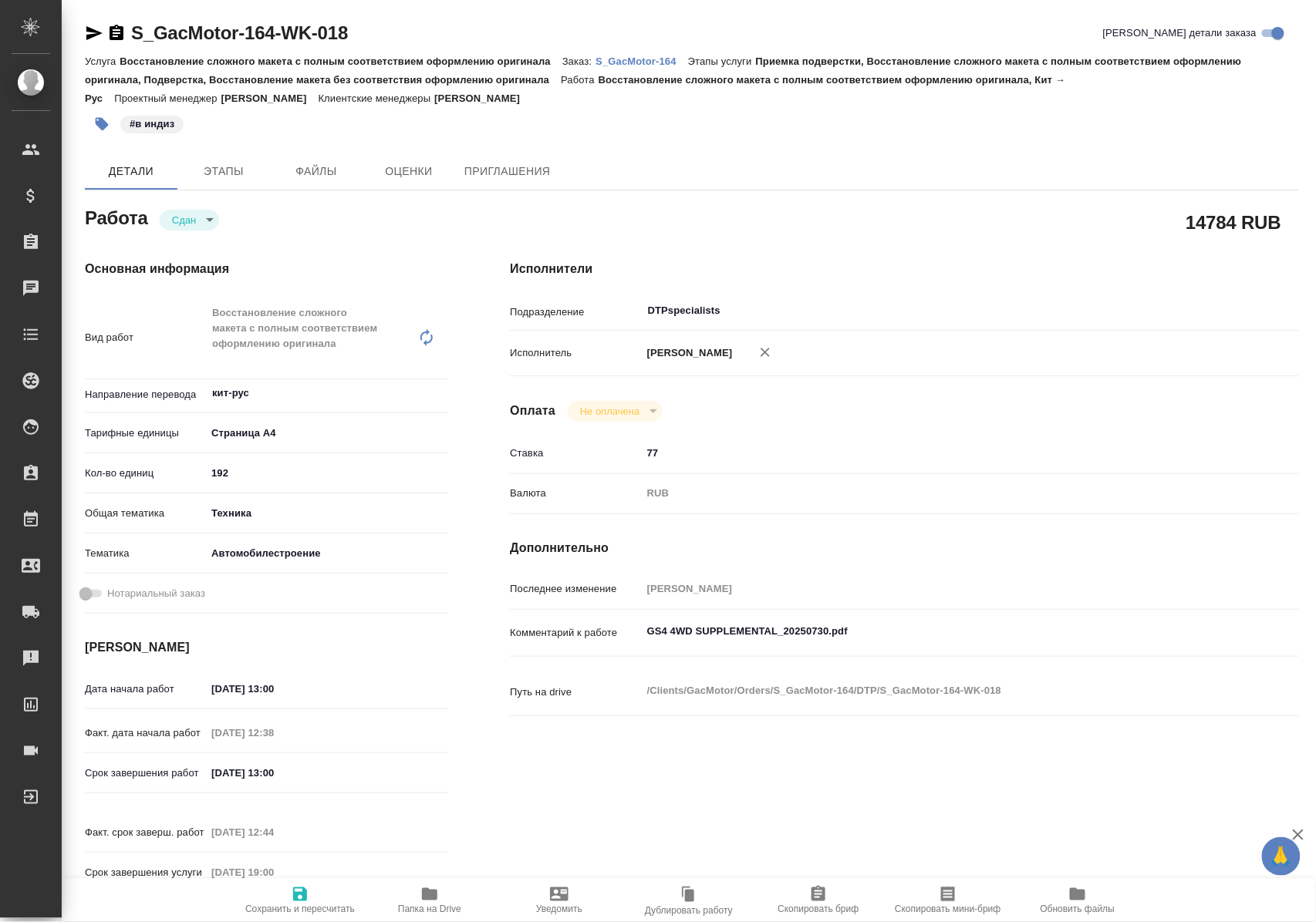
type textarea "x"
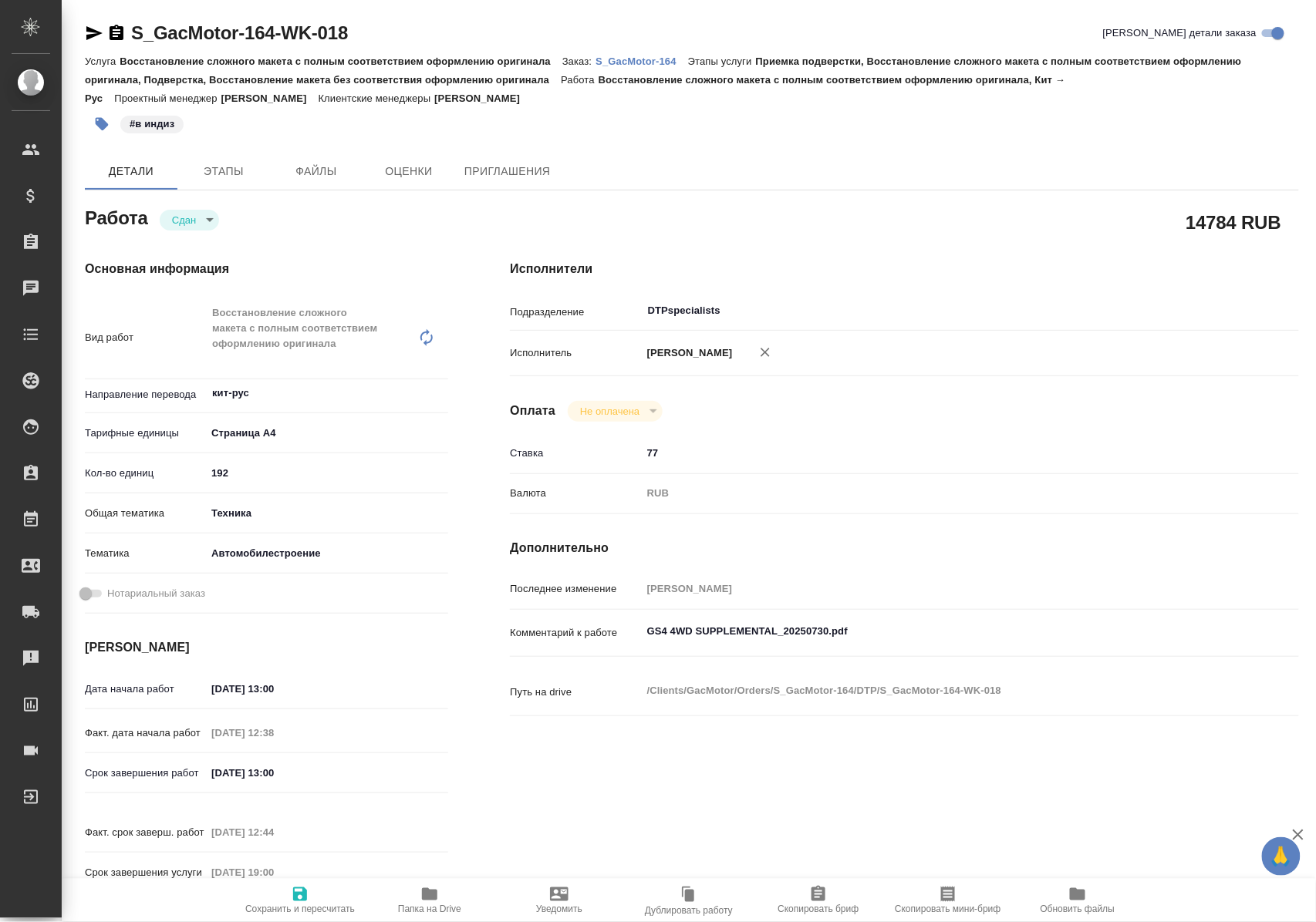
type textarea "x"
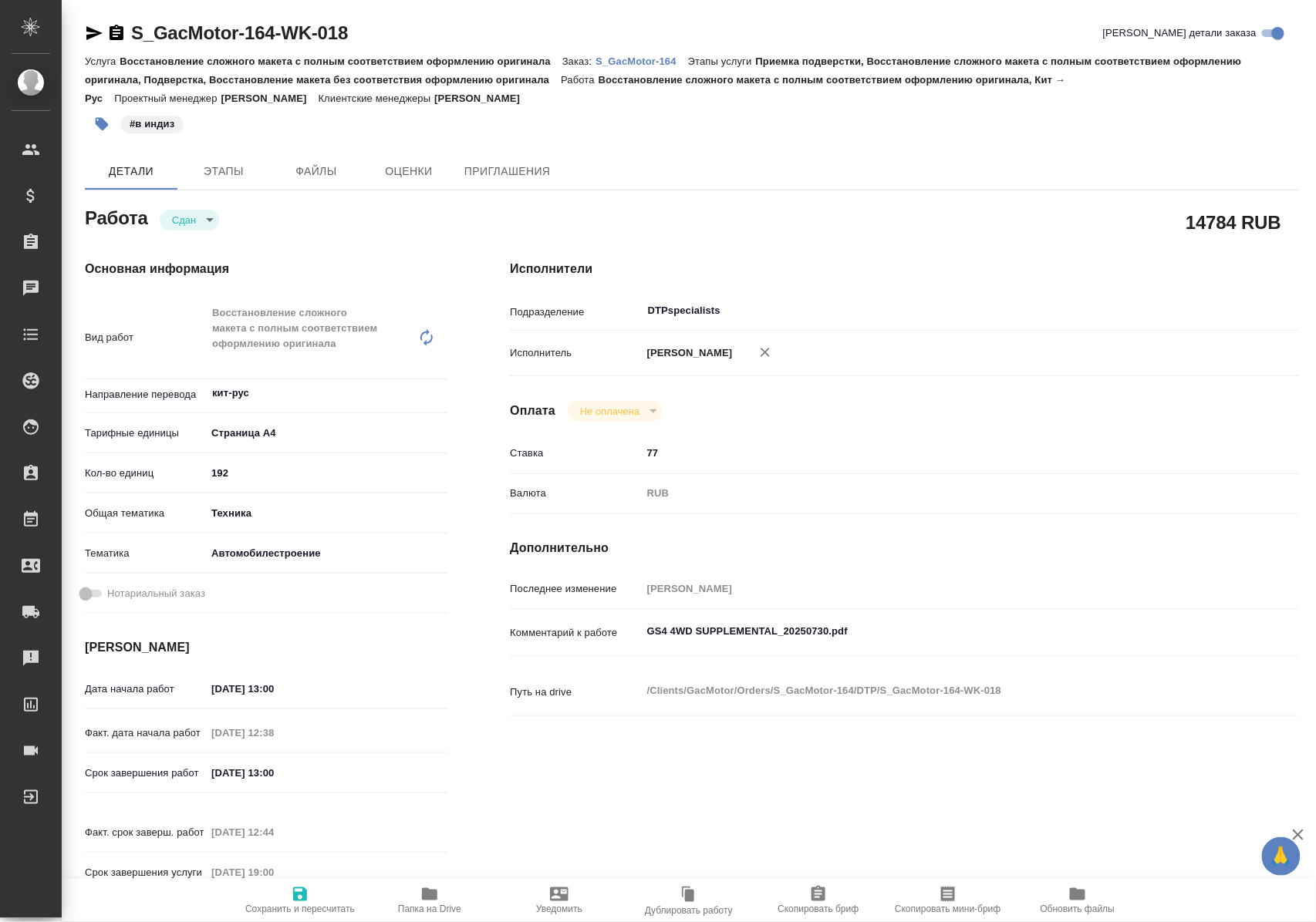
click at [423, 898] on icon "button" at bounding box center [429, 894] width 15 height 13
type textarea "x"
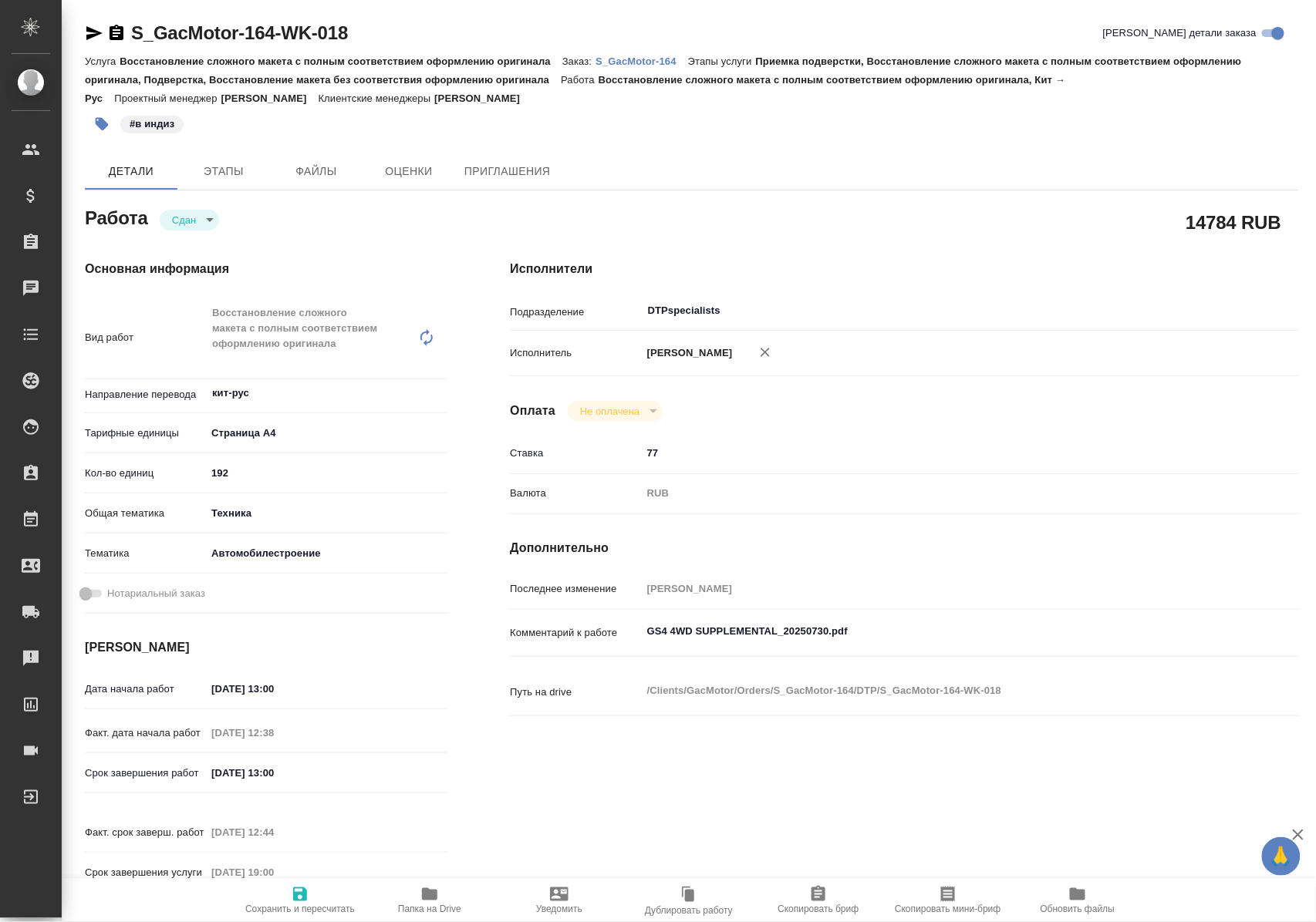
type textarea "x"
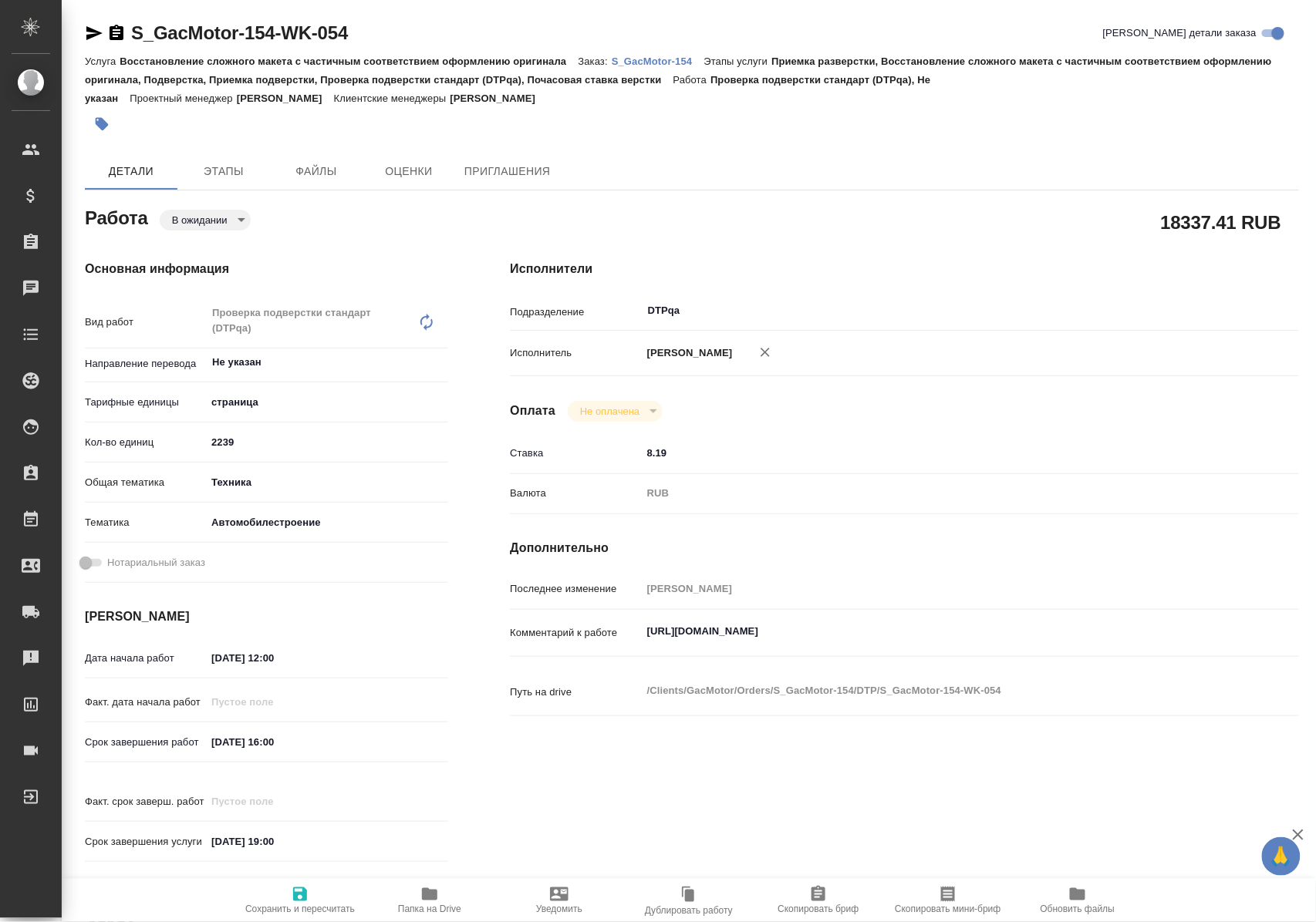
type textarea "x"
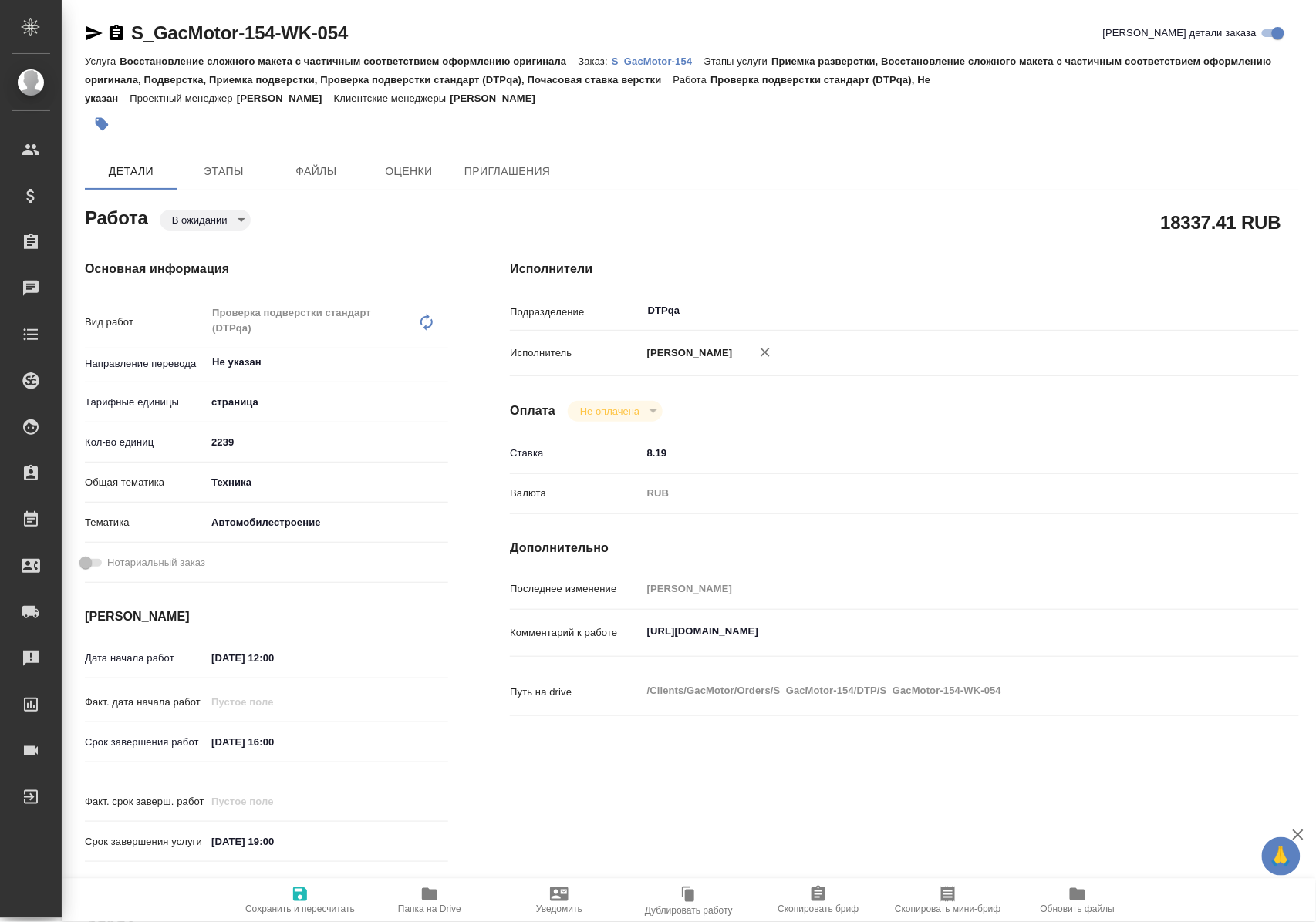
click at [91, 28] on icon "button" at bounding box center [94, 33] width 19 height 19
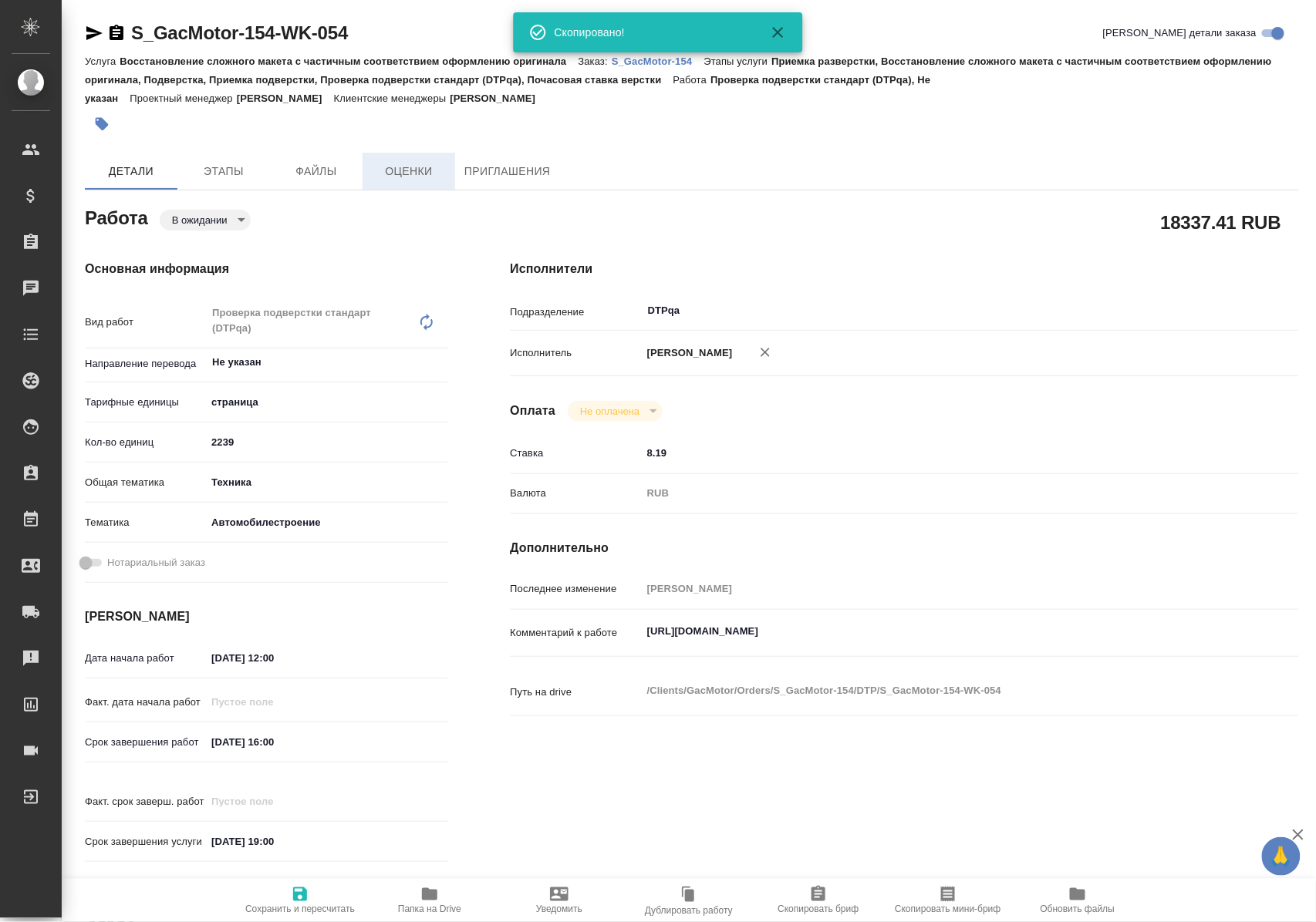
type textarea "x"
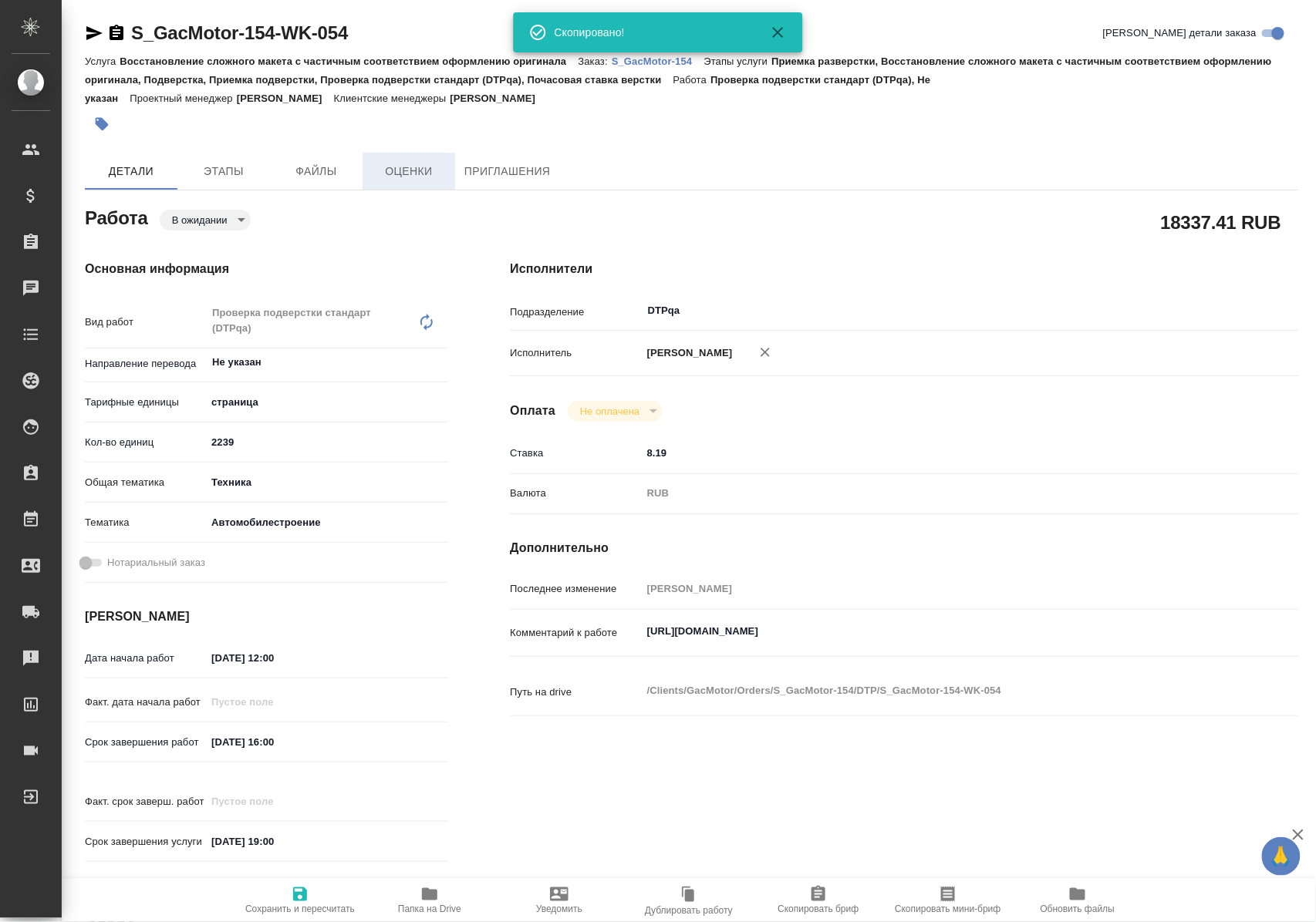
type textarea "x"
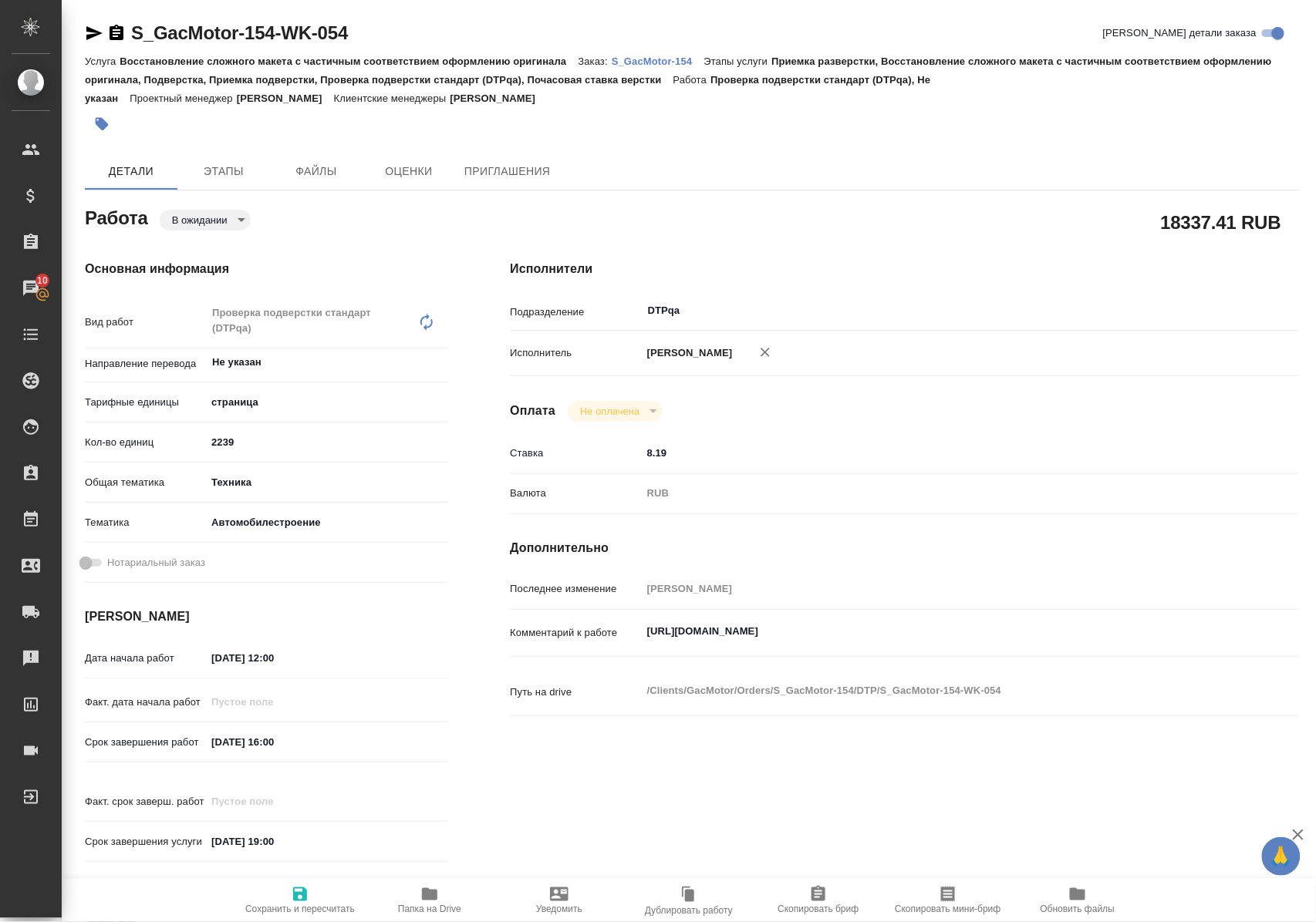
click at [658, 57] on p "S_GacMotor-154" at bounding box center [658, 61] width 93 height 12
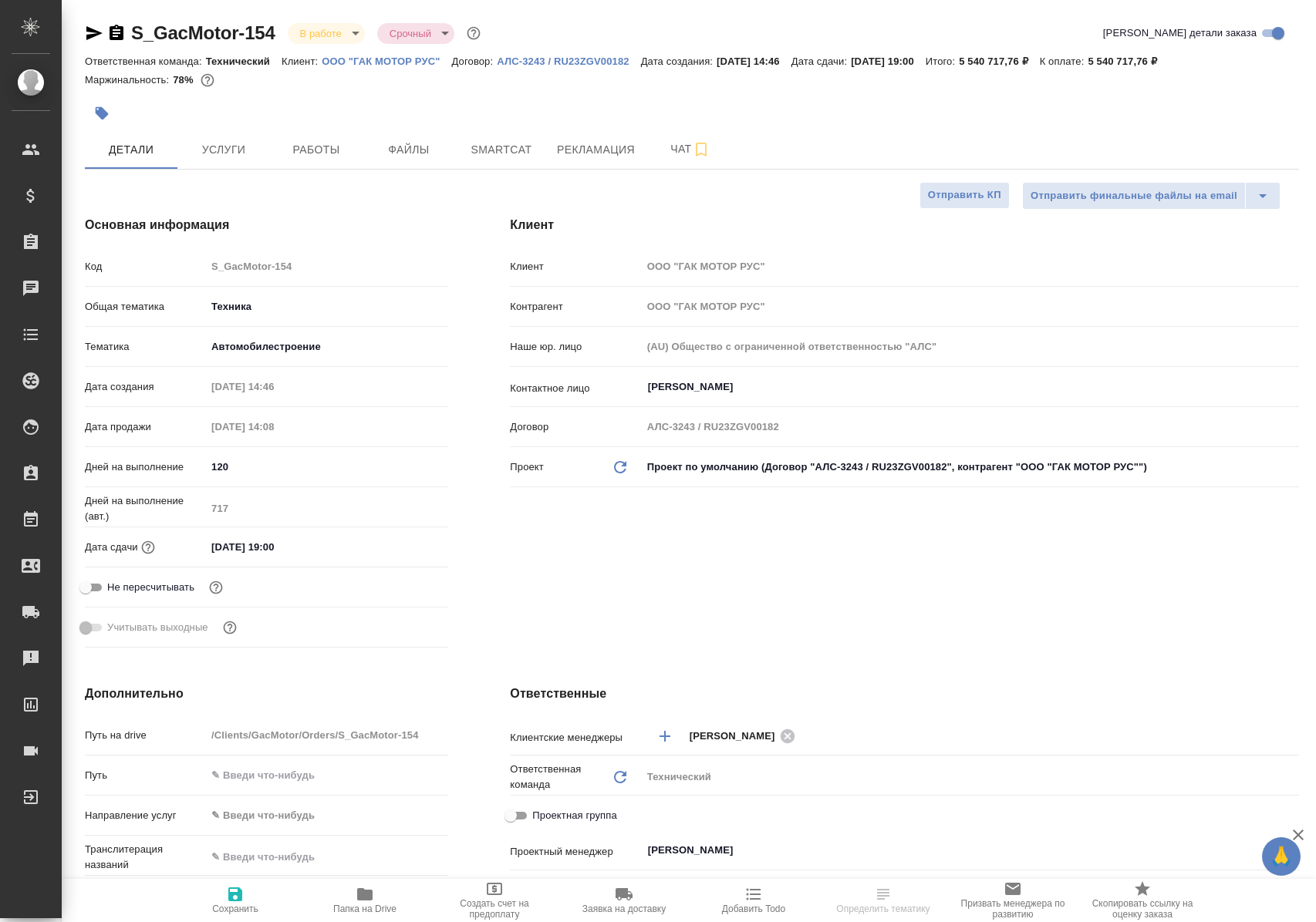
select select "RU"
click at [320, 143] on span "Работы" at bounding box center [315, 150] width 74 height 20
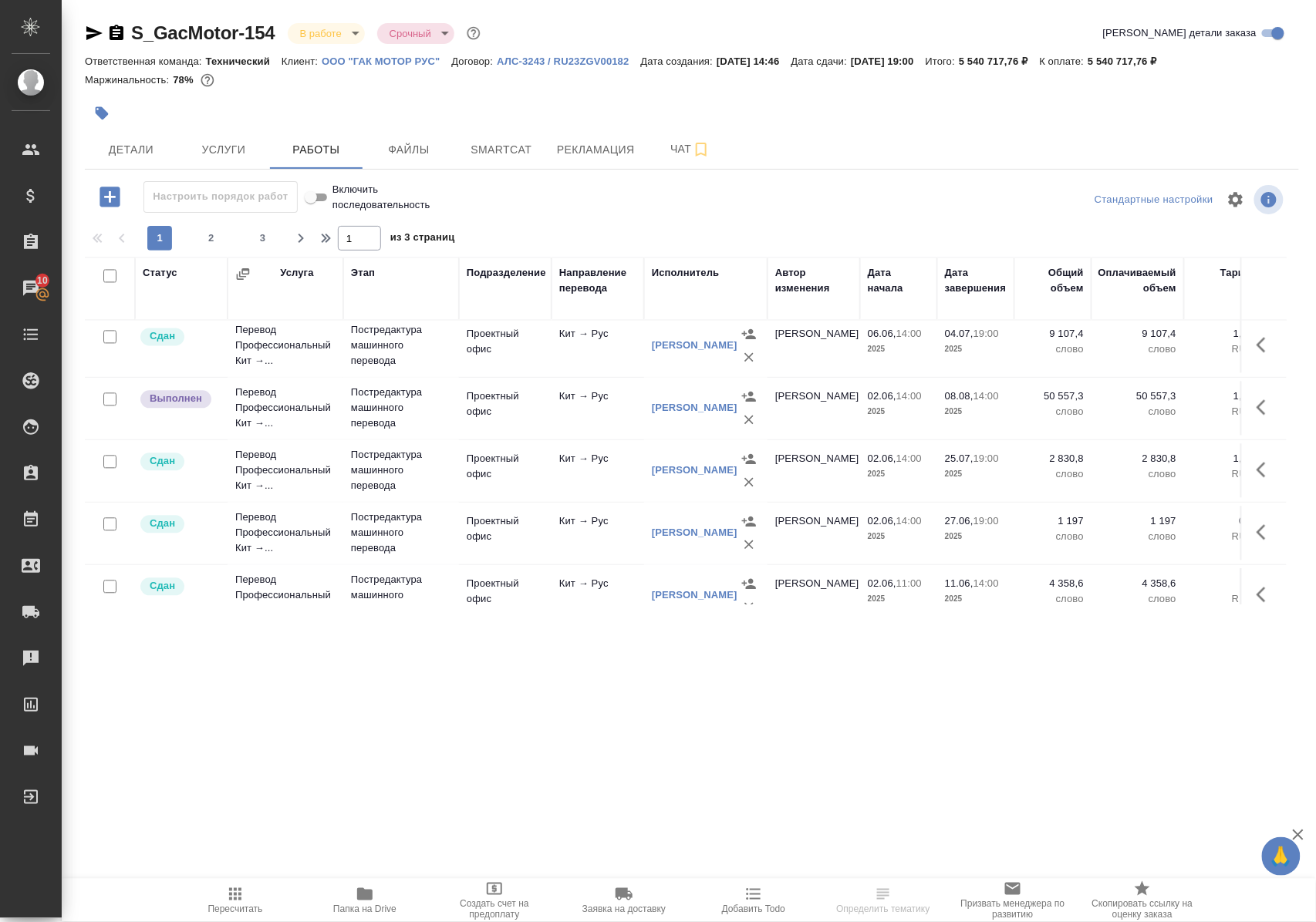
scroll to position [1300, 0]
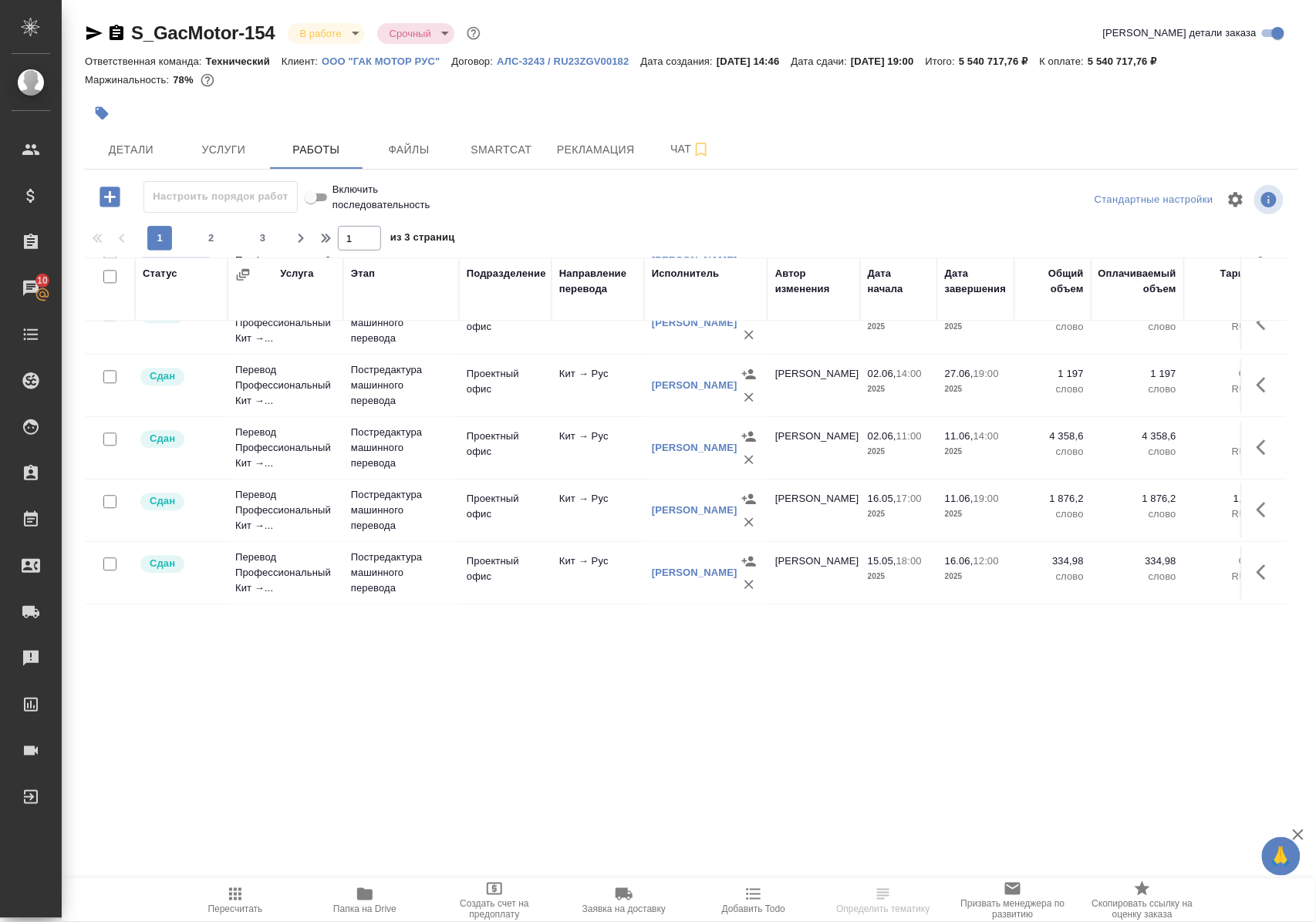
click at [208, 245] on span "2" at bounding box center [211, 238] width 25 height 15
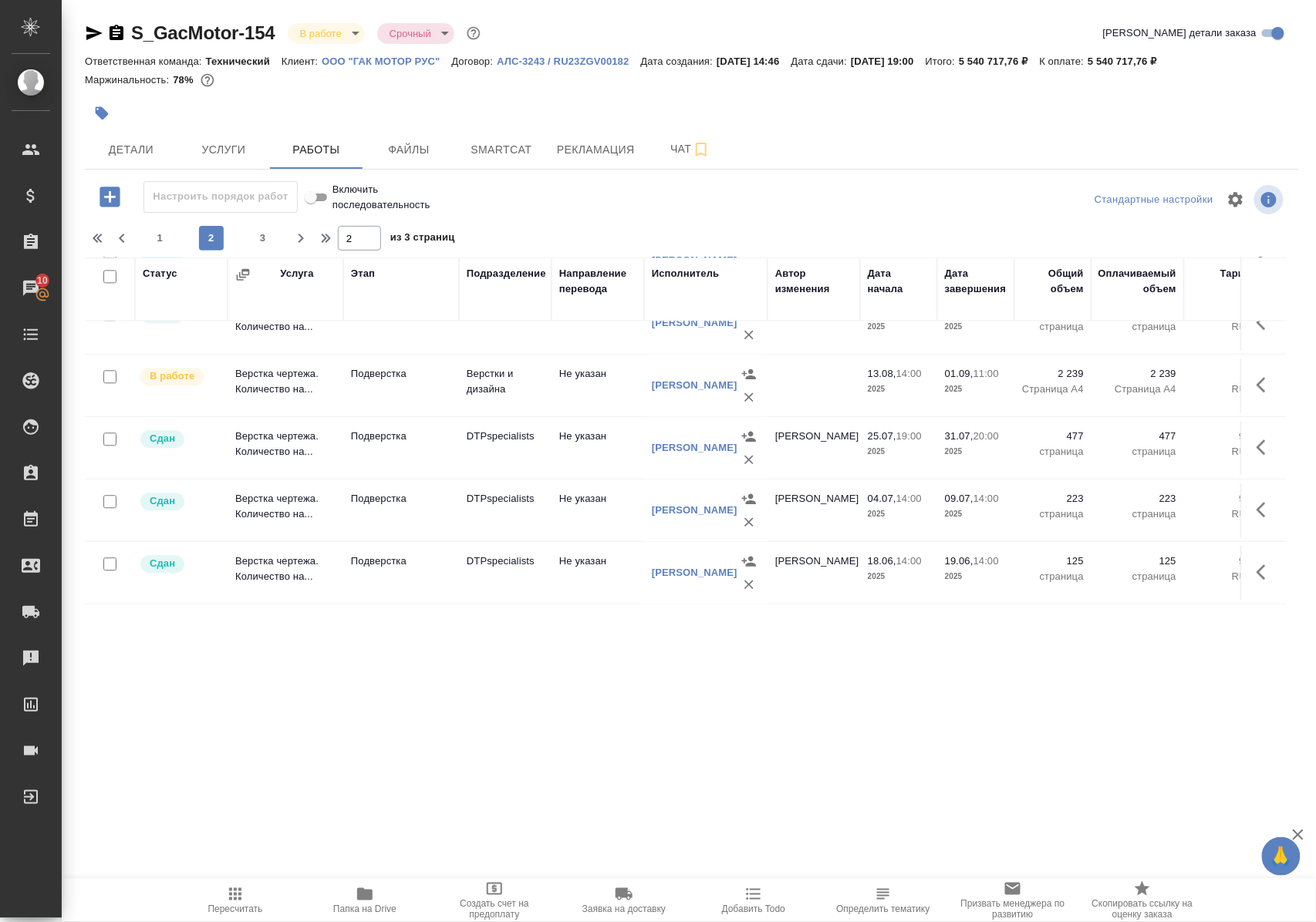
type input "2"
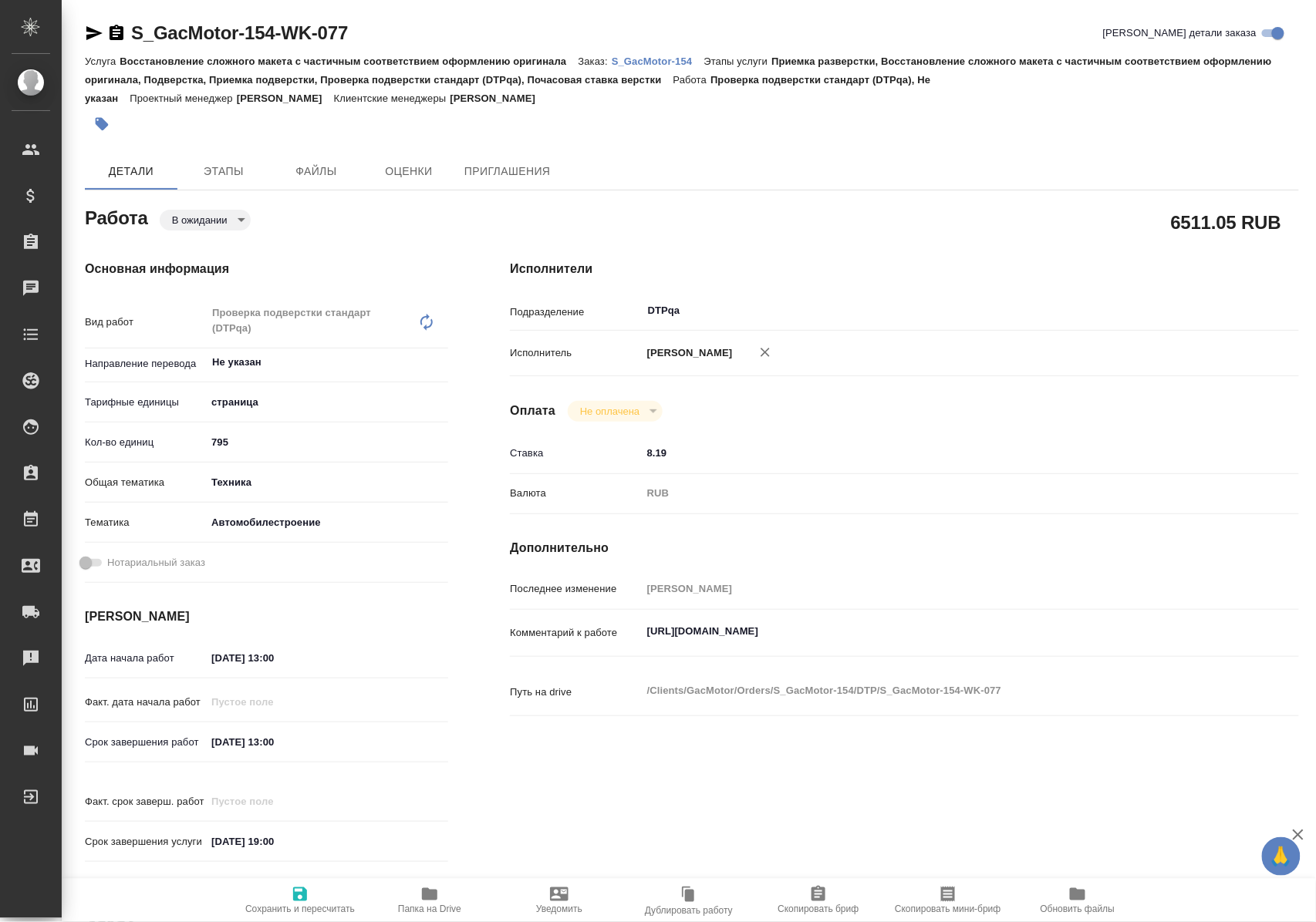
type textarea "x"
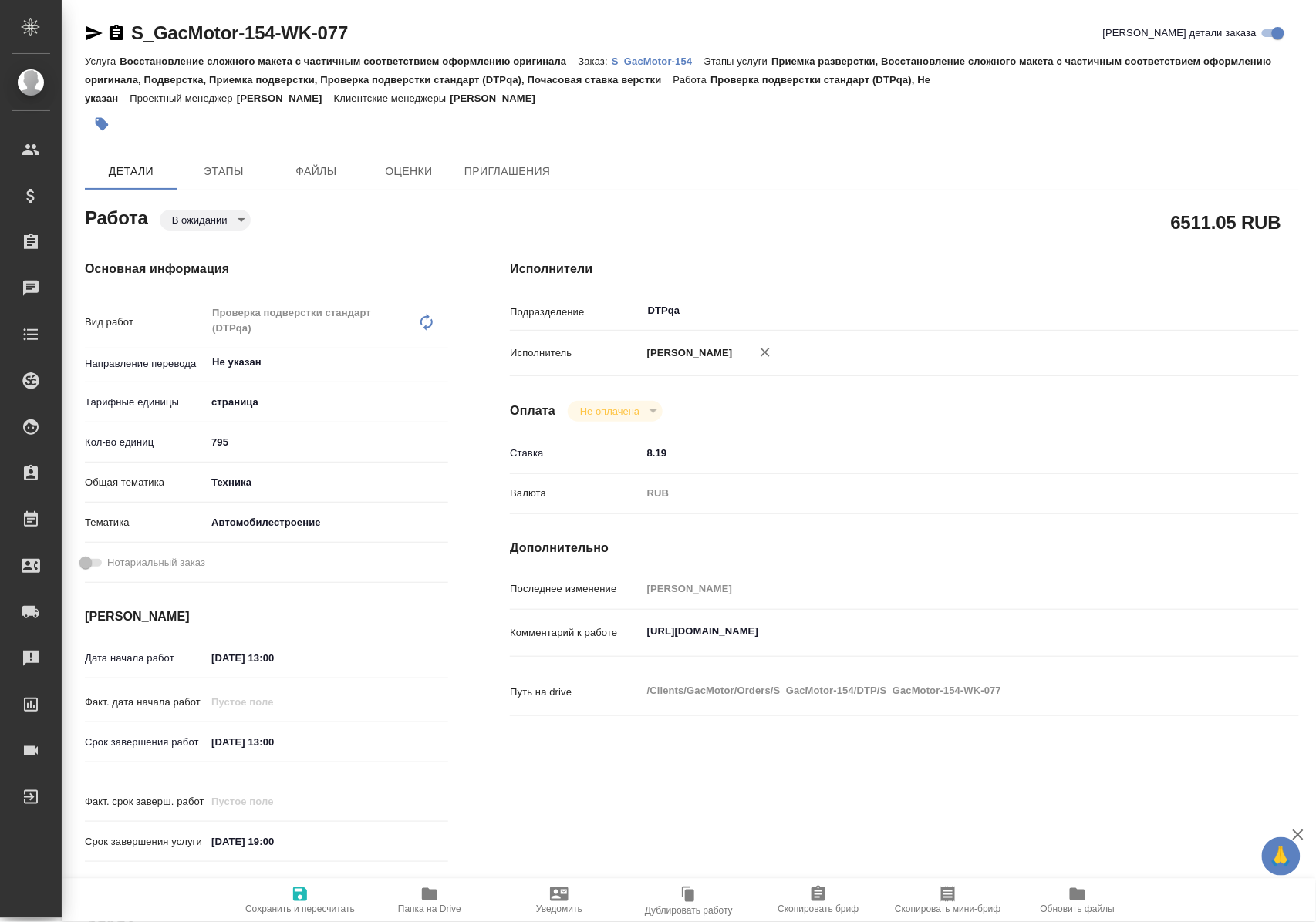
type textarea "x"
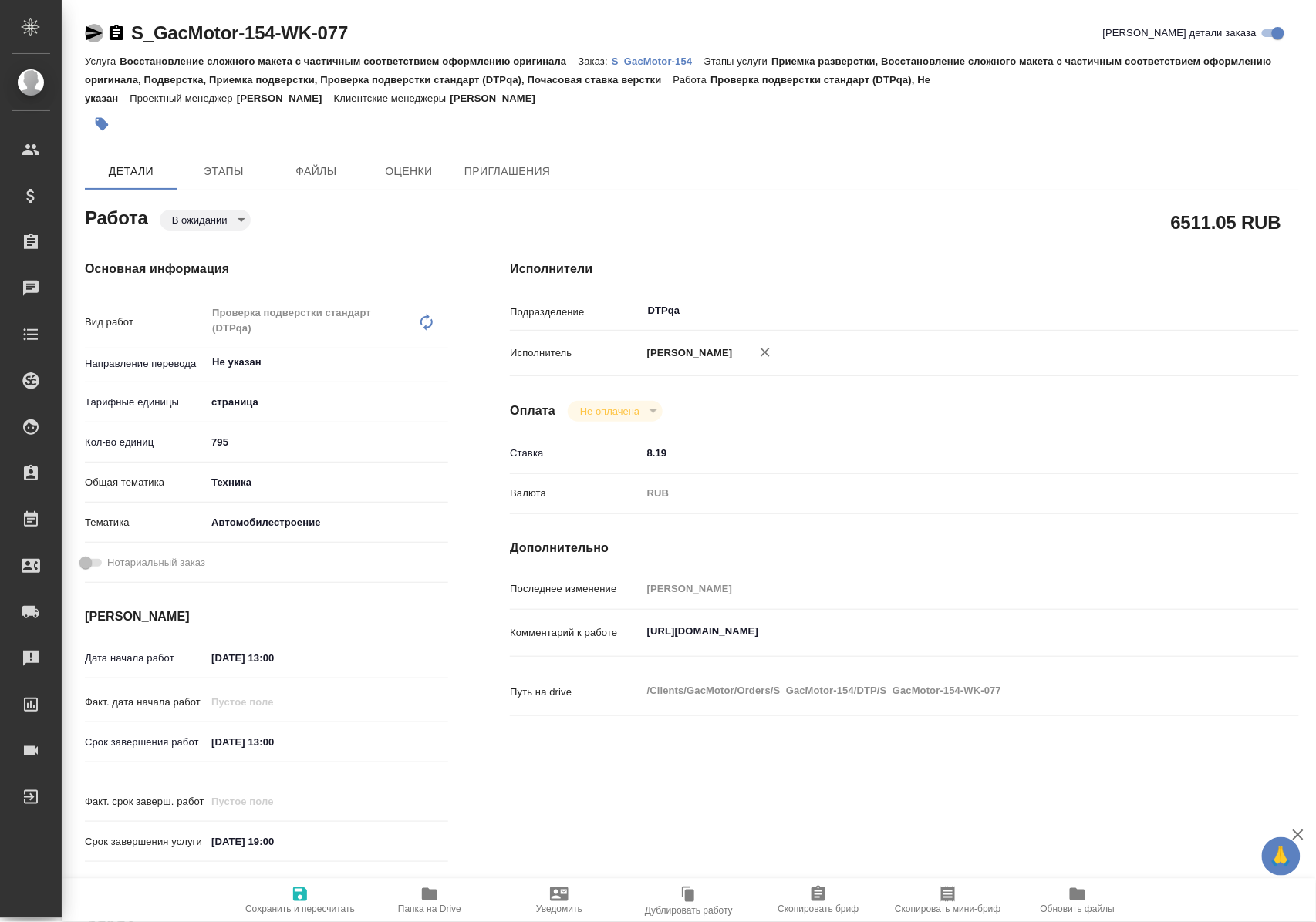
click at [93, 34] on icon "button" at bounding box center [94, 33] width 16 height 14
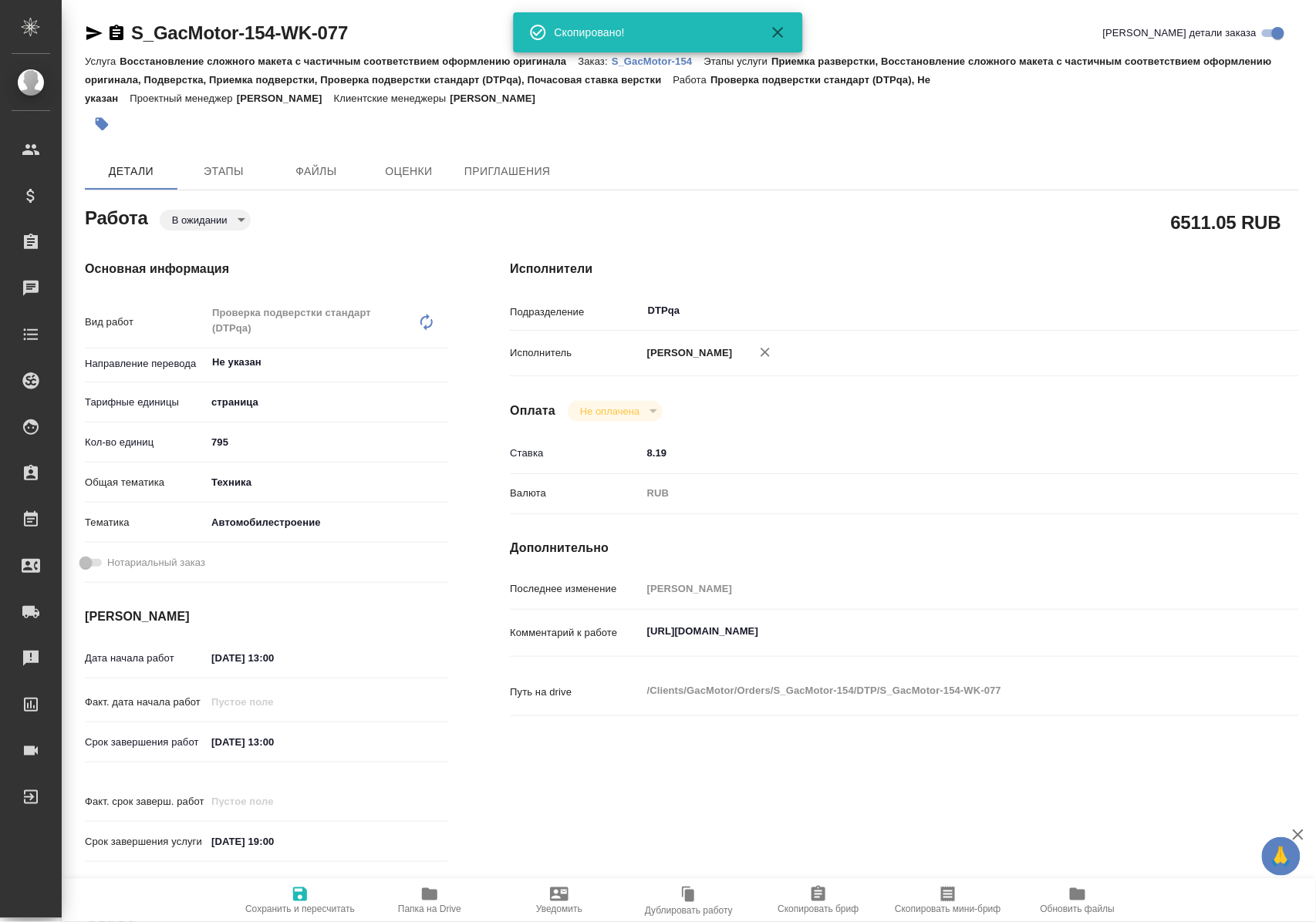
type textarea "x"
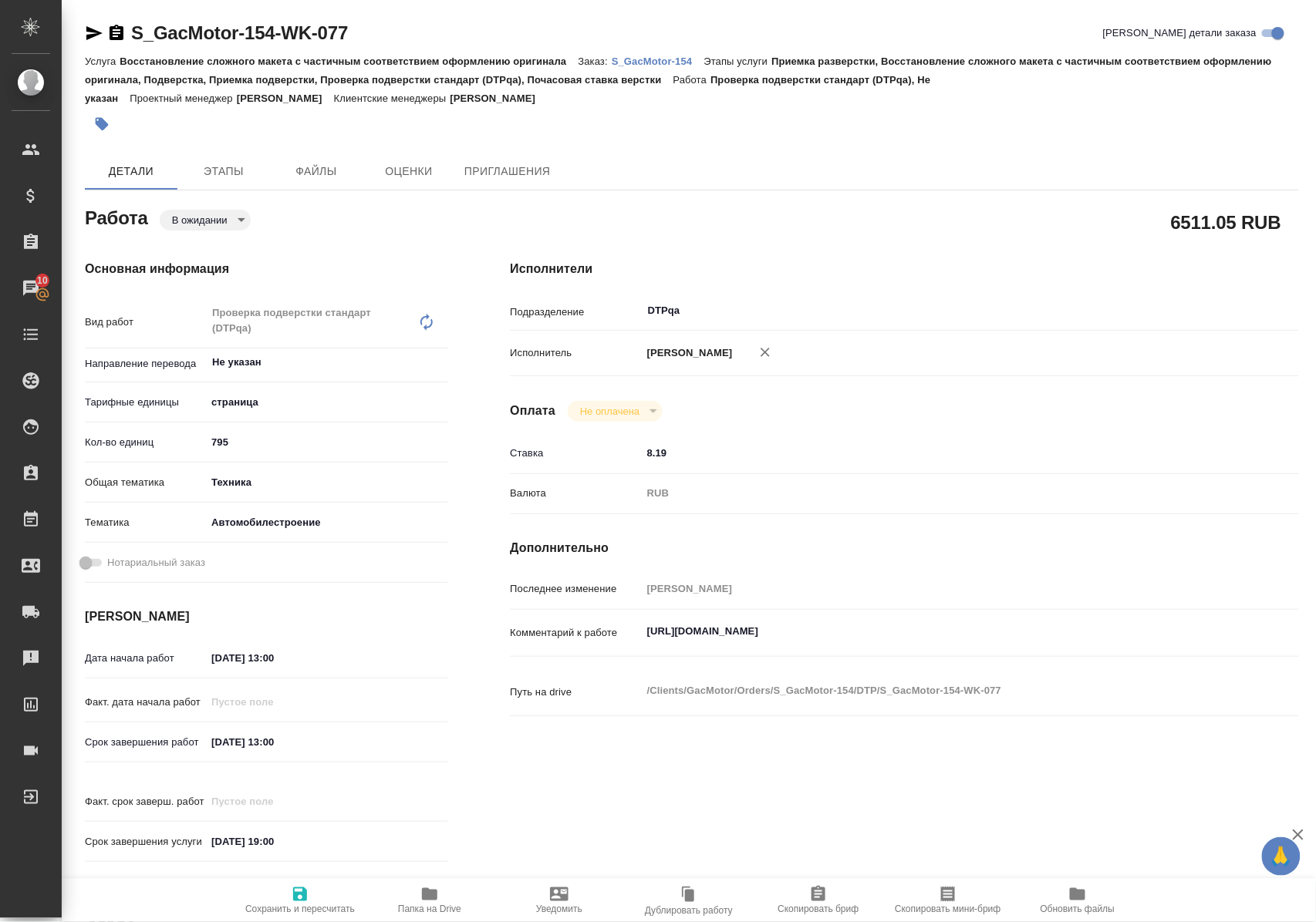
click at [663, 59] on p "S_GacMotor-154" at bounding box center [658, 61] width 93 height 12
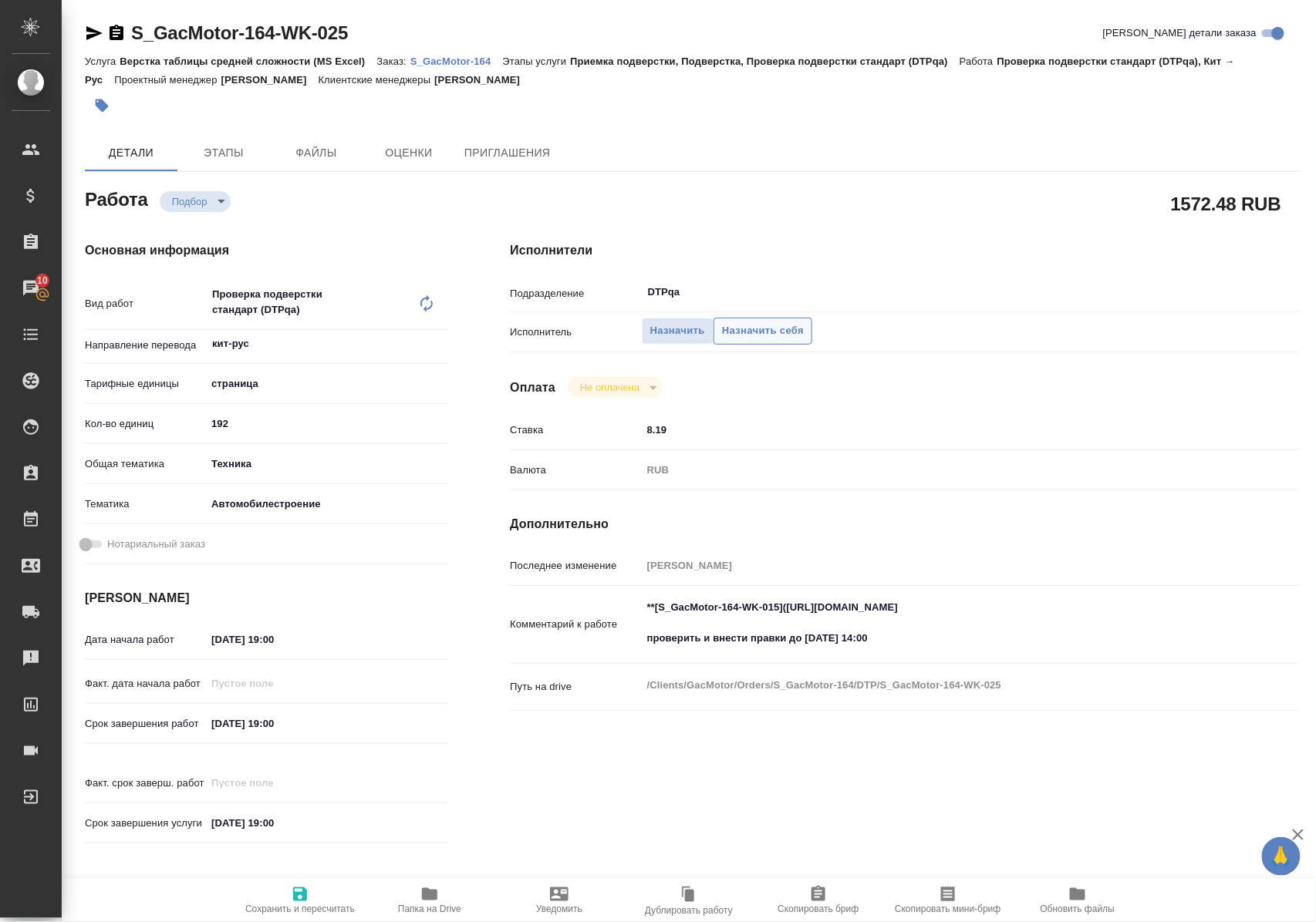
click at [770, 337] on span "Назначить себя" at bounding box center [763, 331] width 82 height 18
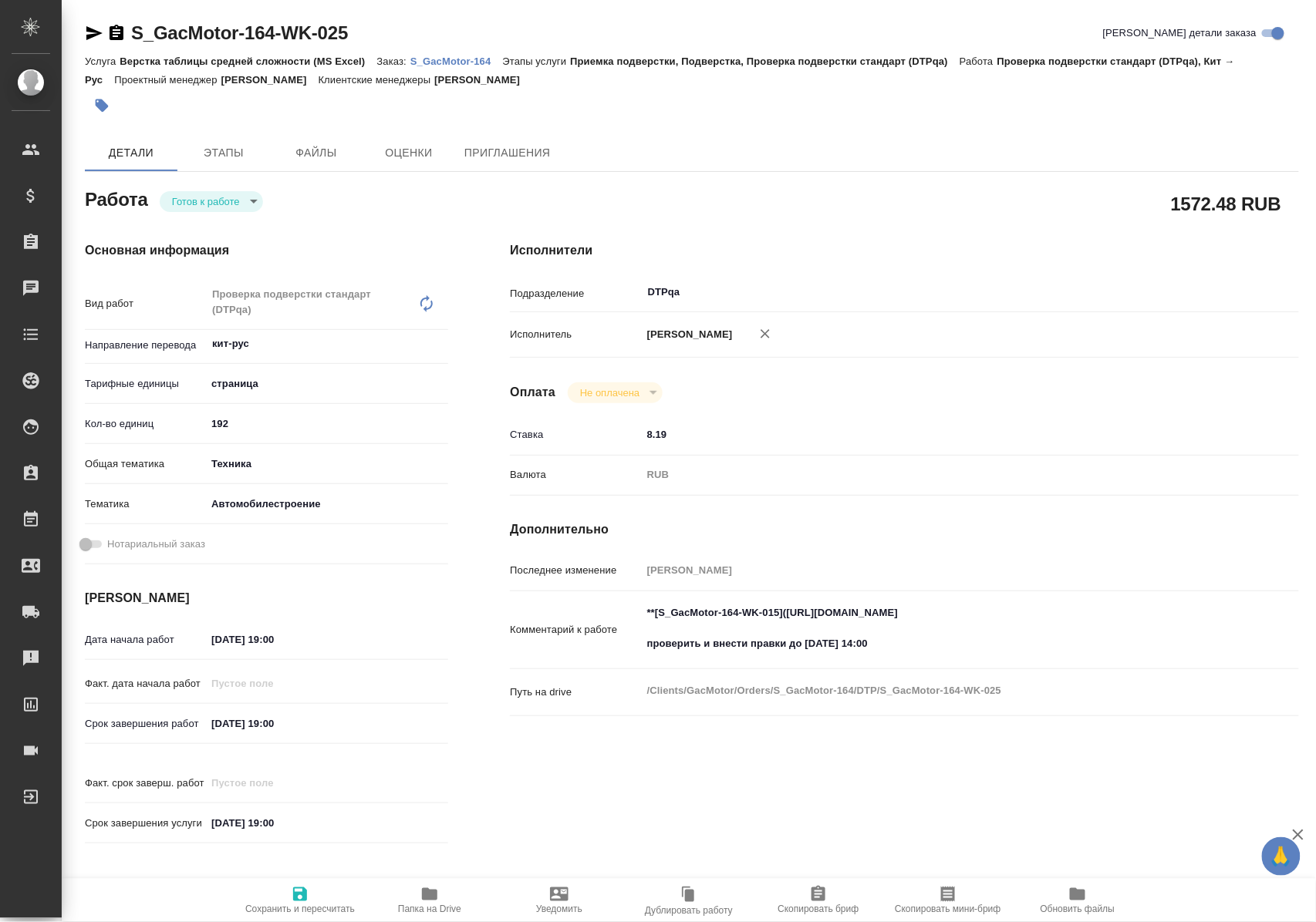
type textarea "x"
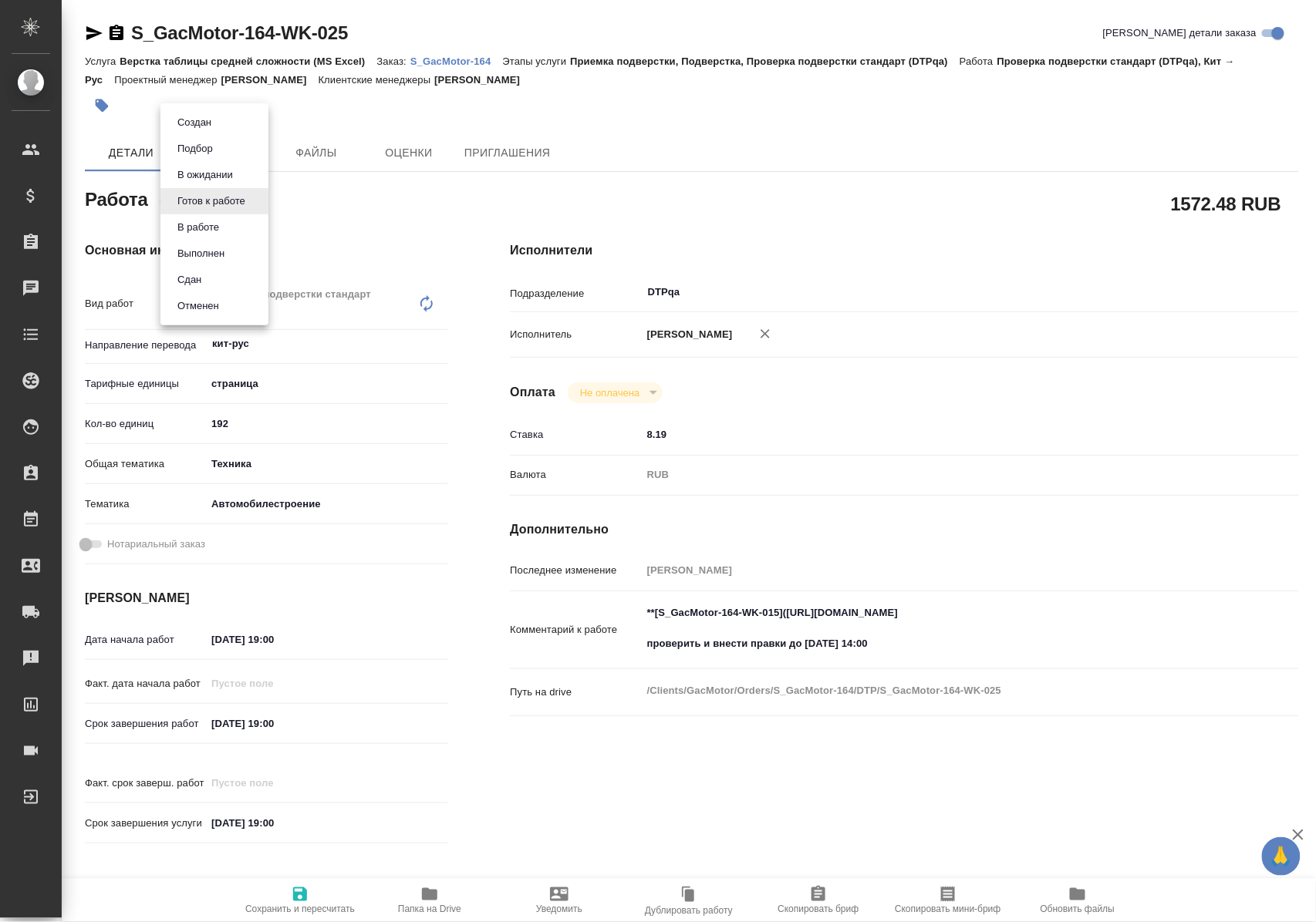
click at [236, 204] on body "🙏 .cls-1 fill:#fff; AWATERA Polushina Alena Клиенты Спецификации Заказы Чаты To…" at bounding box center [658, 461] width 1316 height 922
type textarea "x"
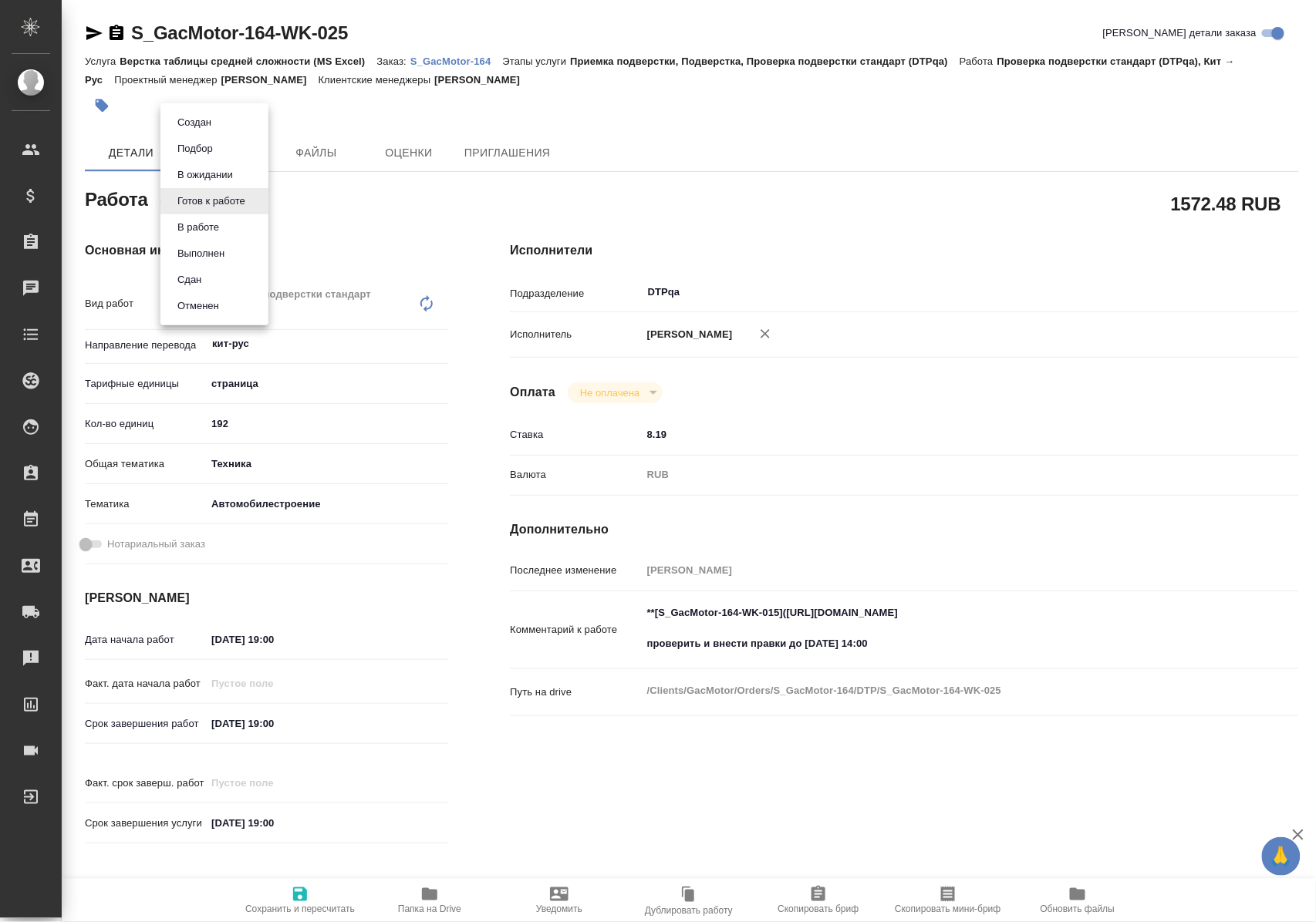
type textarea "x"
click at [237, 173] on button "В ожидании" at bounding box center [205, 175] width 65 height 17
type textarea "x"
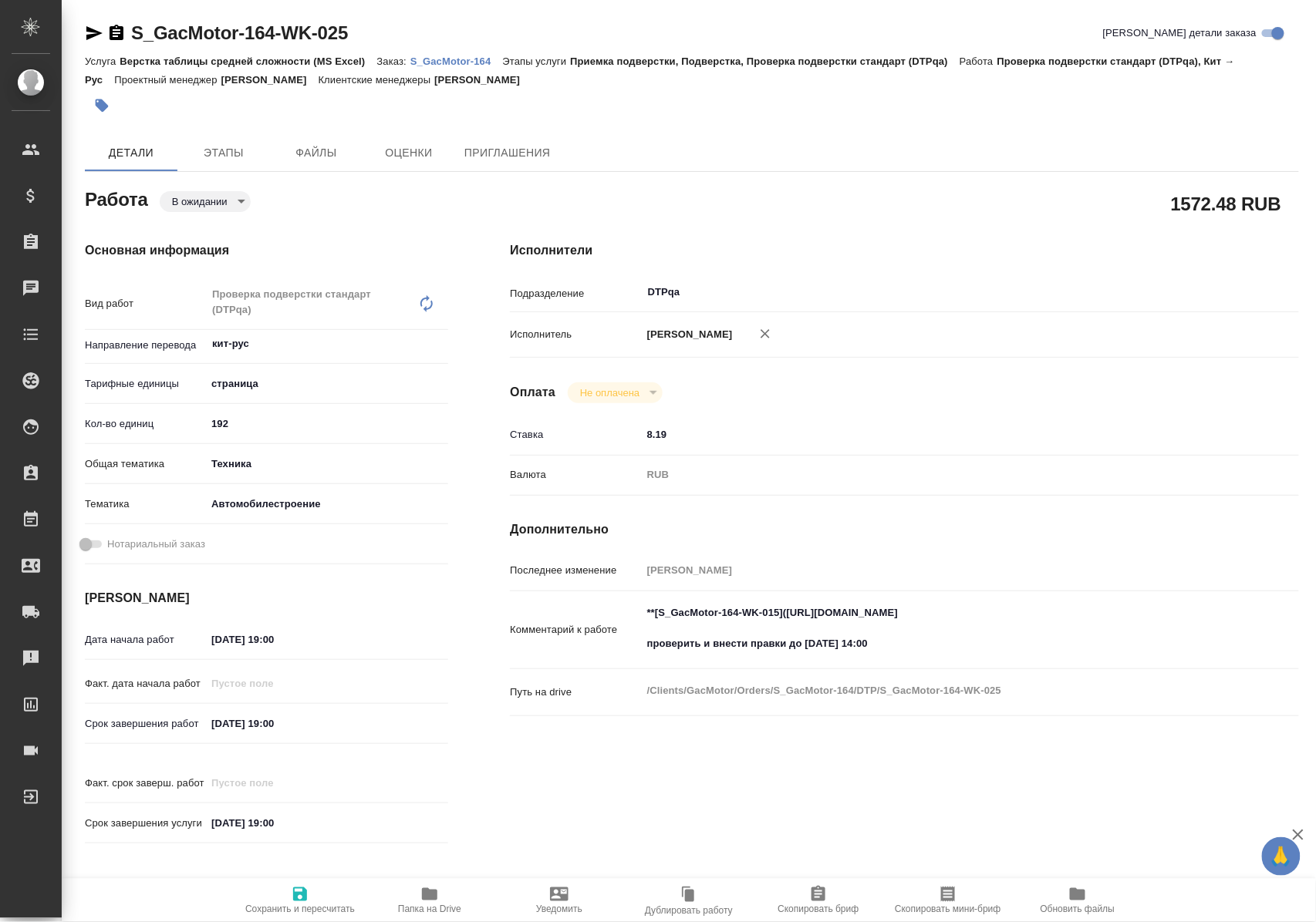
type textarea "x"
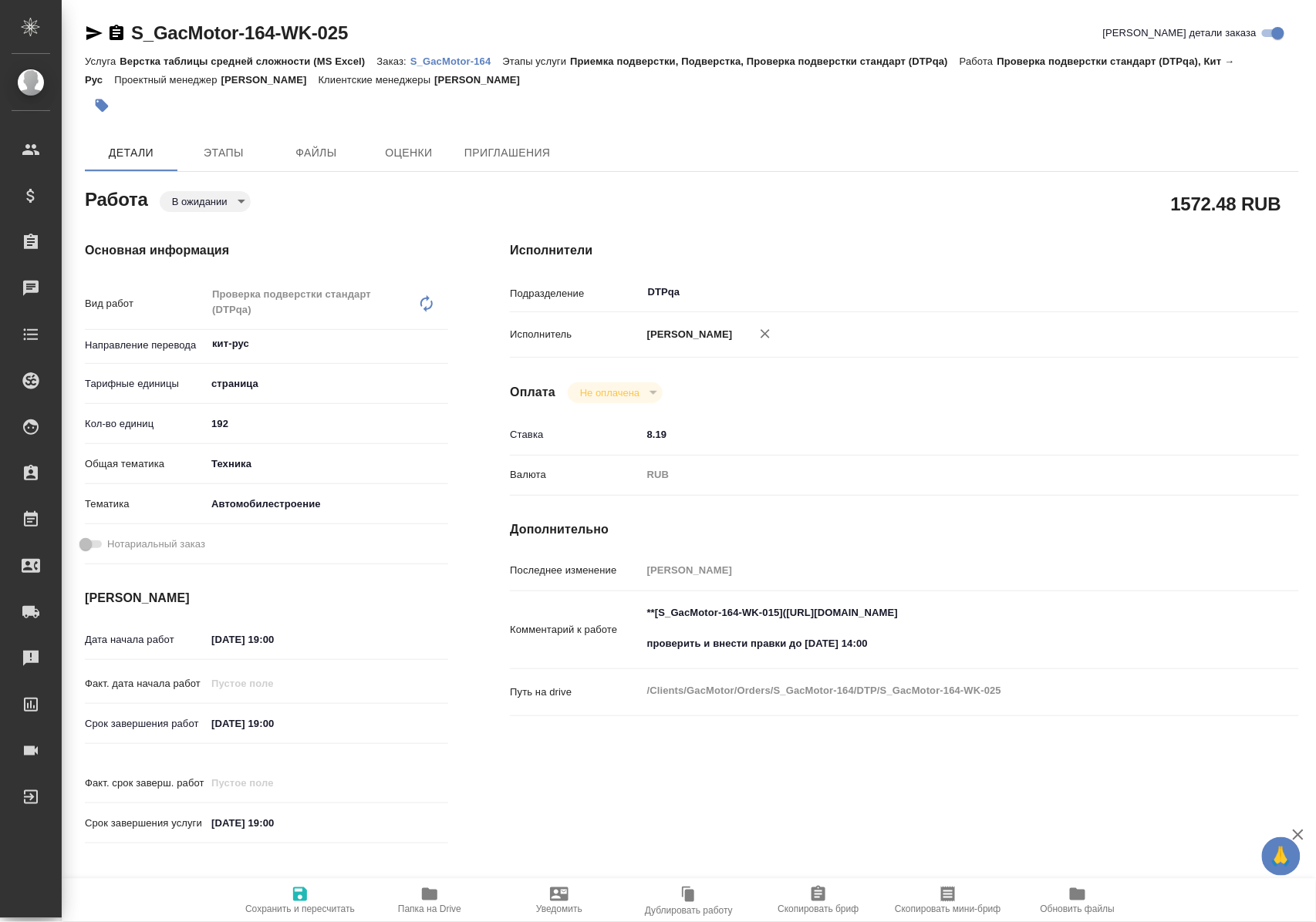
type textarea "x"
drag, startPoint x: 299, startPoint y: 893, endPoint x: 350, endPoint y: 817, distance: 91.5
click at [300, 892] on icon "button" at bounding box center [300, 895] width 19 height 19
type textarea "x"
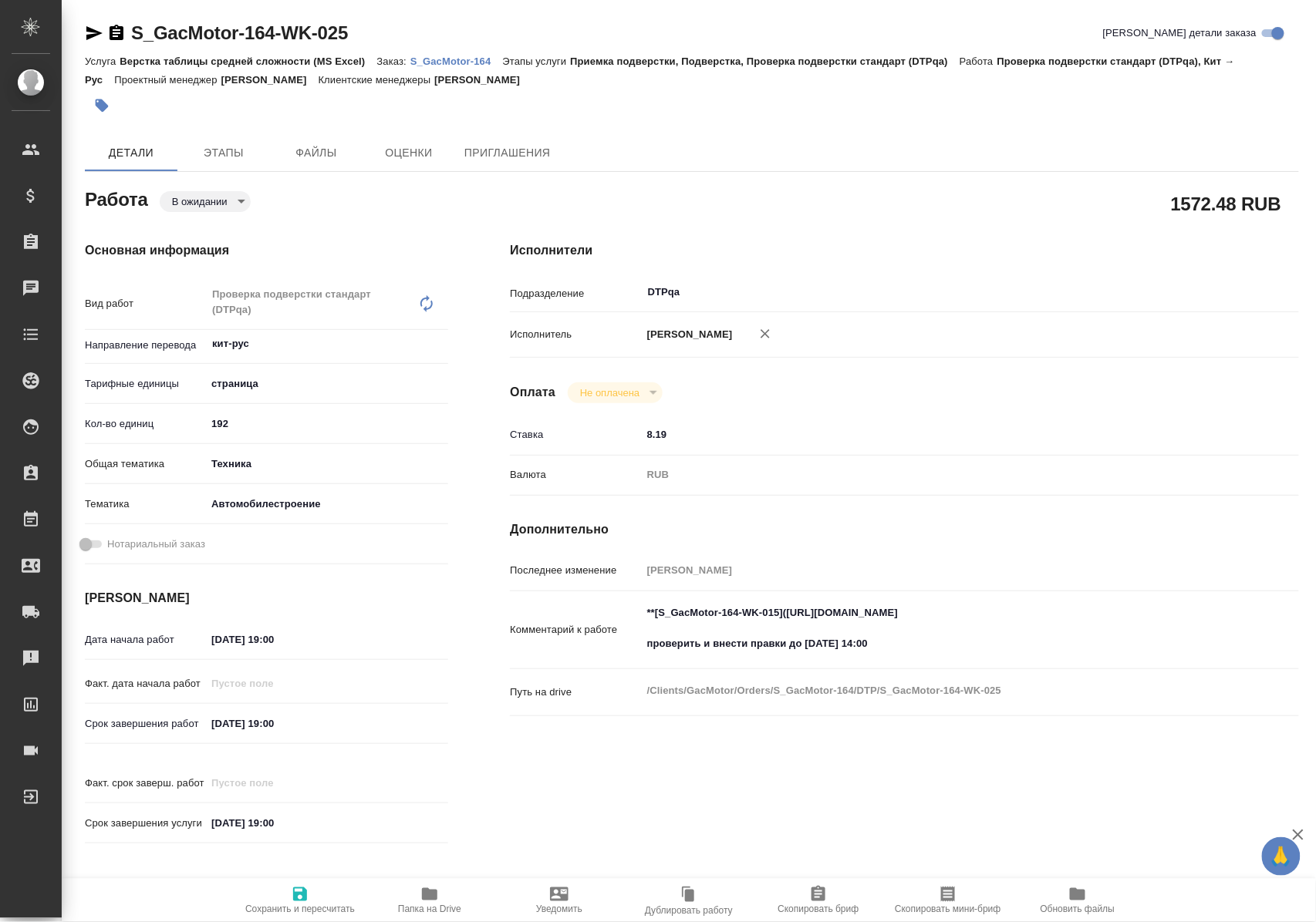
type textarea "x"
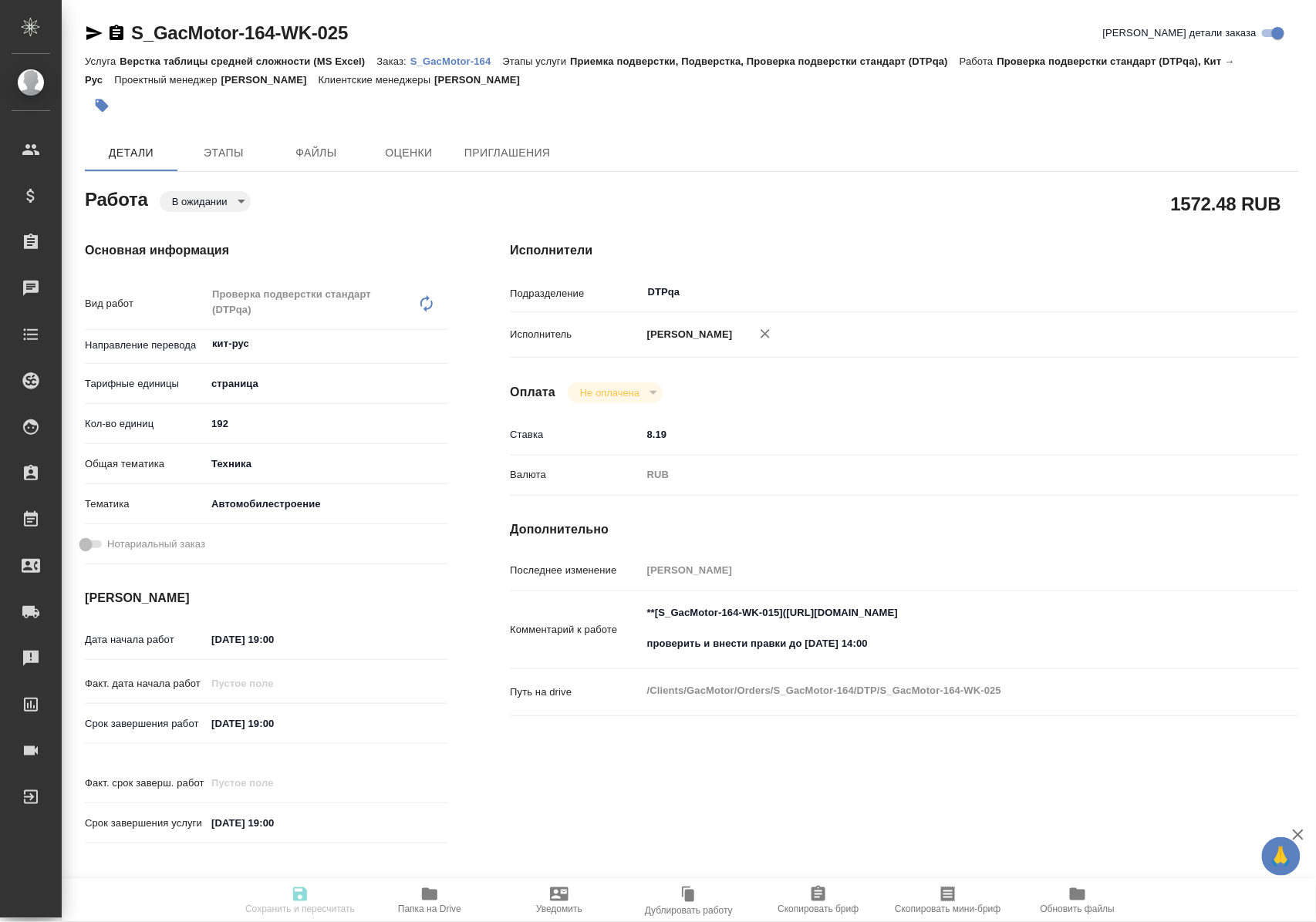
type textarea "x"
type input "pending"
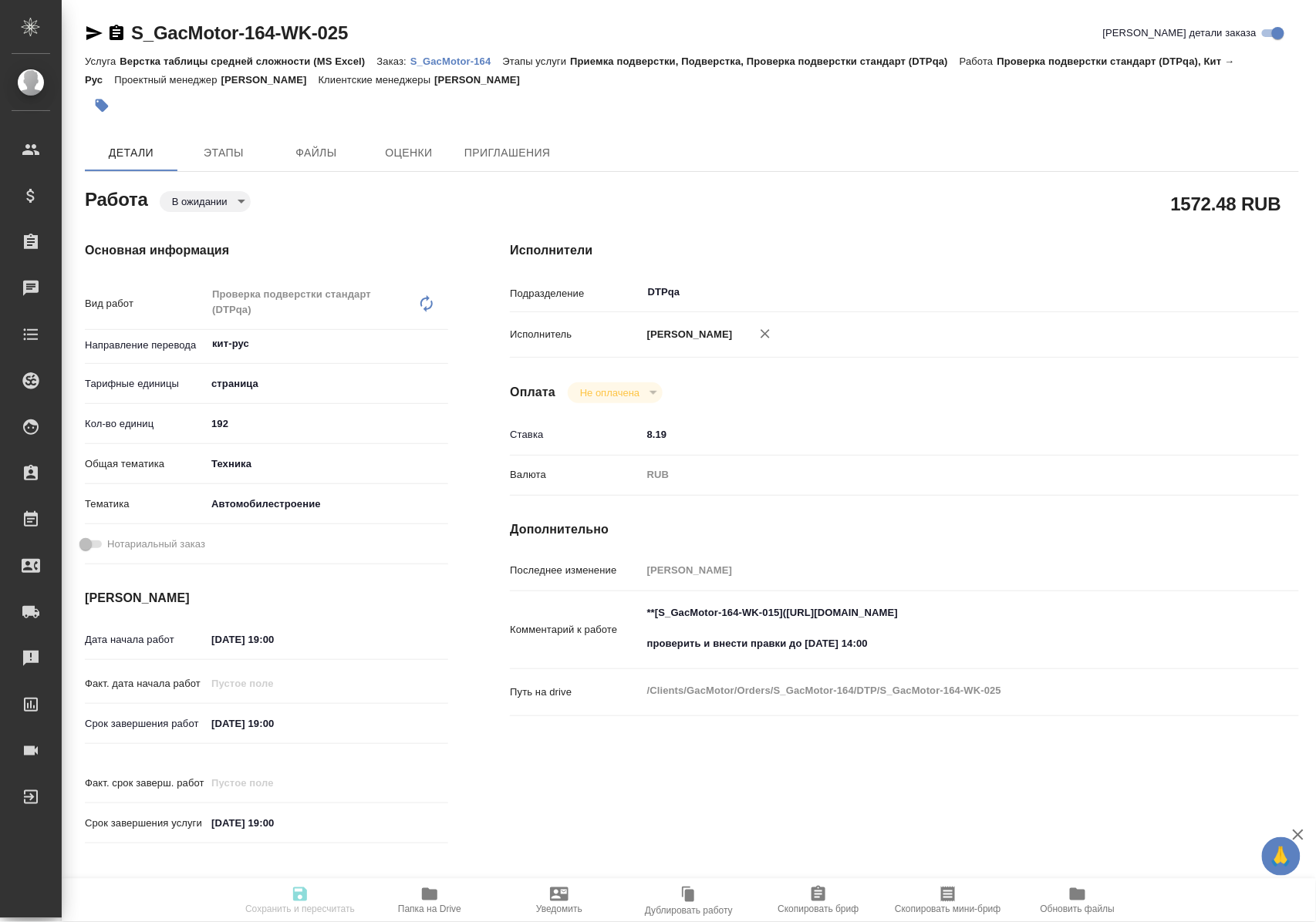
type textarea "Проверка подверстки стандарт (DTPqa)"
type textarea "x"
type input "кит-рус"
type input "5a8b1489cc6b4906c91bfdb2"
type input "192"
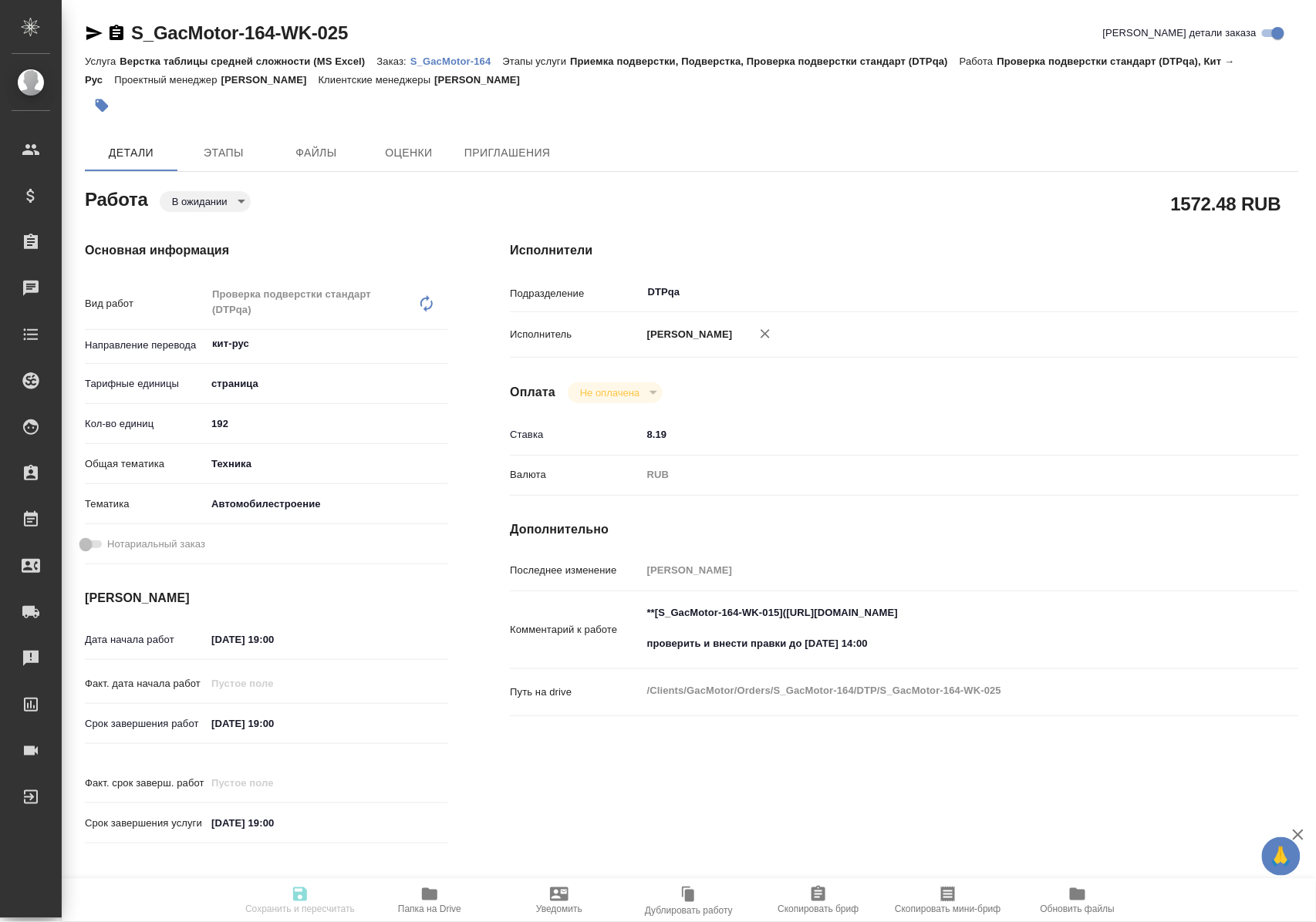
type input "tech"
type input "5f647204b73bc97568ca66a7"
type input "03.09.2025 19:00"
type input "04.09.2025 19:00"
type input "13.10.2025 19:00"
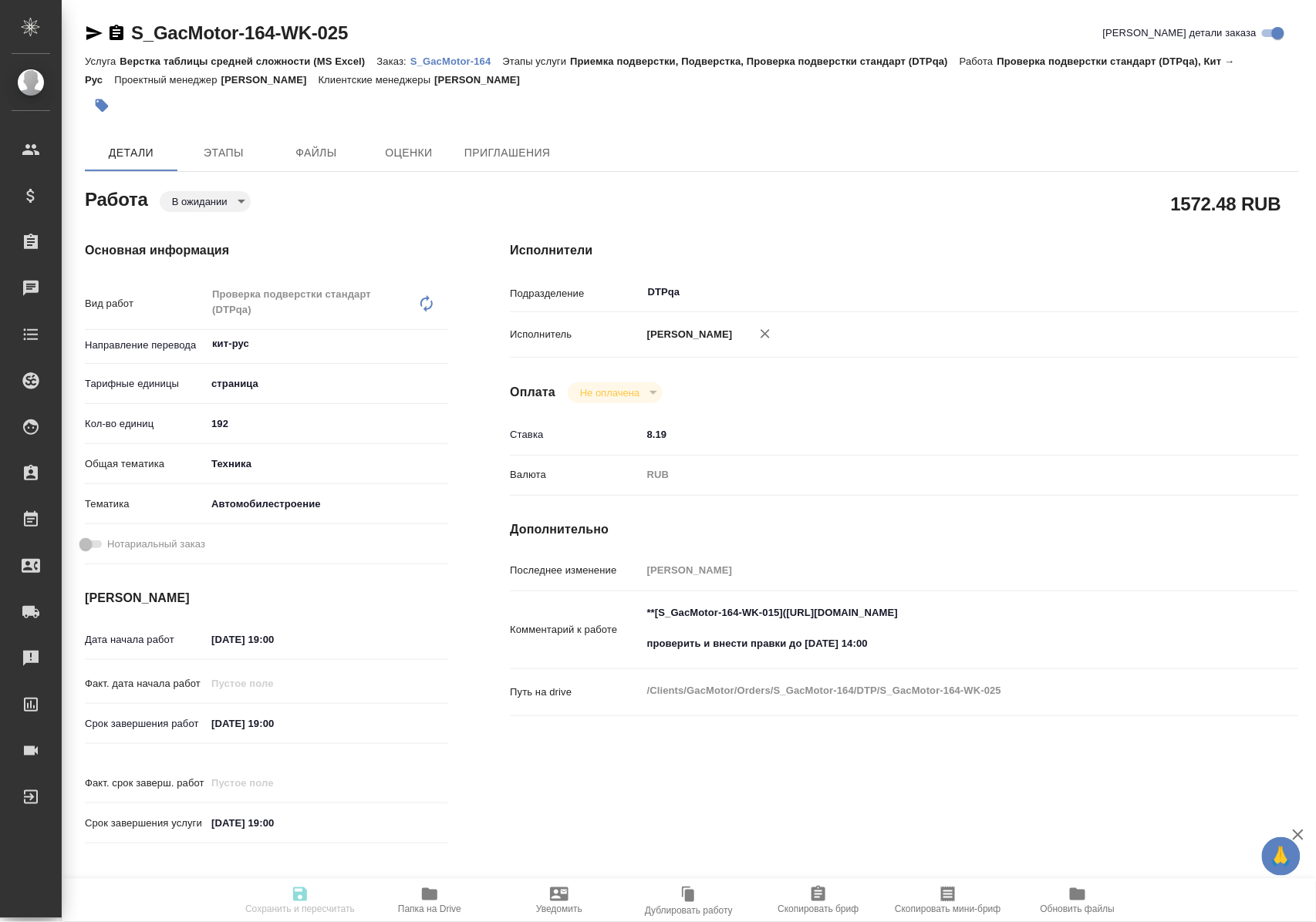
type input "DTPqa"
type input "notPayed"
type input "8.19"
type input "RUB"
type input "Полушина Алена"
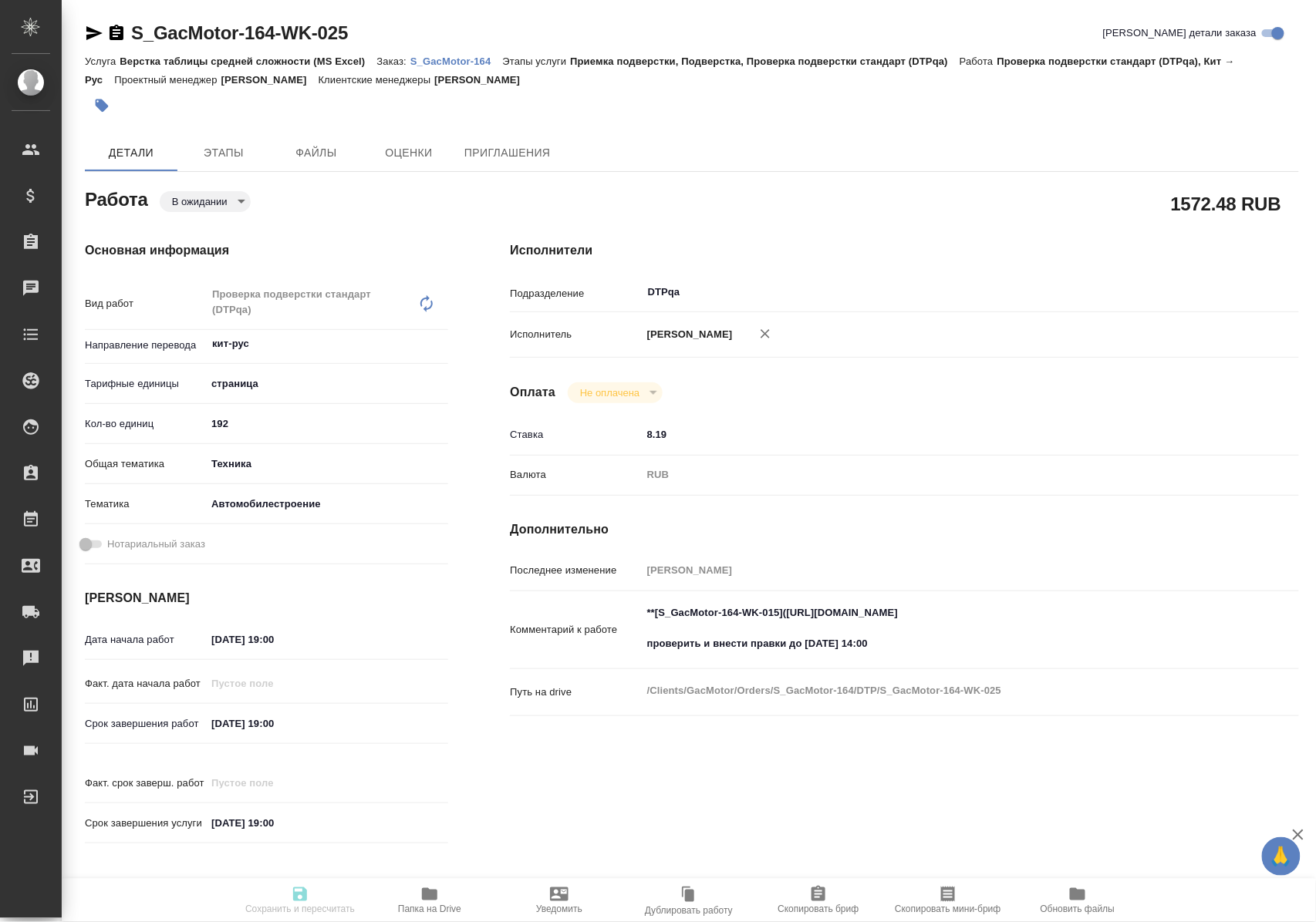
type textarea "**[S_GacMotor-164-WK-015](https://tera.awatera.com/Work/6889f87cd79abd9c85f1b98…"
type textarea "x"
type textarea "/Clients/GacMotor/Orders/S_GacMotor-164/DTP/S_GacMotor-164-WK-025"
type textarea "x"
type input "S_GacMotor-164"
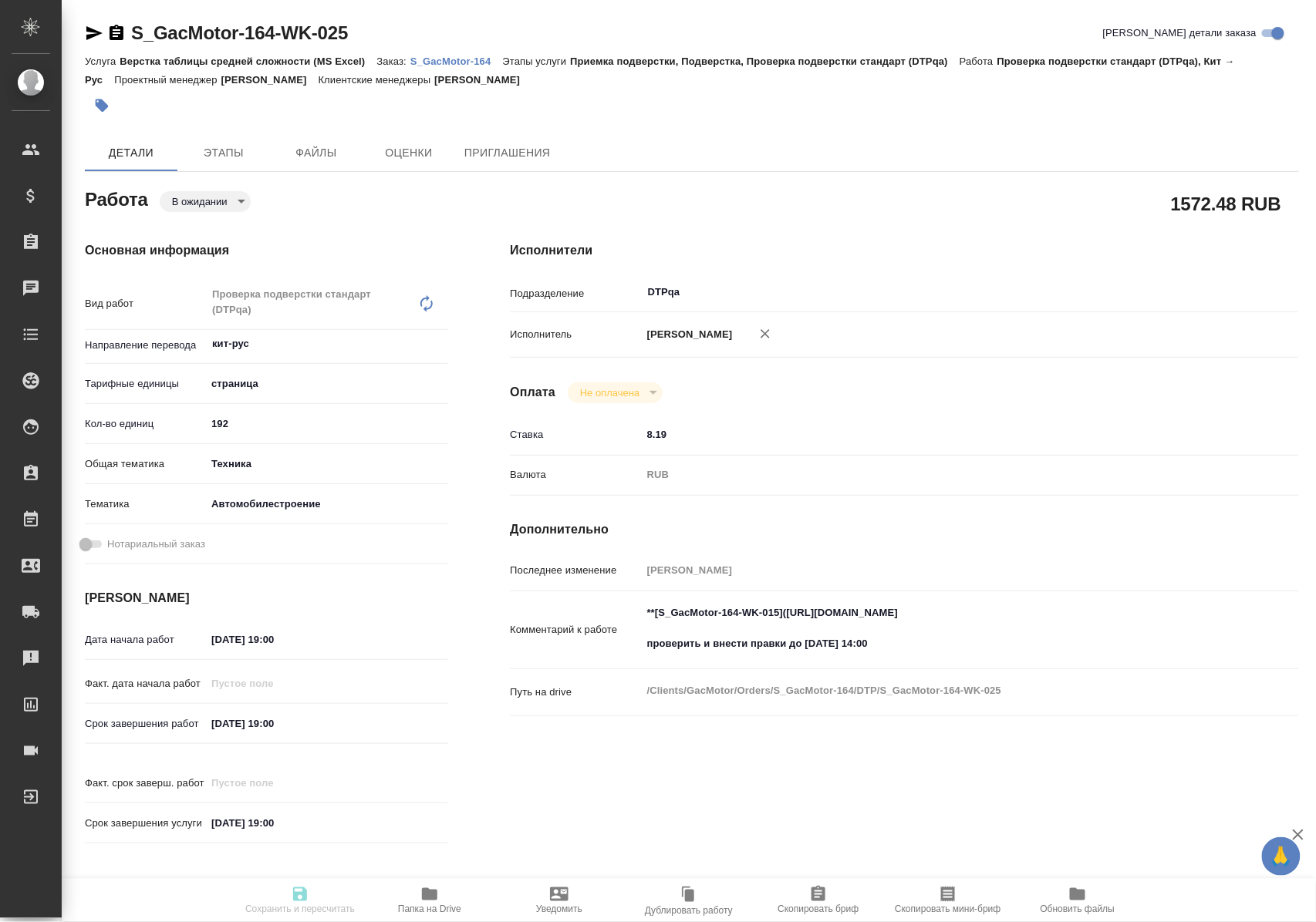
type input "Верстка таблицы средней сложности (MS Excel)"
type input "Приемка подверстки, Подверстка, Проверка подверстки стандарт (DTPqa)"
type input "Усманова Ольга"
type input "[PERSON_NAME]"
type input "/Clients/GacMotor/Orders/S_GacMotor-164"
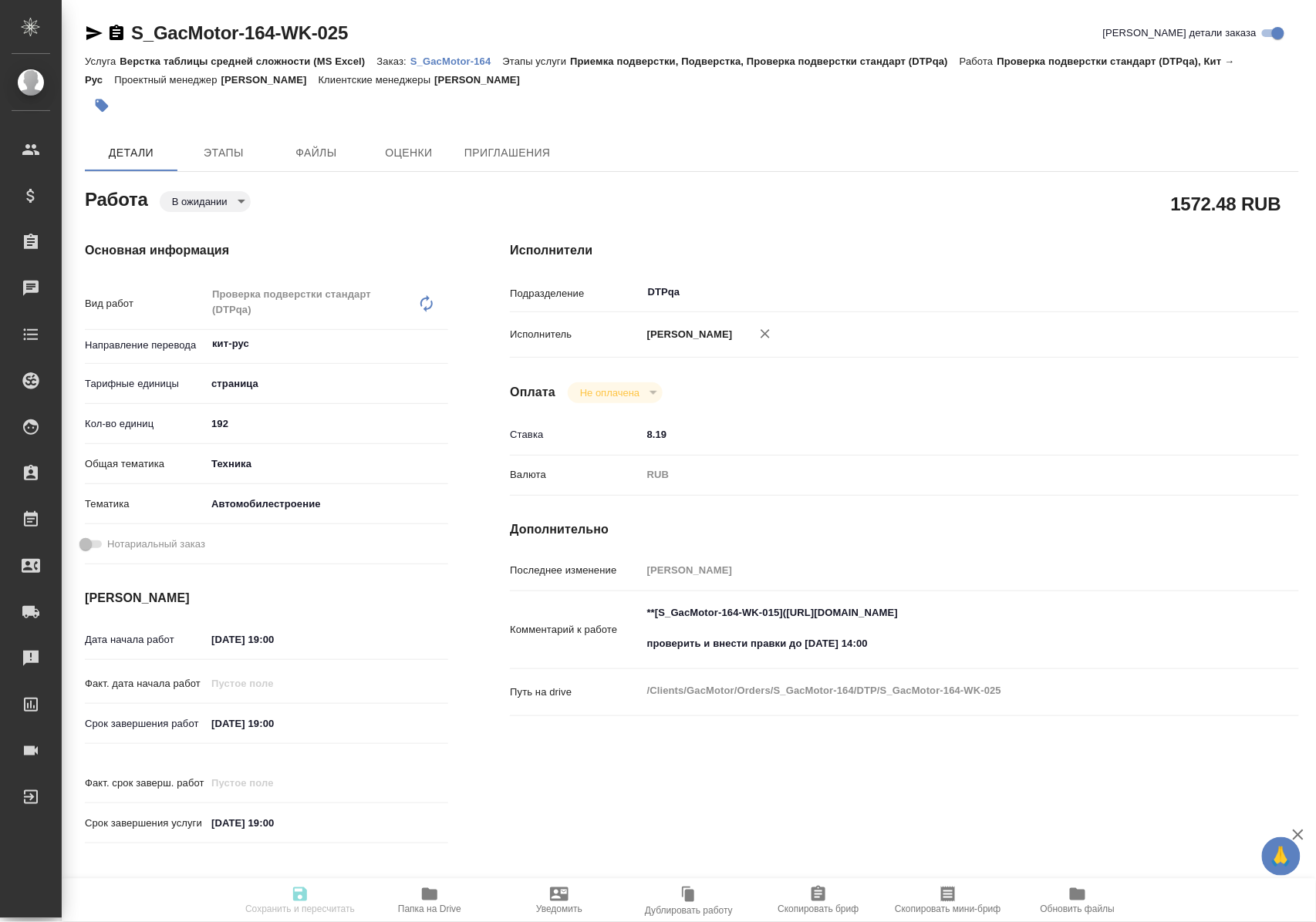
type textarea "x"
type textarea "6 файлов для перевода по модели GS4 4WD Важно сдавать пофайлово: 1)GS4 PARTS CA…"
type textarea "x"
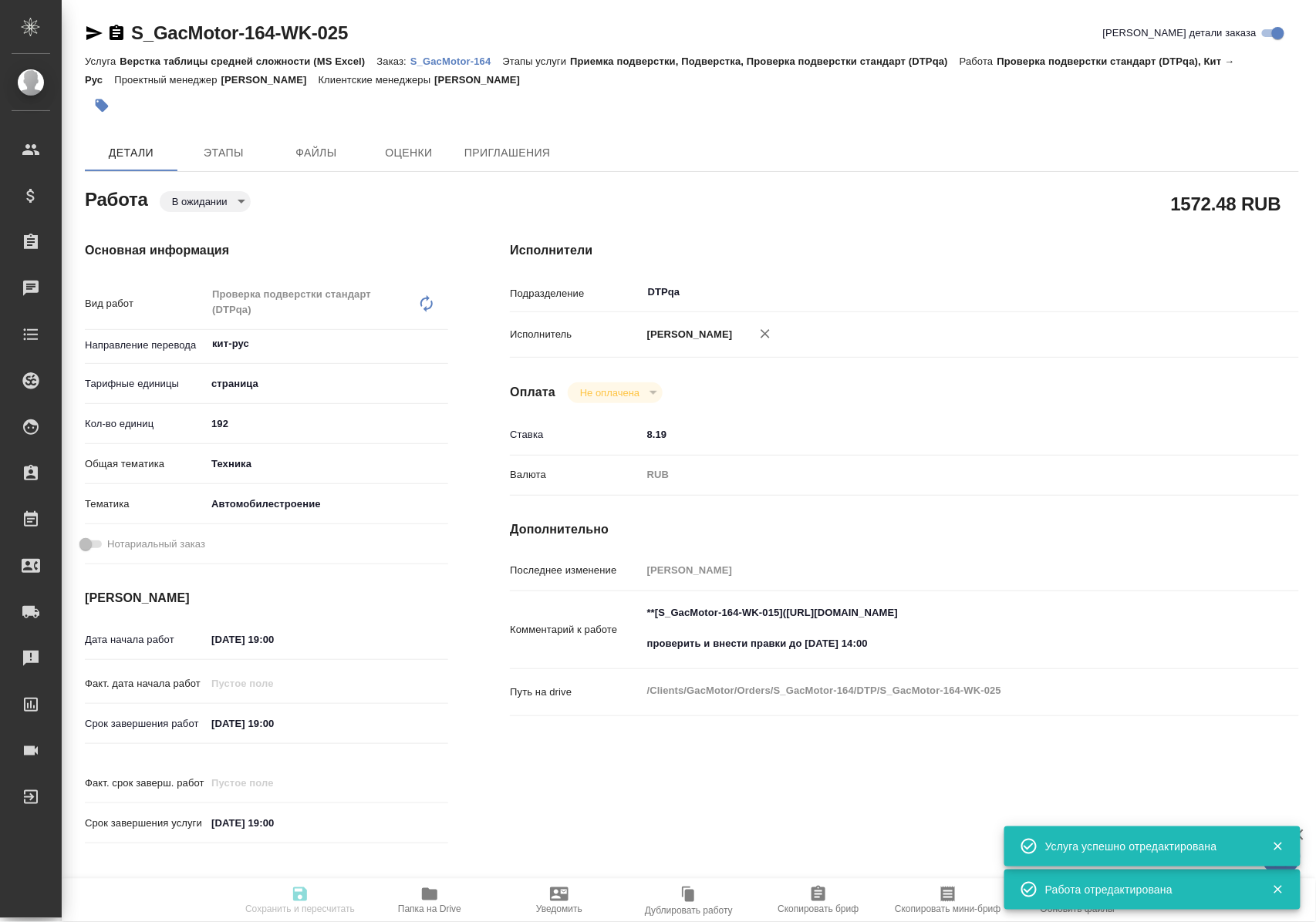
type textarea "x"
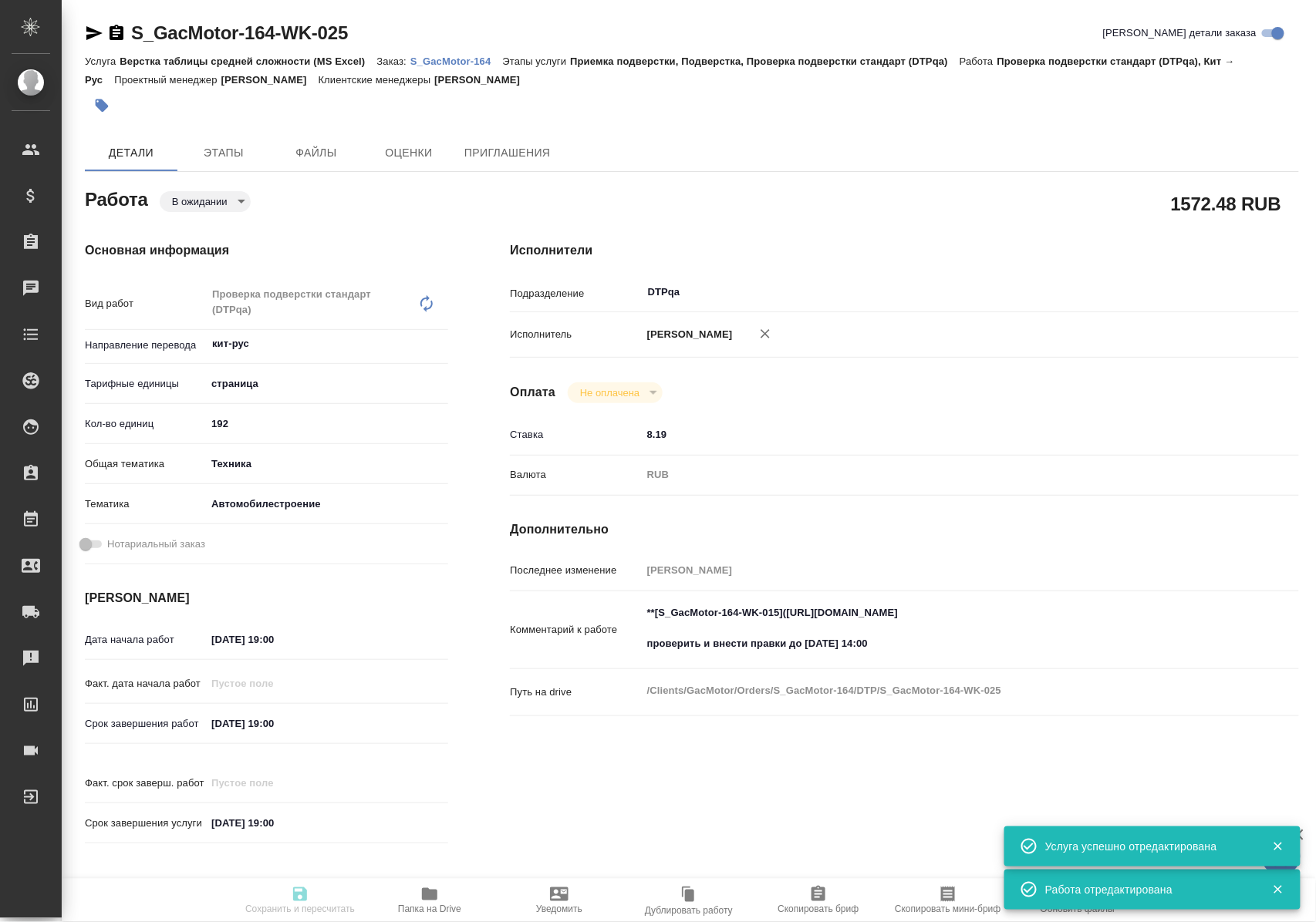
type textarea "x"
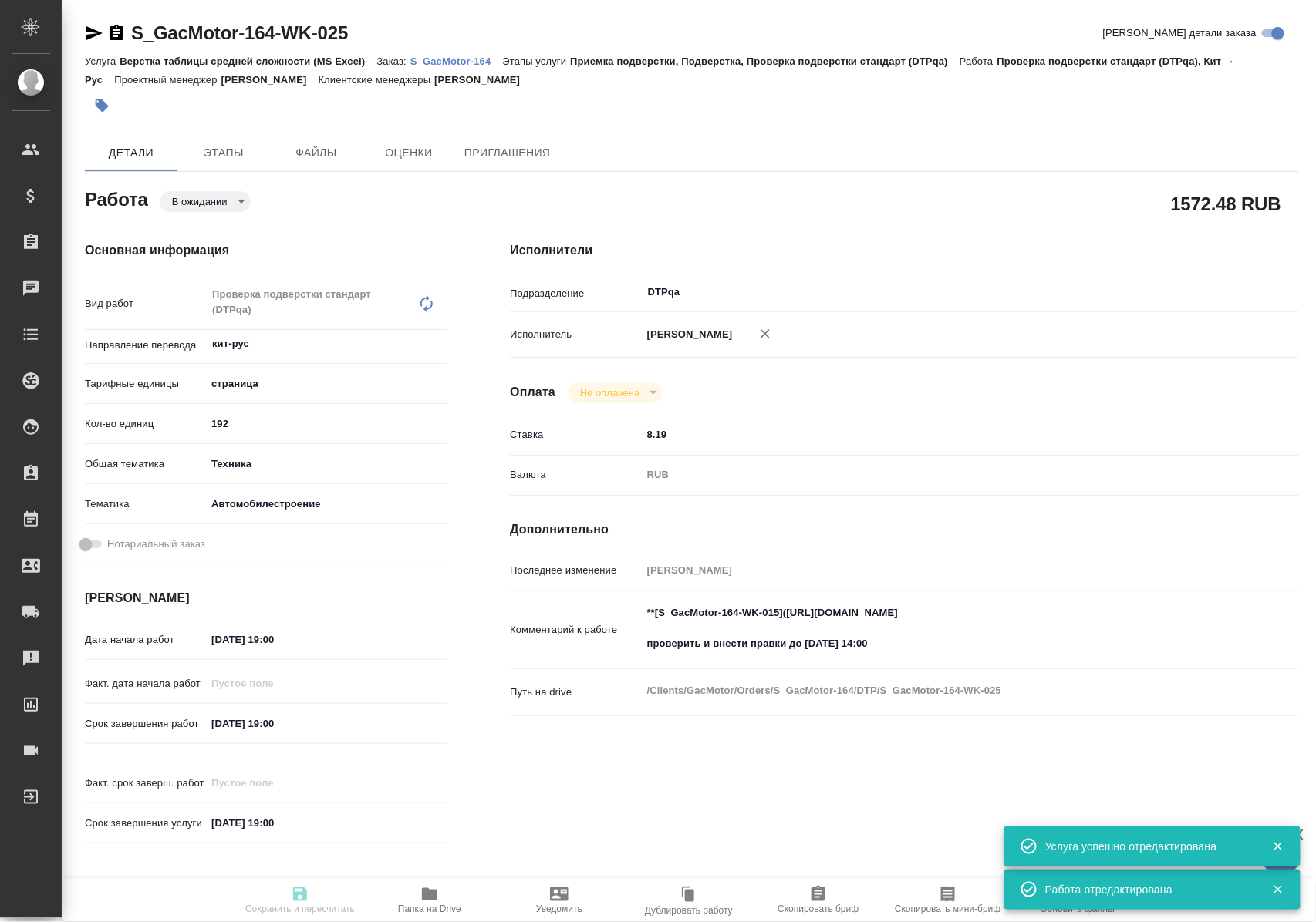
type textarea "x"
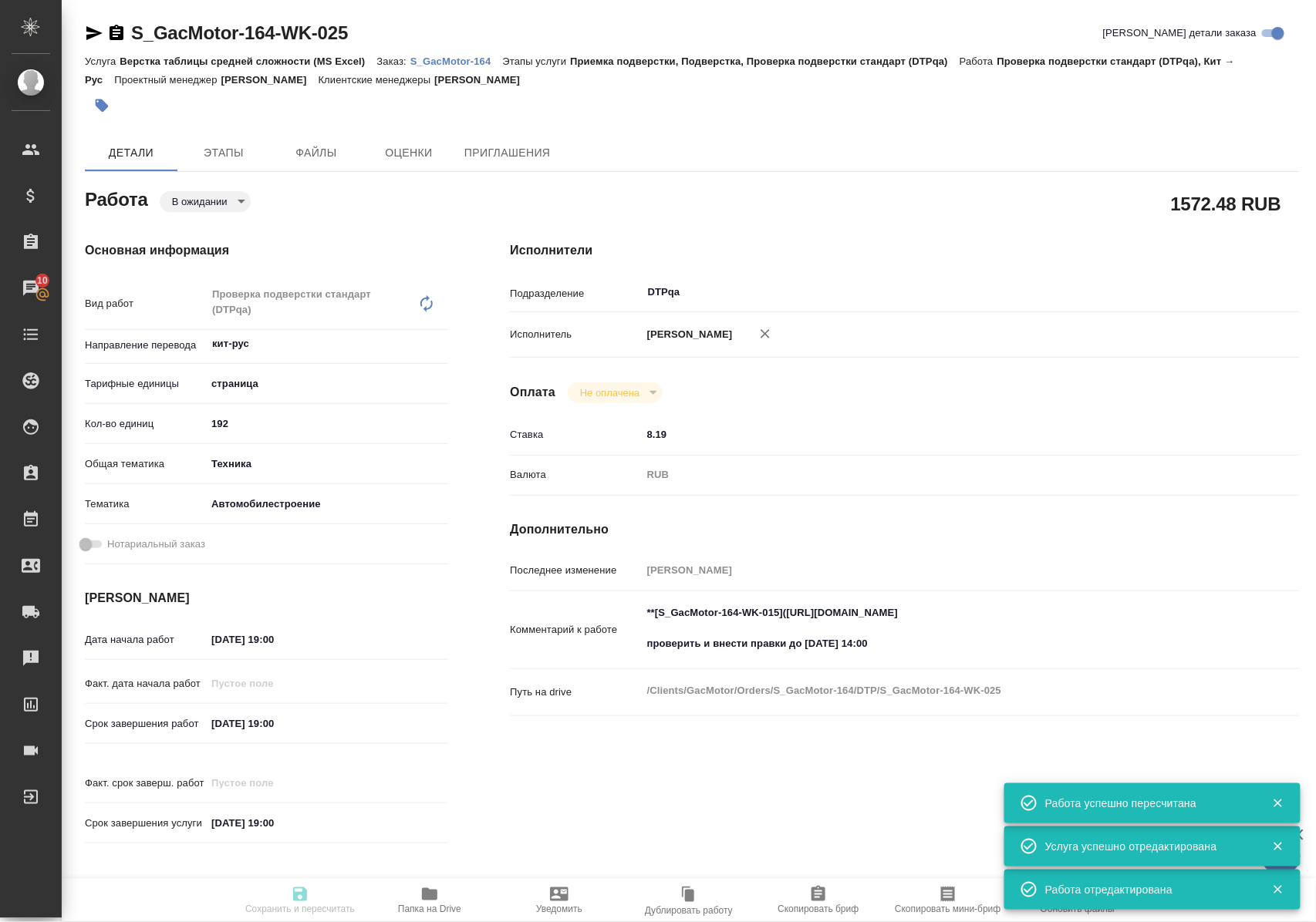
type input "pending"
type textarea "Проверка подверстки стандарт (DTPqa)"
type textarea "x"
type input "кит-рус"
type input "5a8b1489cc6b4906c91bfdb2"
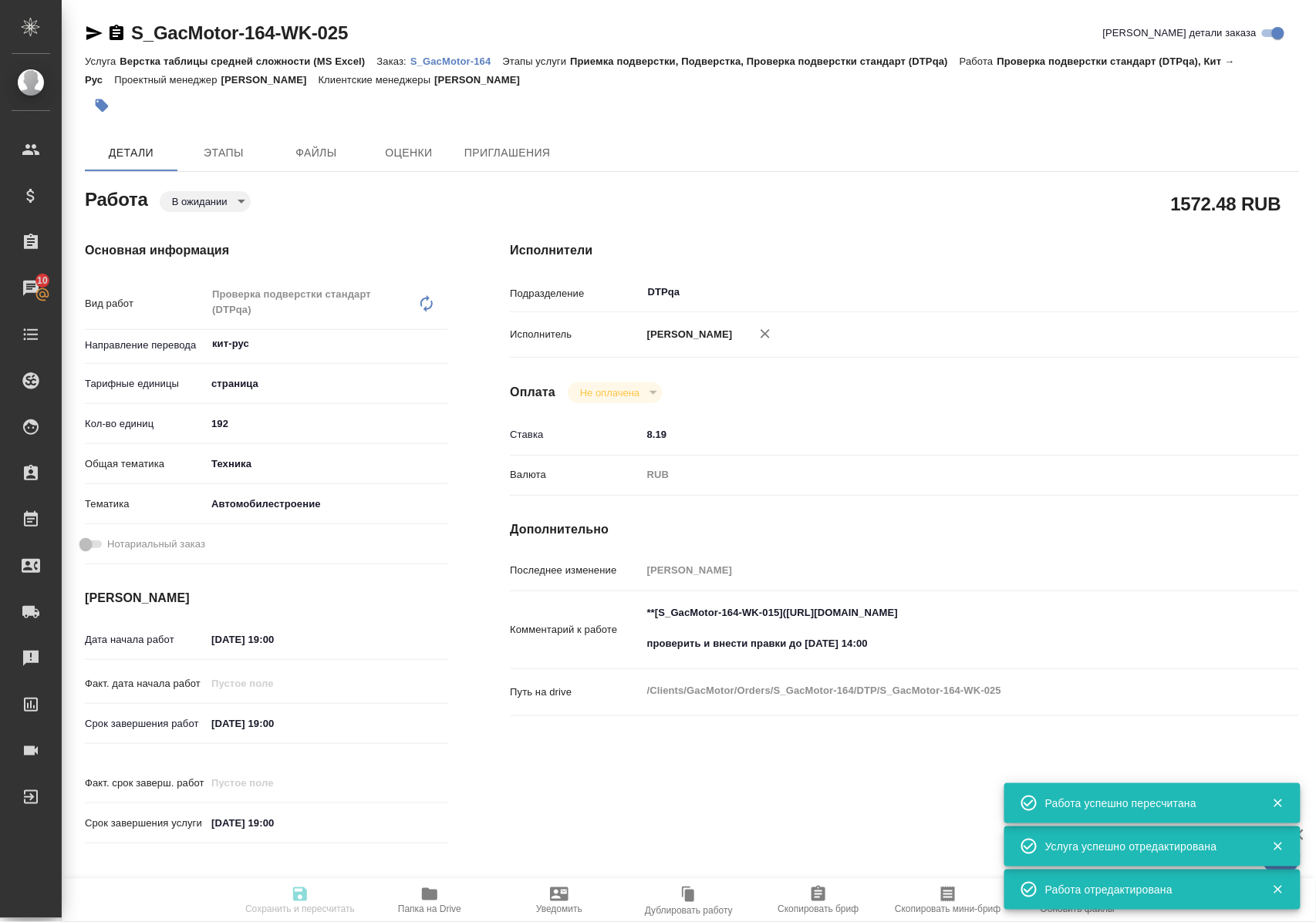
type input "192"
type input "tech"
type input "5f647204b73bc97568ca66a7"
type input "03.09.2025 19:00"
type input "04.09.2025 19:00"
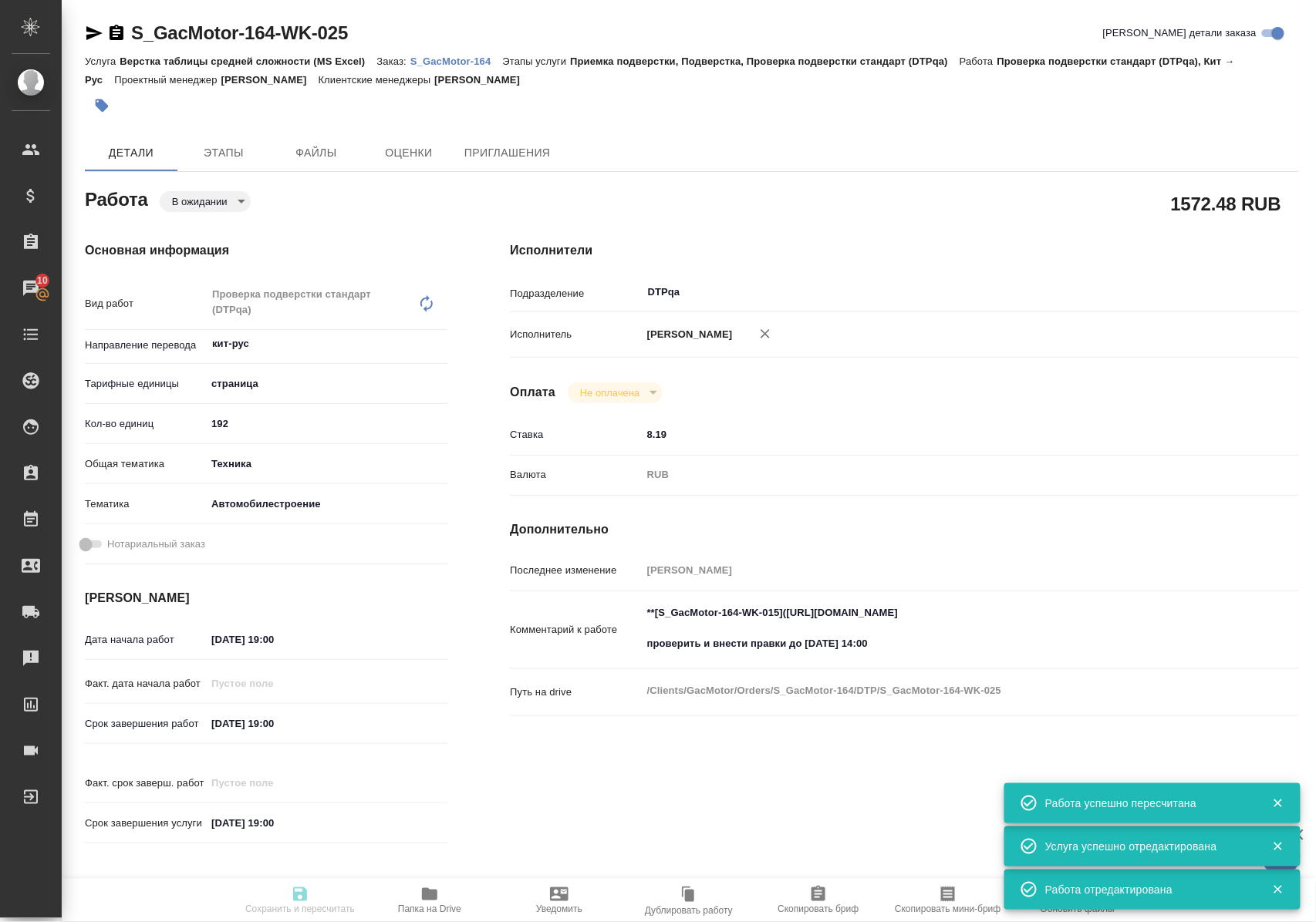
type input "13.10.2025 19:00"
type input "DTPqa"
type input "notPayed"
type input "8.19"
type input "RUB"
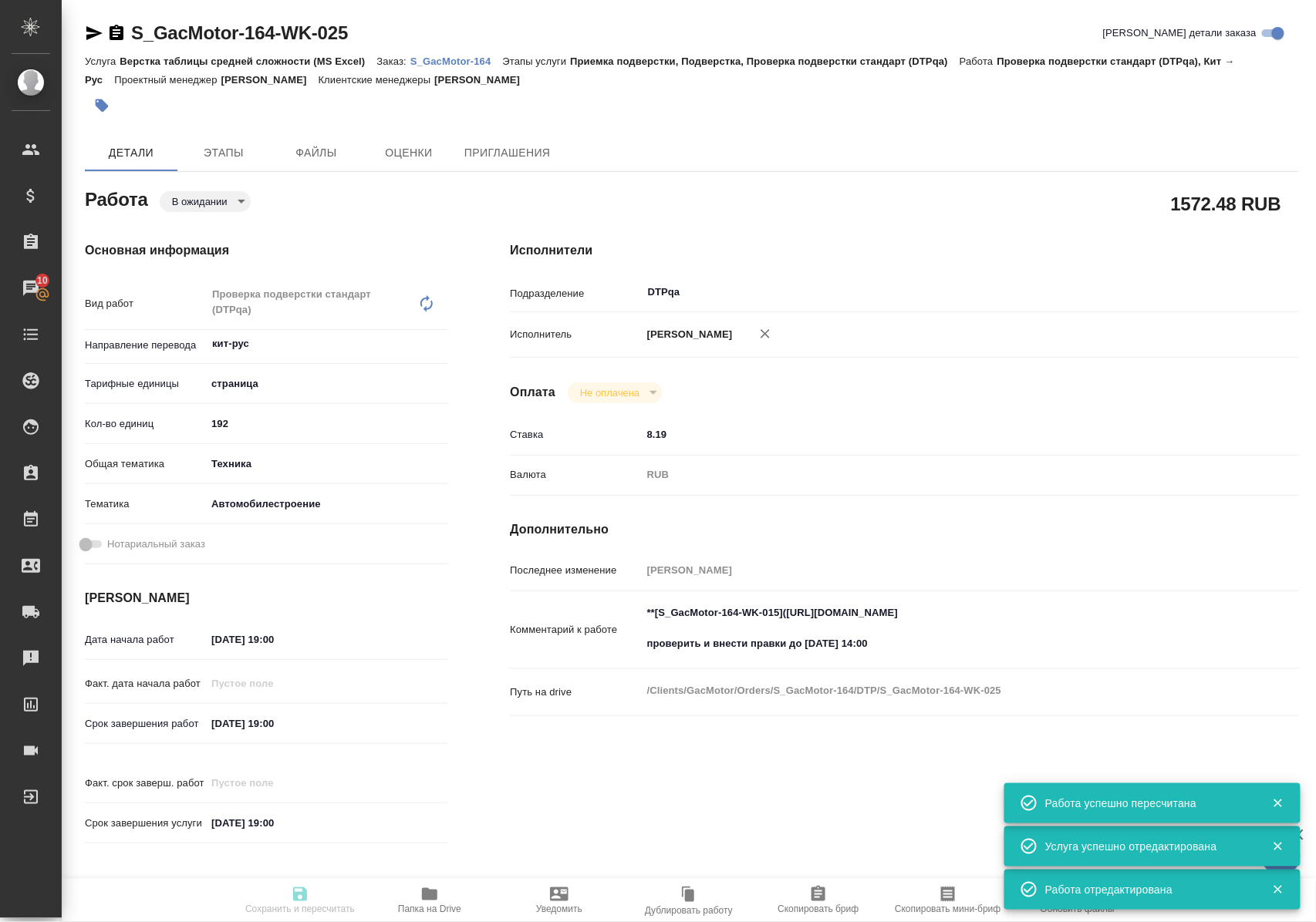
type input "Полушина Алена"
type textarea "**[S_GacMotor-164-WK-015](https://tera.awatera.com/Work/6889f87cd79abd9c85f1b98…"
type textarea "x"
type textarea "/Clients/GacMotor/Orders/S_GacMotor-164/DTP/S_GacMotor-164-WK-025"
type textarea "x"
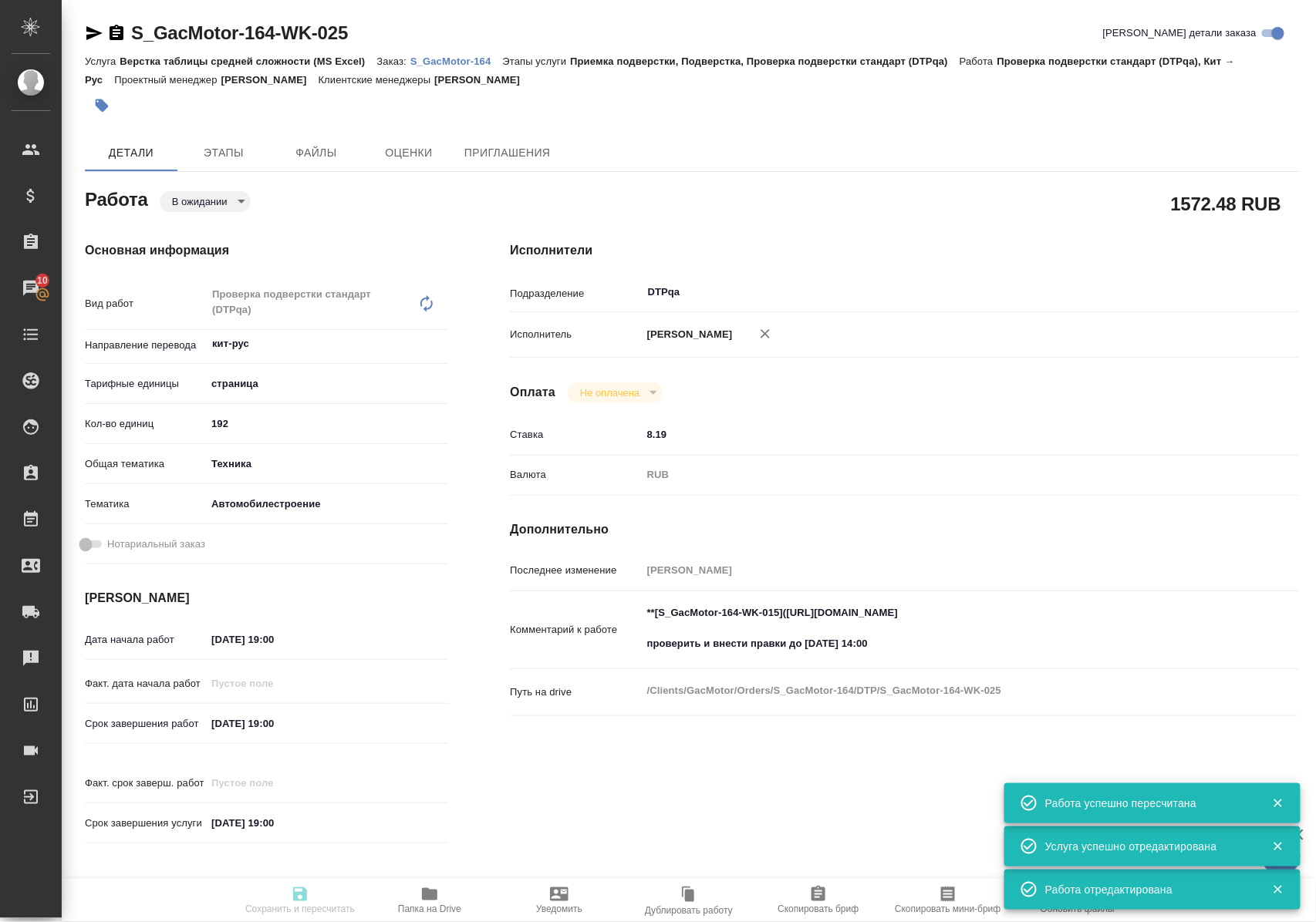
type input "S_GacMotor-164"
type input "Верстка таблицы средней сложности (MS Excel)"
type input "Приемка подверстки, Подверстка, Проверка подверстки стандарт (DTPqa)"
type input "Усманова Ольга"
type input "[PERSON_NAME]"
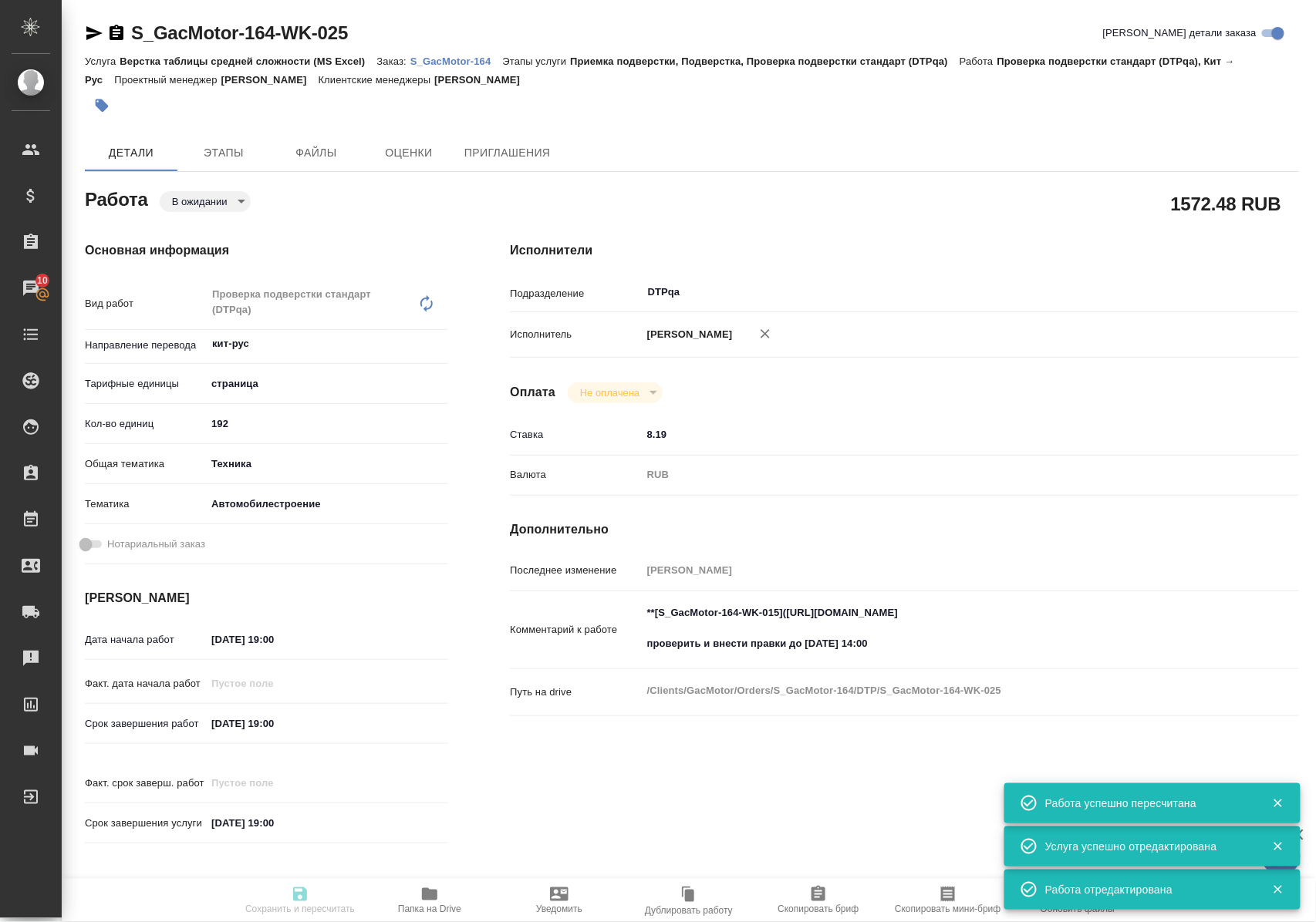
type input "/Clients/GacMotor/Orders/S_GacMotor-164"
type textarea "x"
type textarea "6 файлов для перевода по модели GS4 4WD Важно сдавать пофайлово: 1)GS4 PARTS CA…"
type textarea "x"
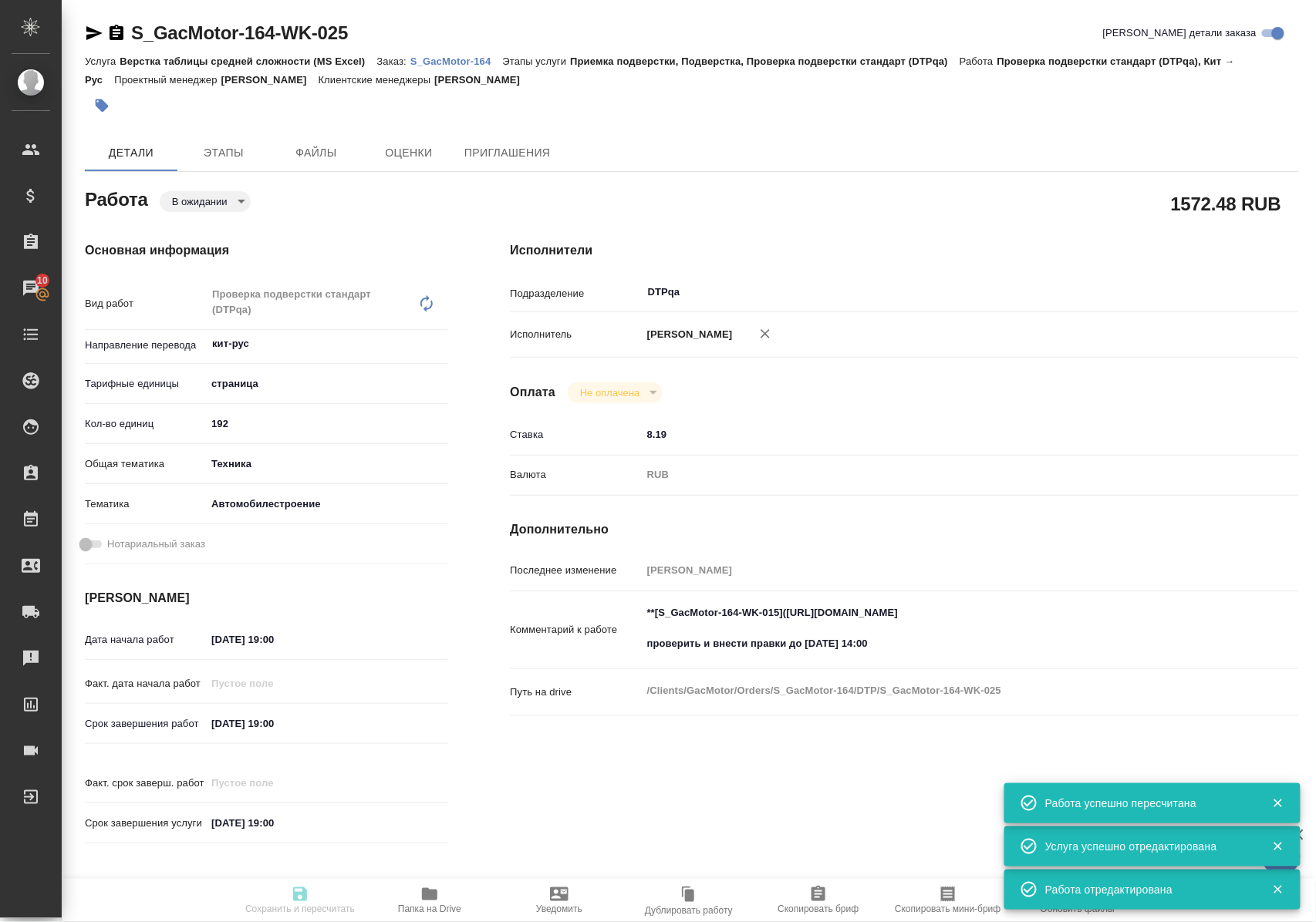
type textarea "x"
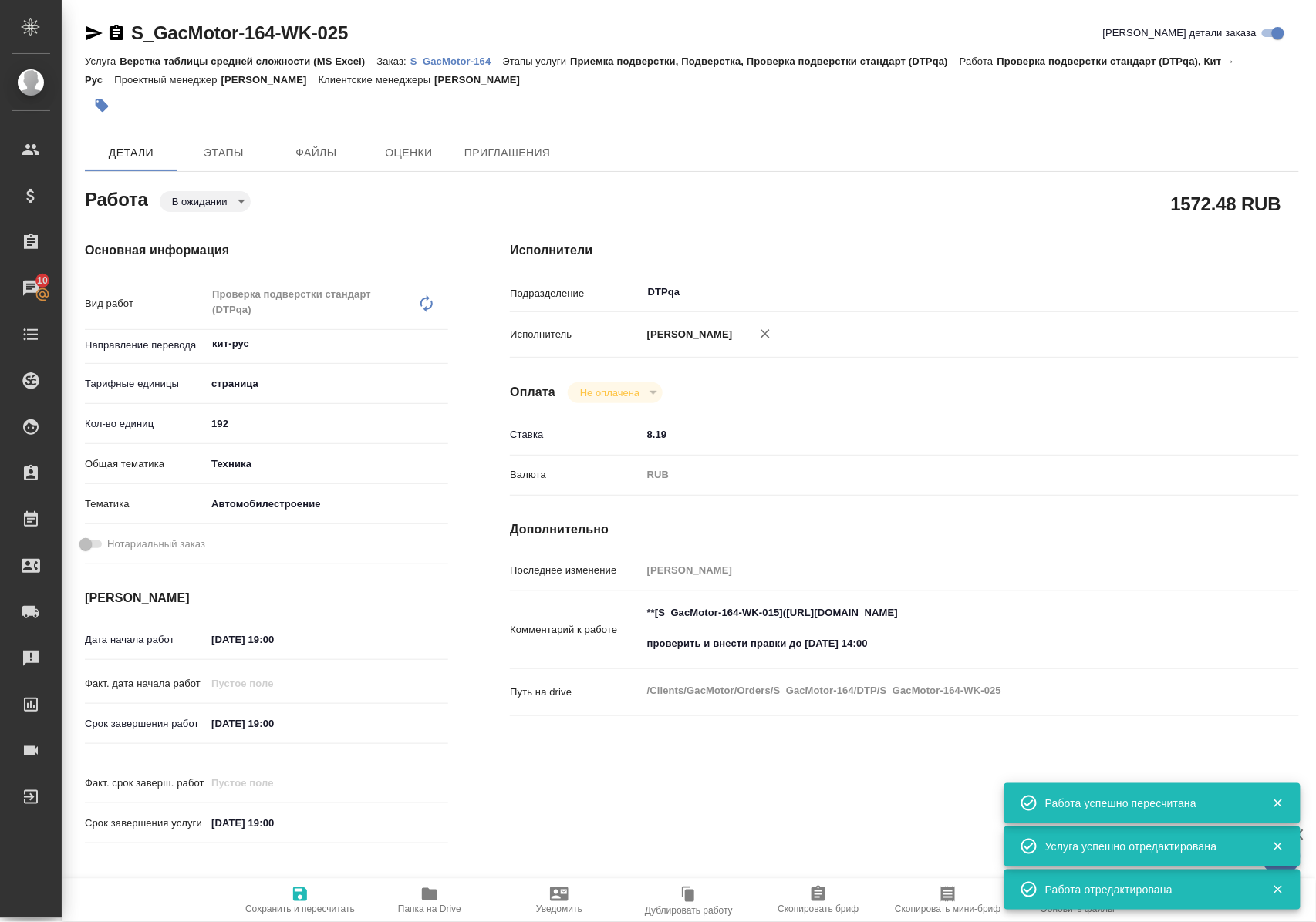
type textarea "x"
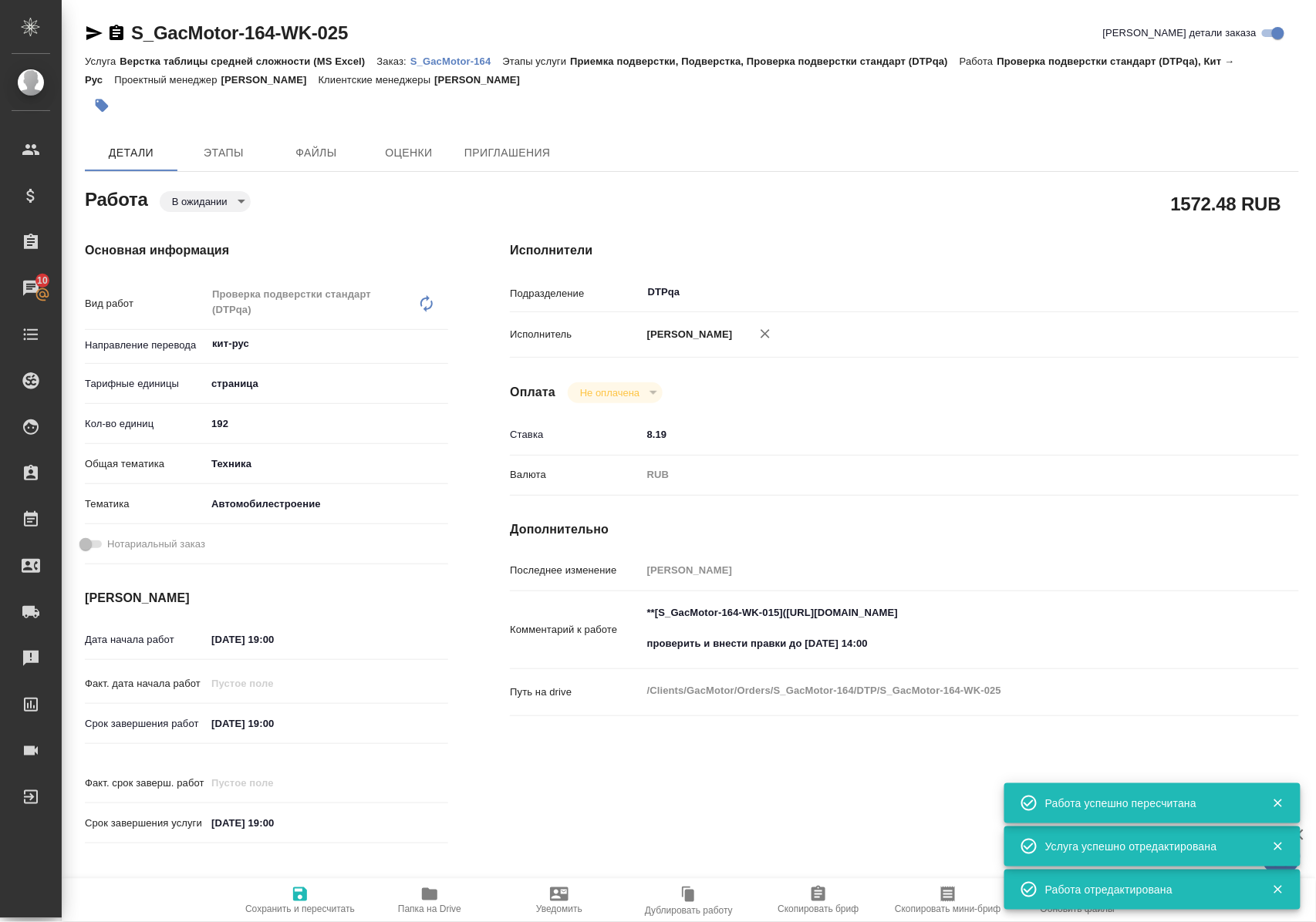
type textarea "x"
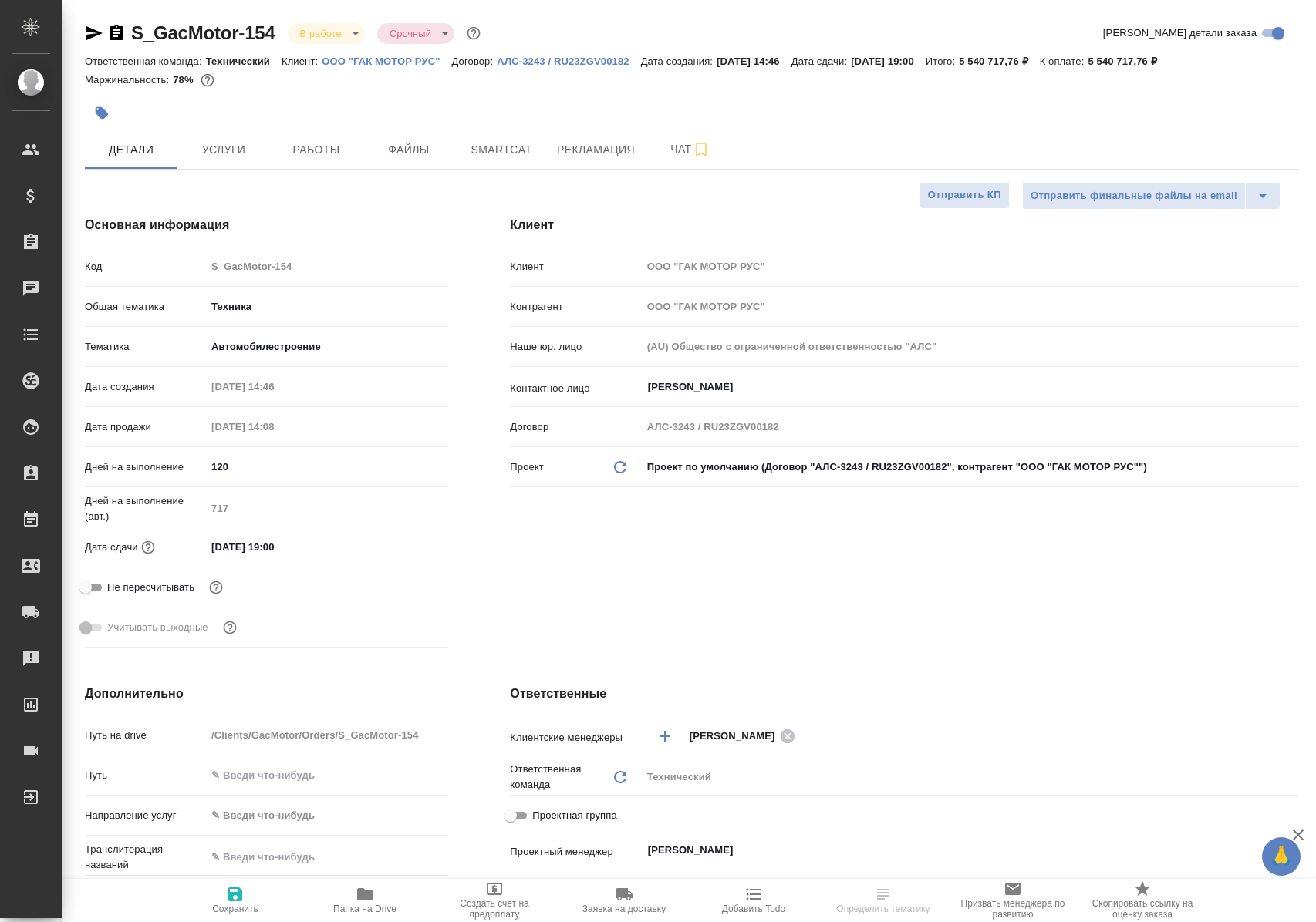
select select "RU"
click at [313, 153] on span "Работы" at bounding box center [315, 150] width 74 height 20
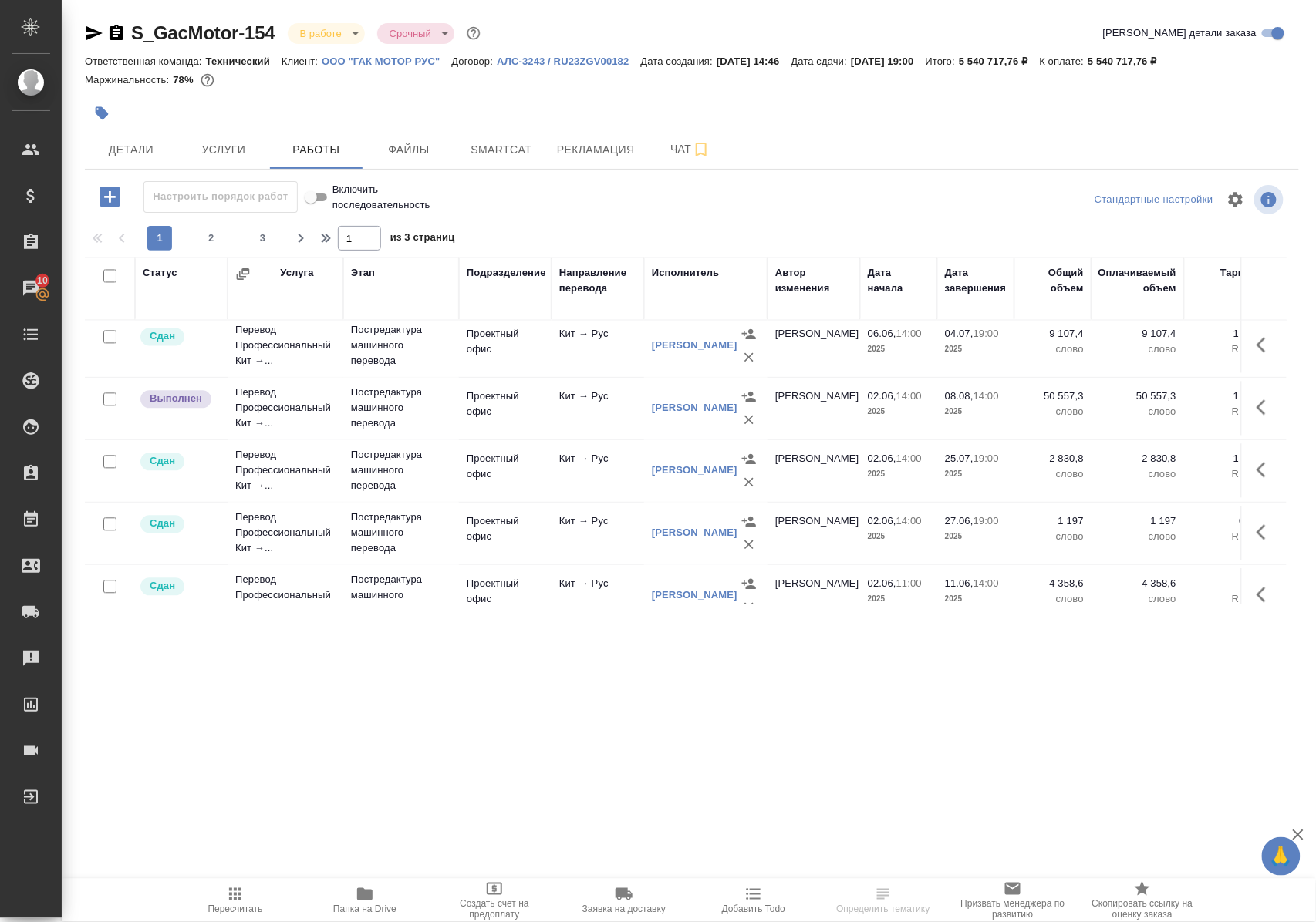
scroll to position [1300, 0]
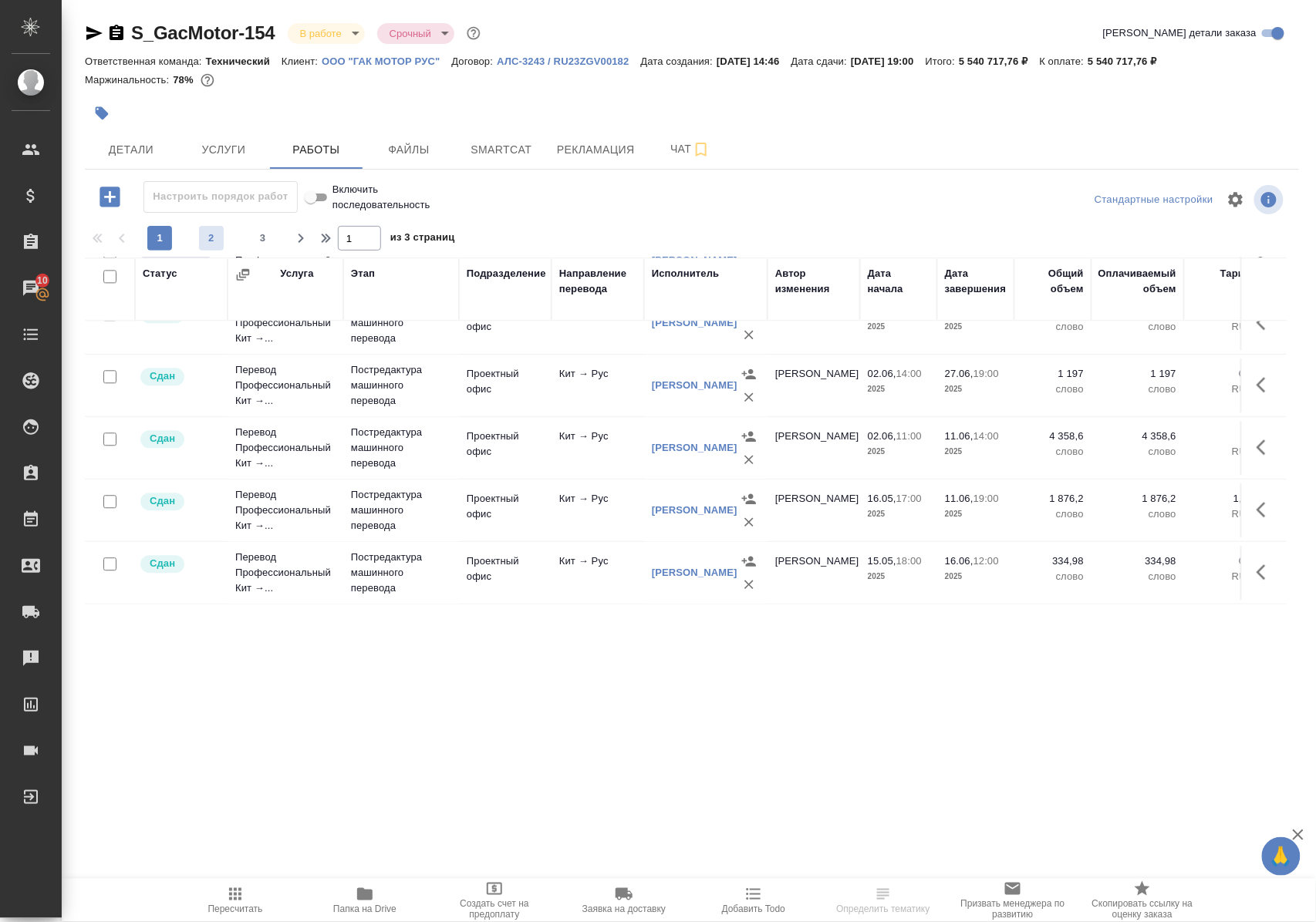
click at [207, 246] on span "2" at bounding box center [211, 238] width 25 height 15
type input "2"
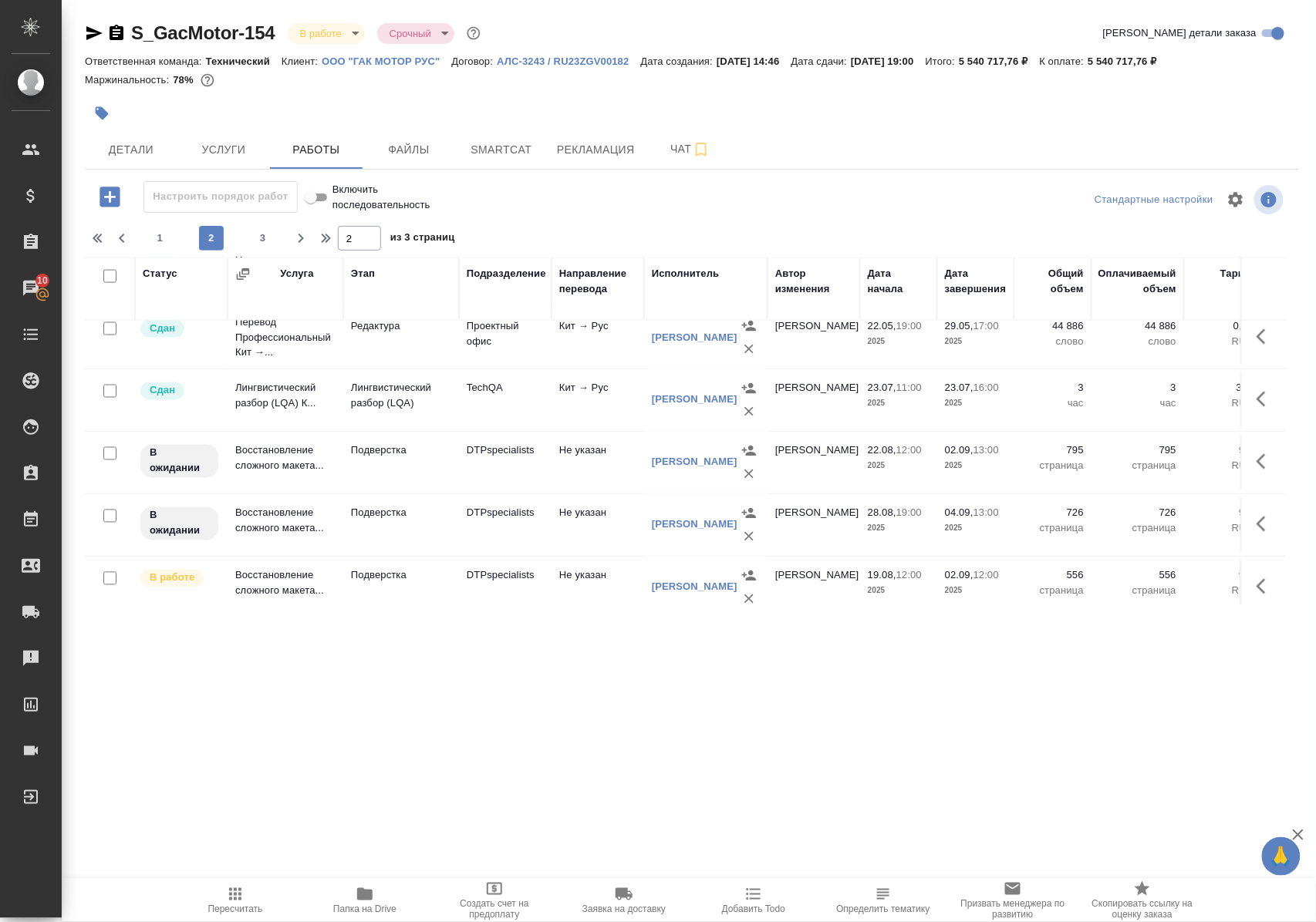
scroll to position [992, 0]
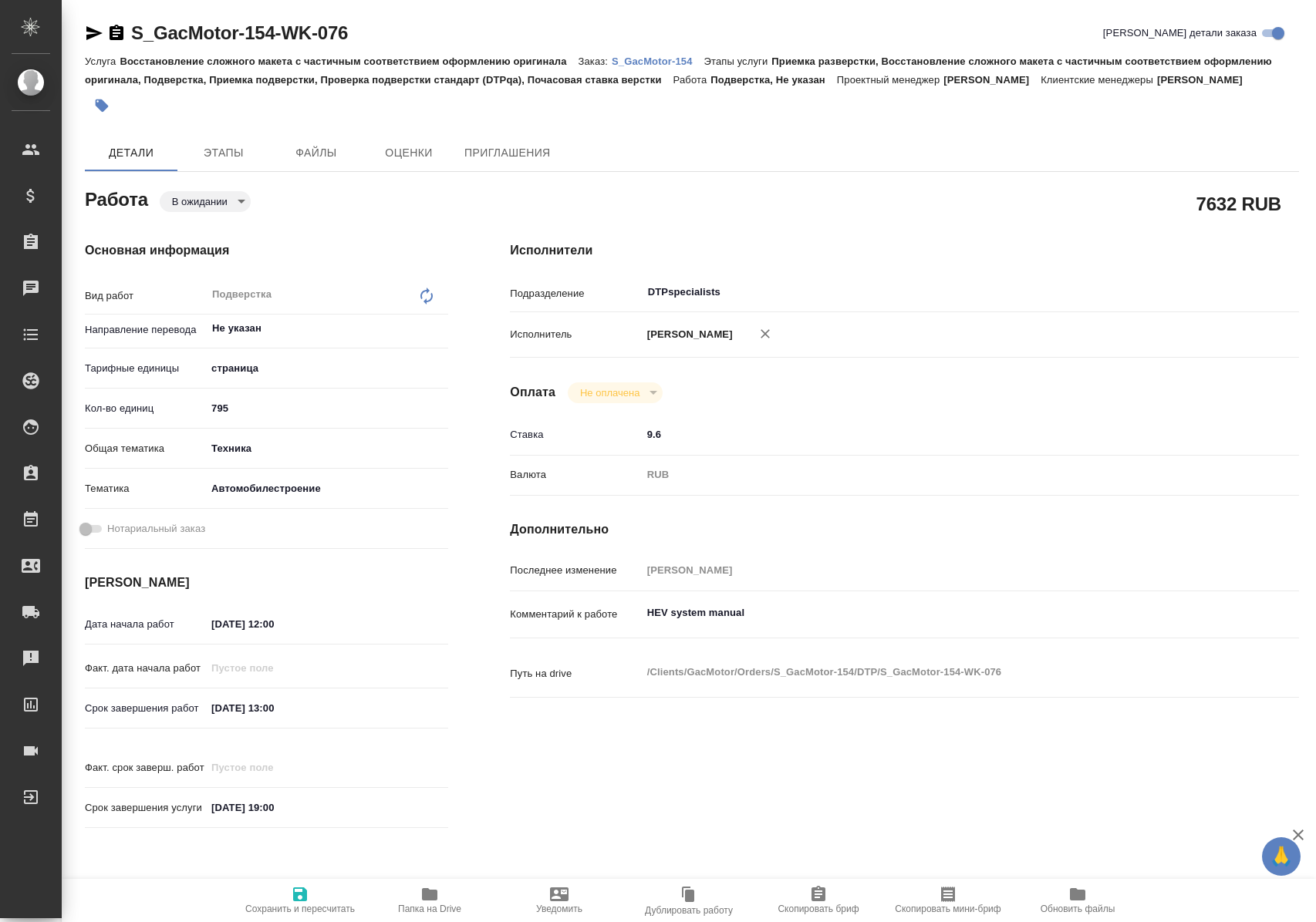
type textarea "x"
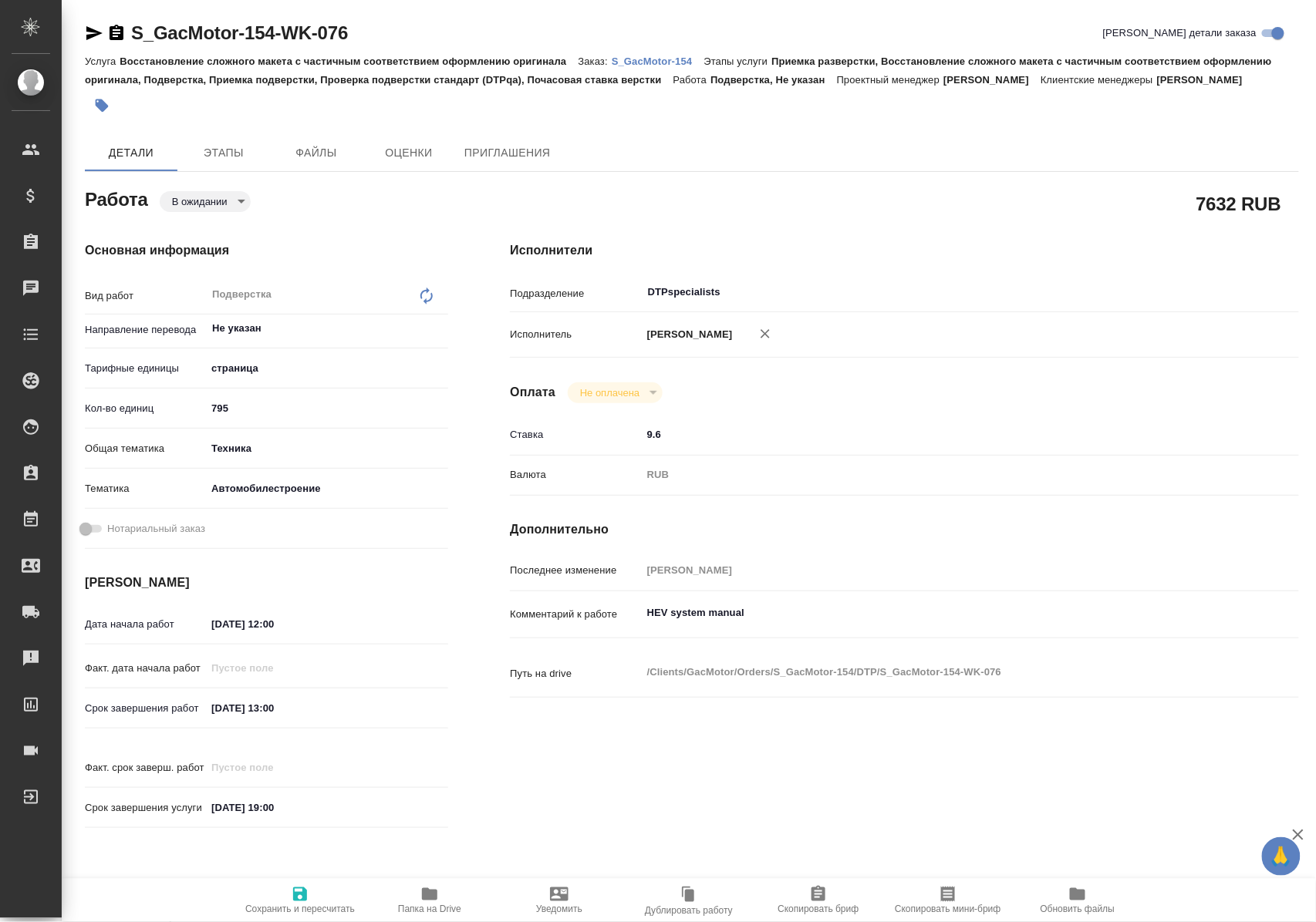
type textarea "x"
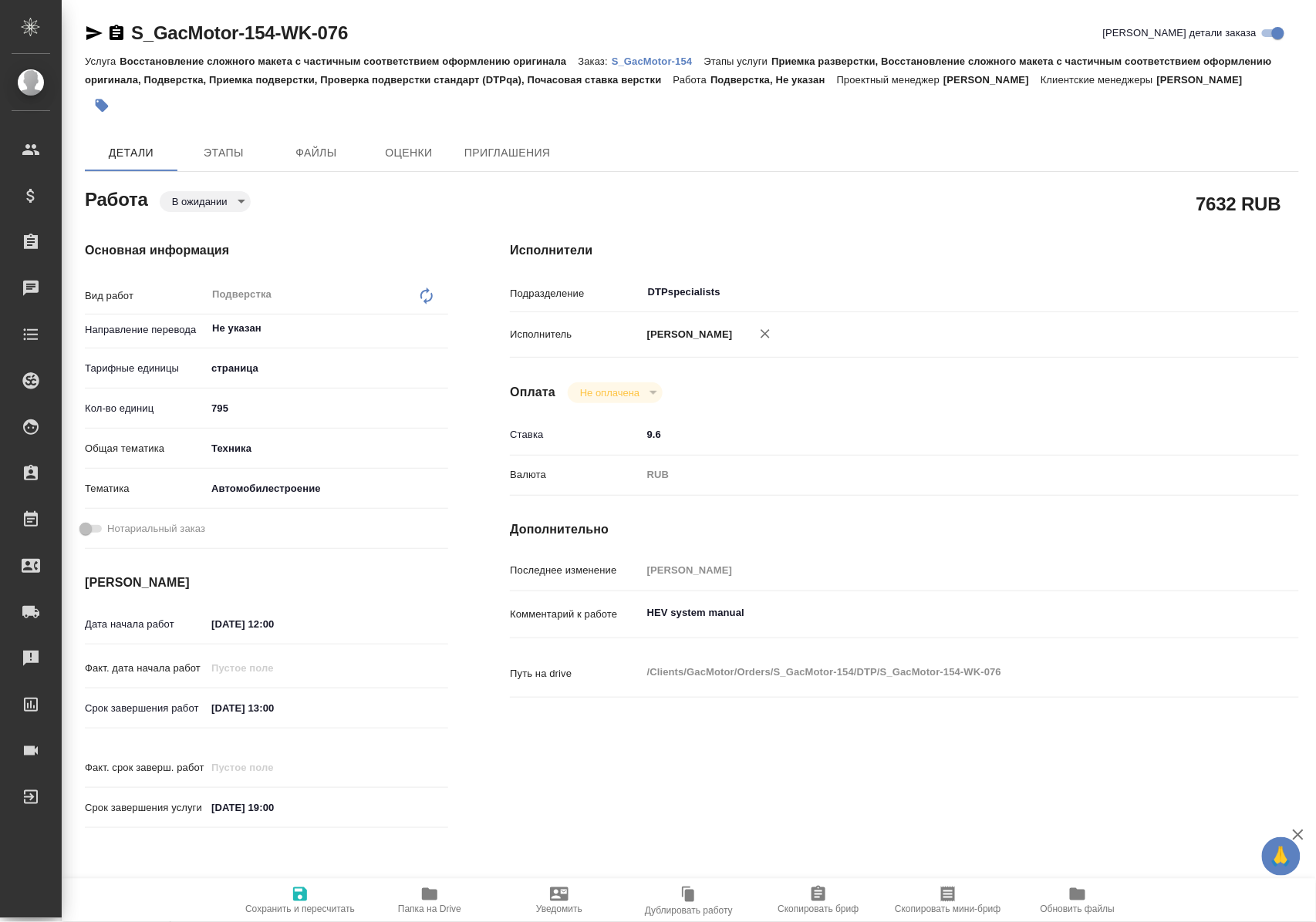
type textarea "x"
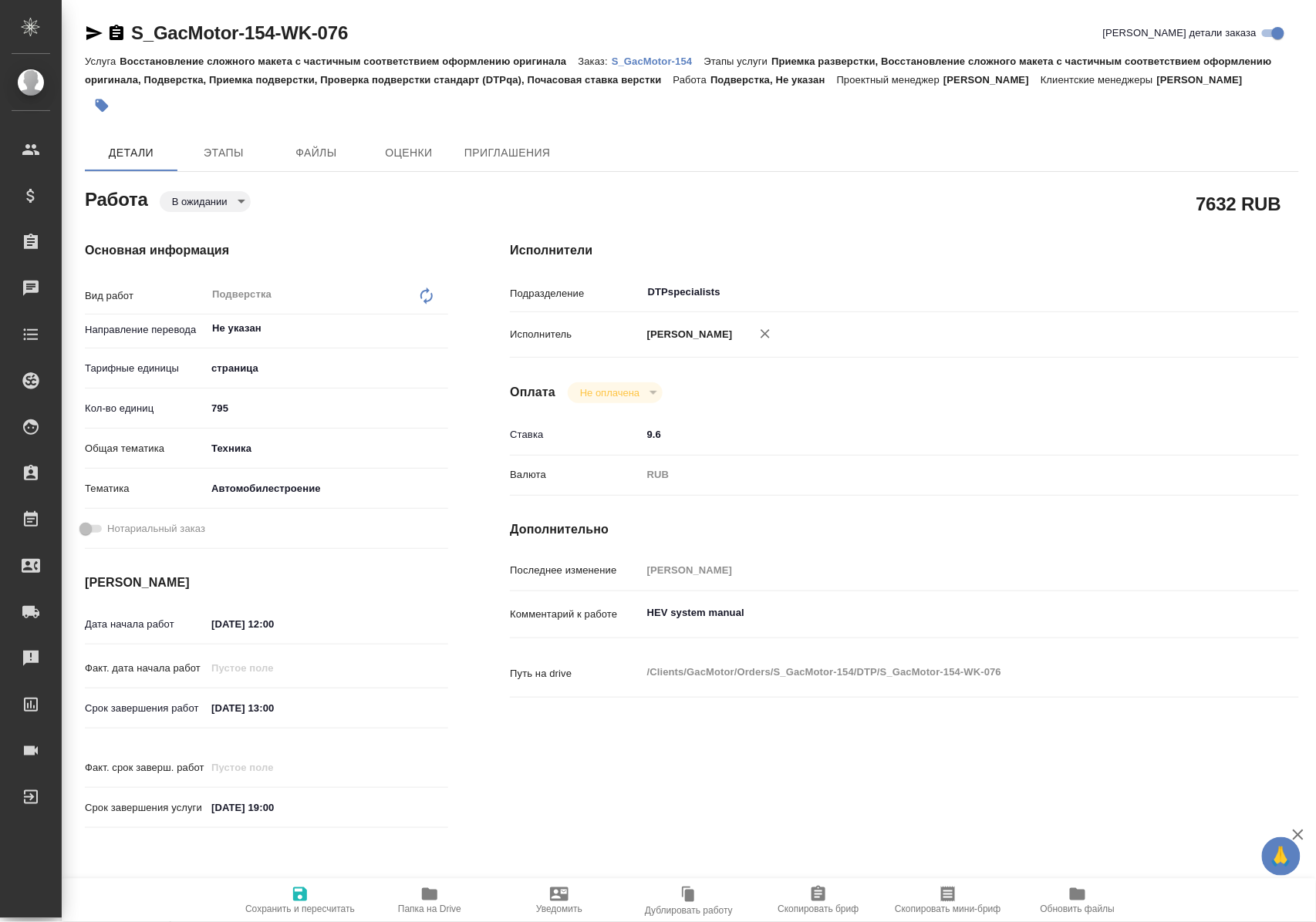
type textarea "x"
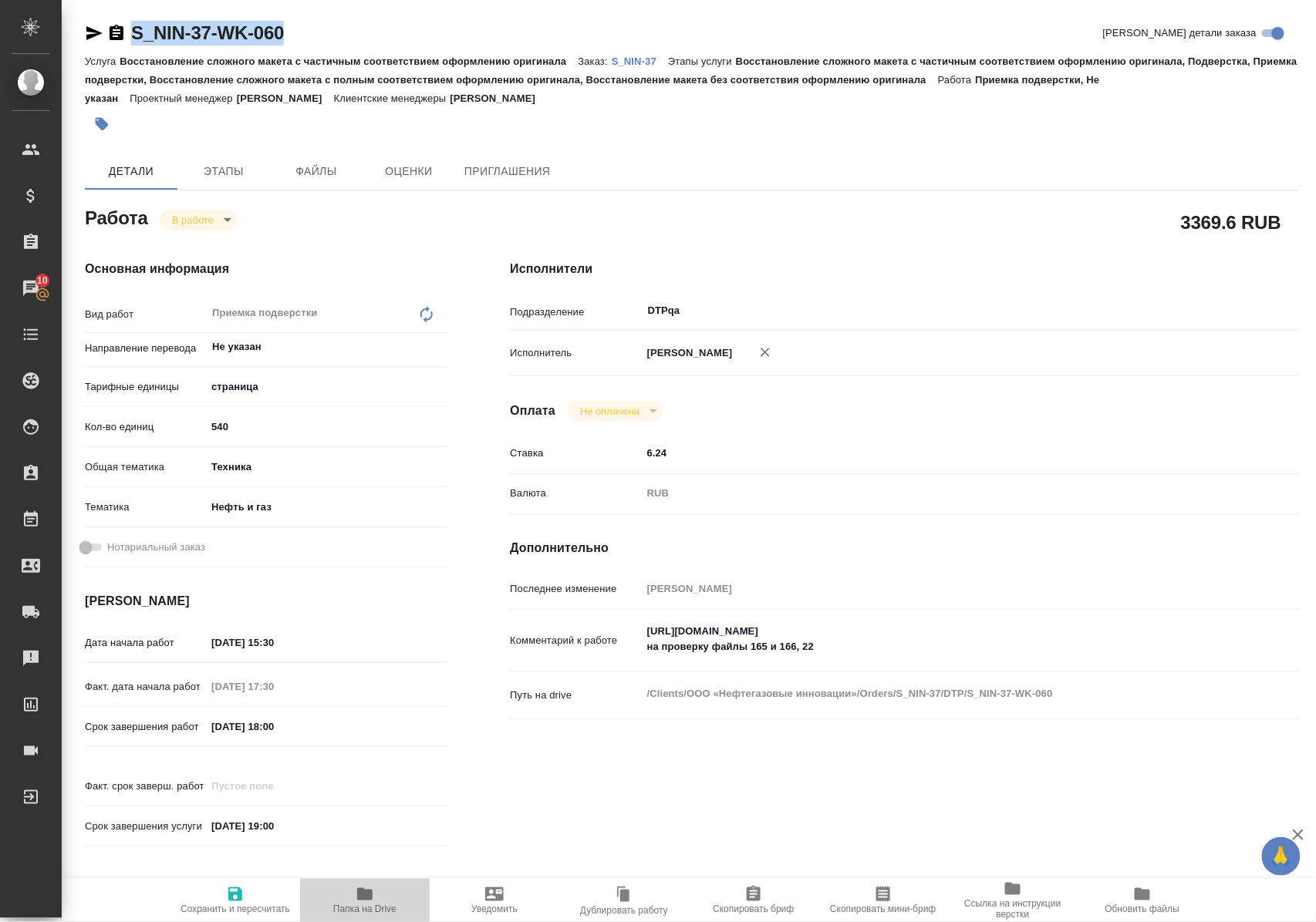
click at [364, 903] on span "Папка на Drive" at bounding box center [365, 908] width 63 height 11
click at [648, 62] on p "S_NIN-37" at bounding box center [640, 61] width 56 height 12
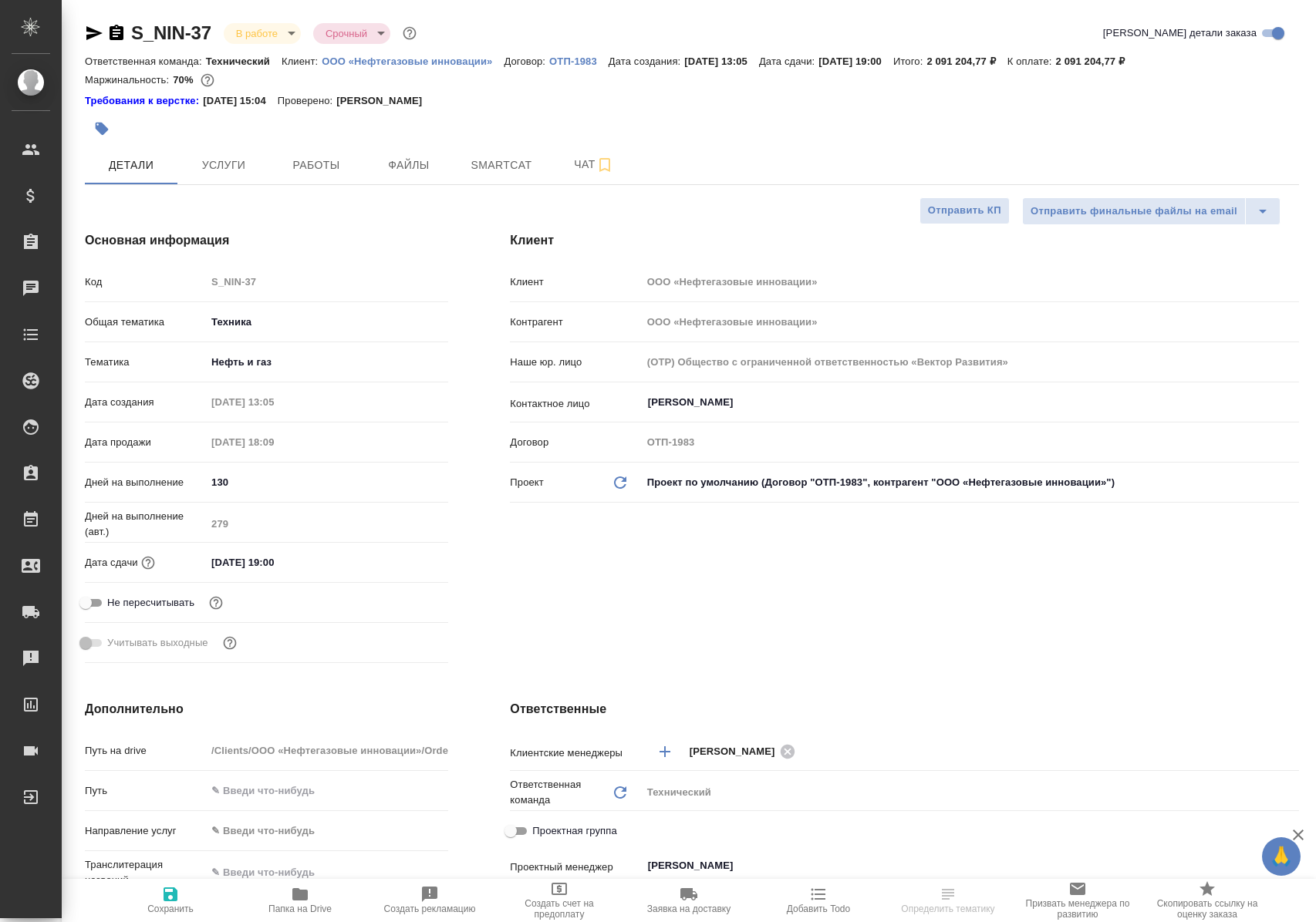
select select "RU"
click at [333, 171] on span "Работы" at bounding box center [315, 165] width 74 height 20
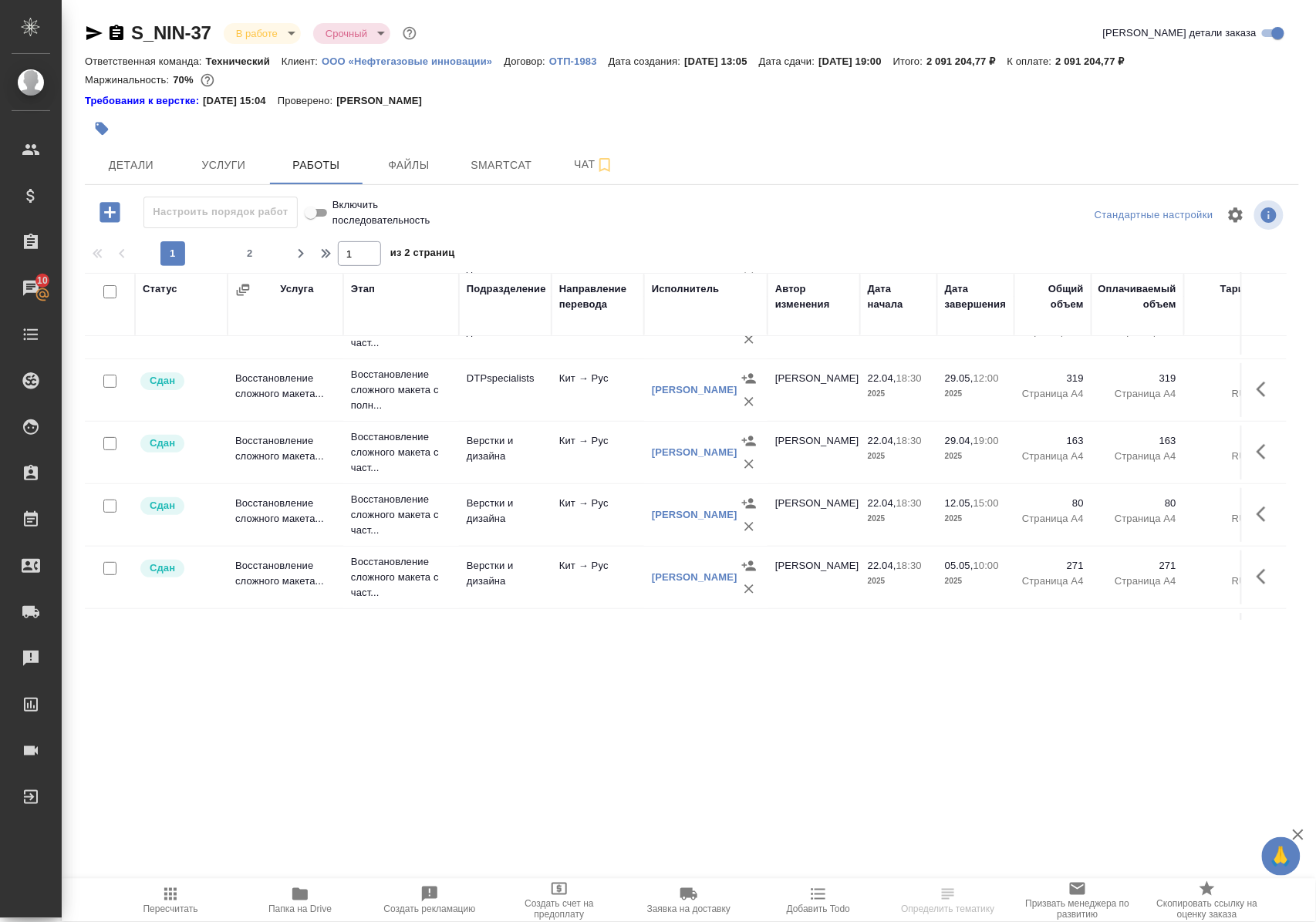
scroll to position [205, 0]
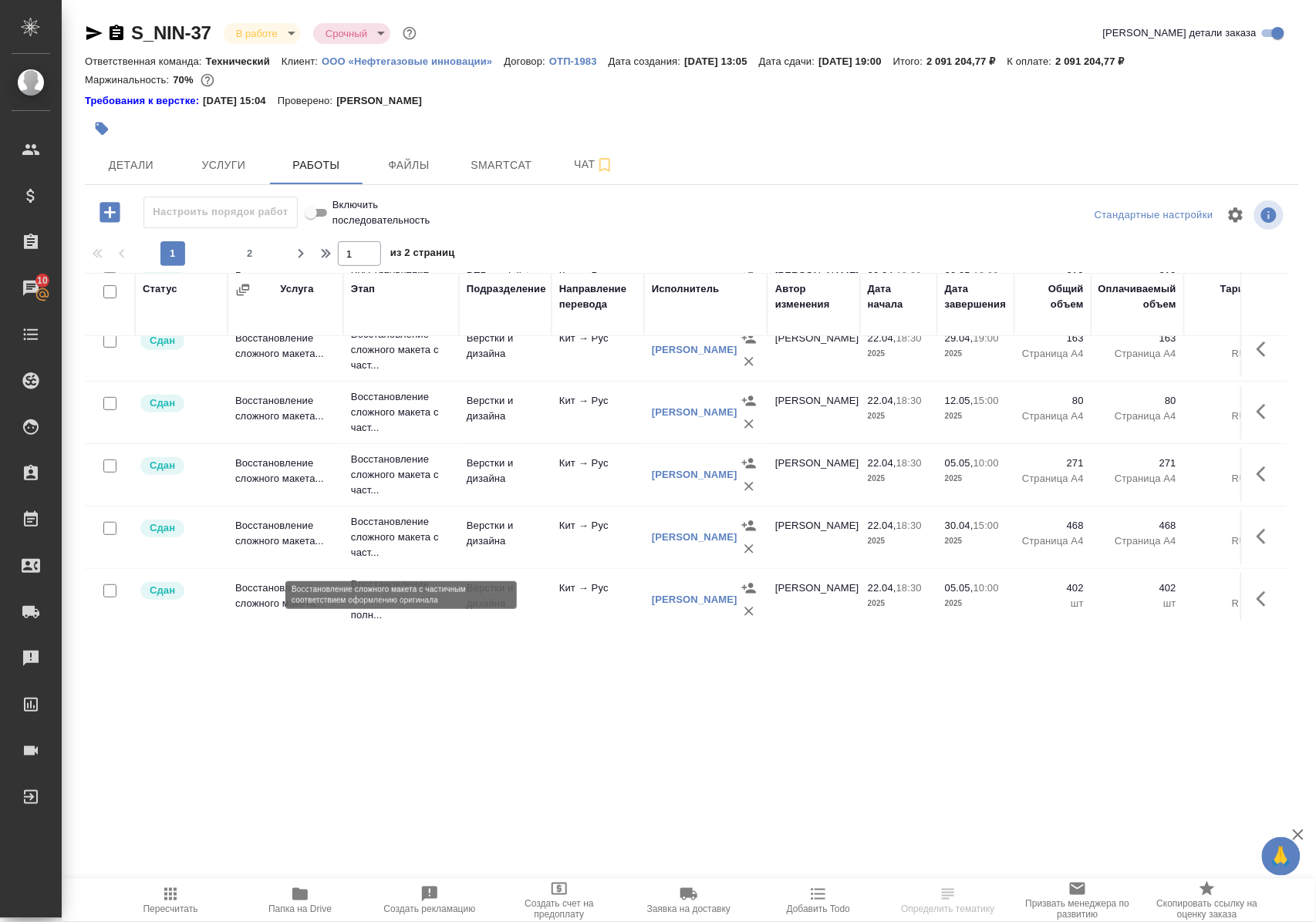
click at [394, 537] on p "Восстановление сложного макета с част..." at bounding box center [401, 537] width 100 height 46
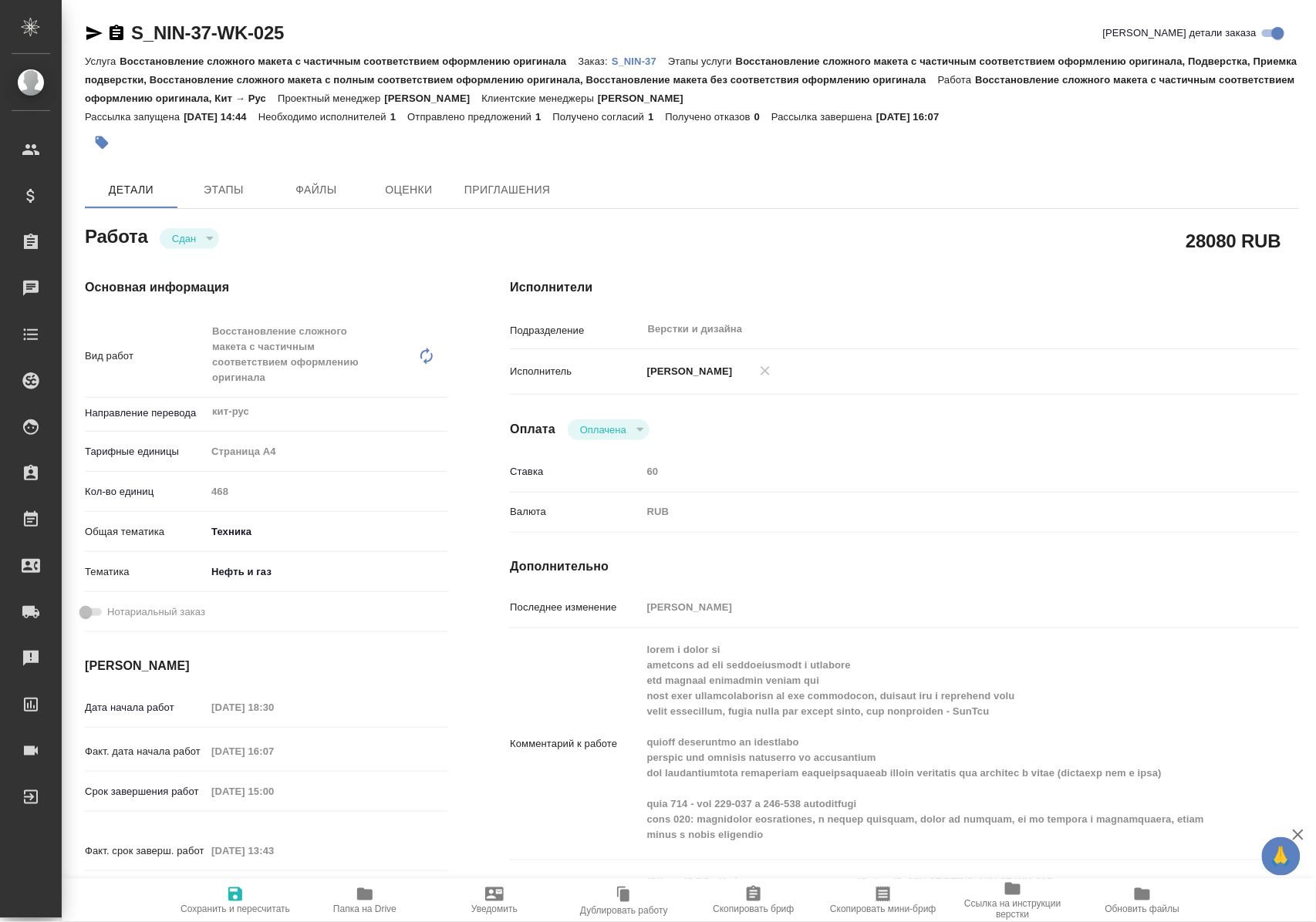
type textarea "x"
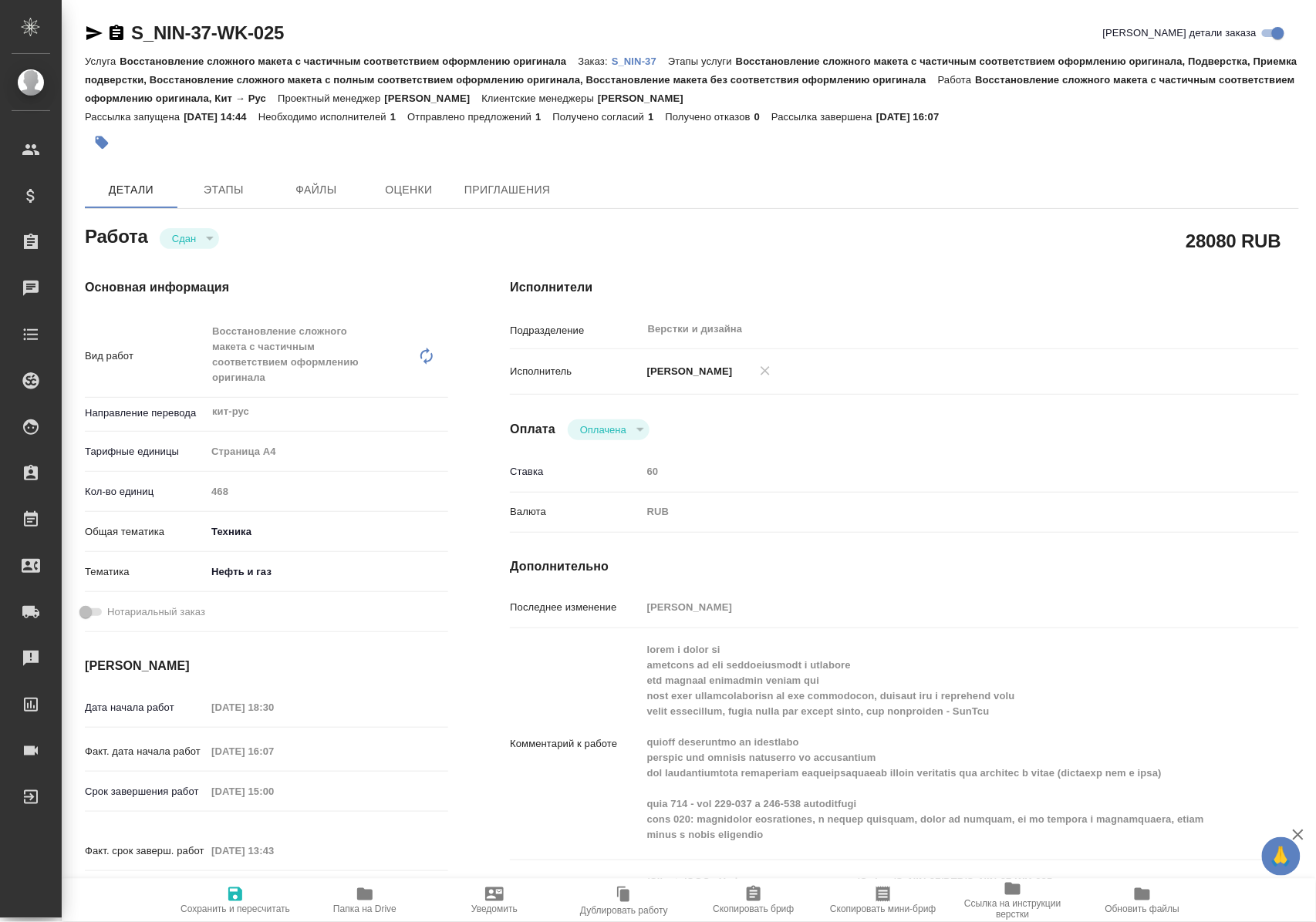
type textarea "x"
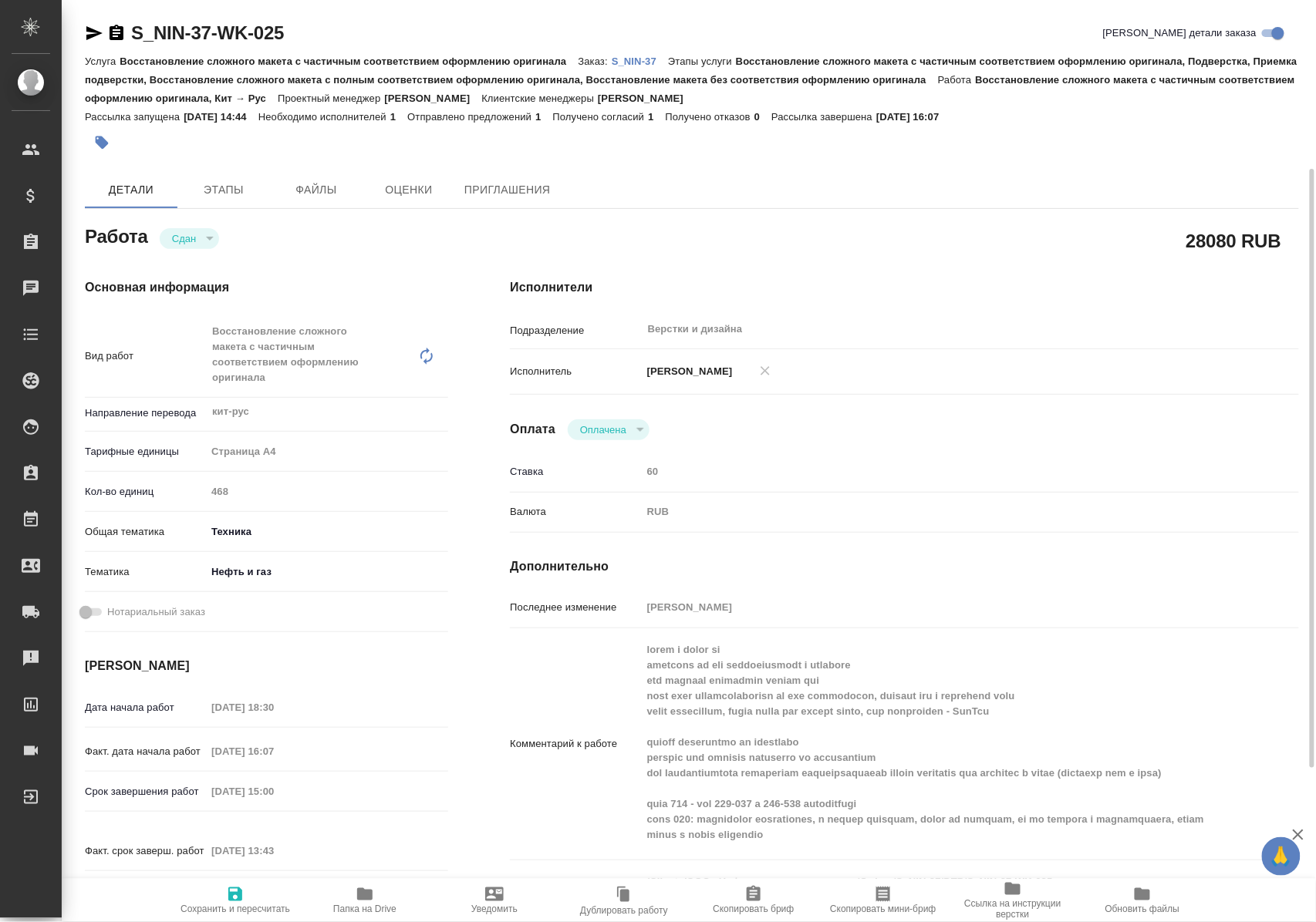
scroll to position [103, 0]
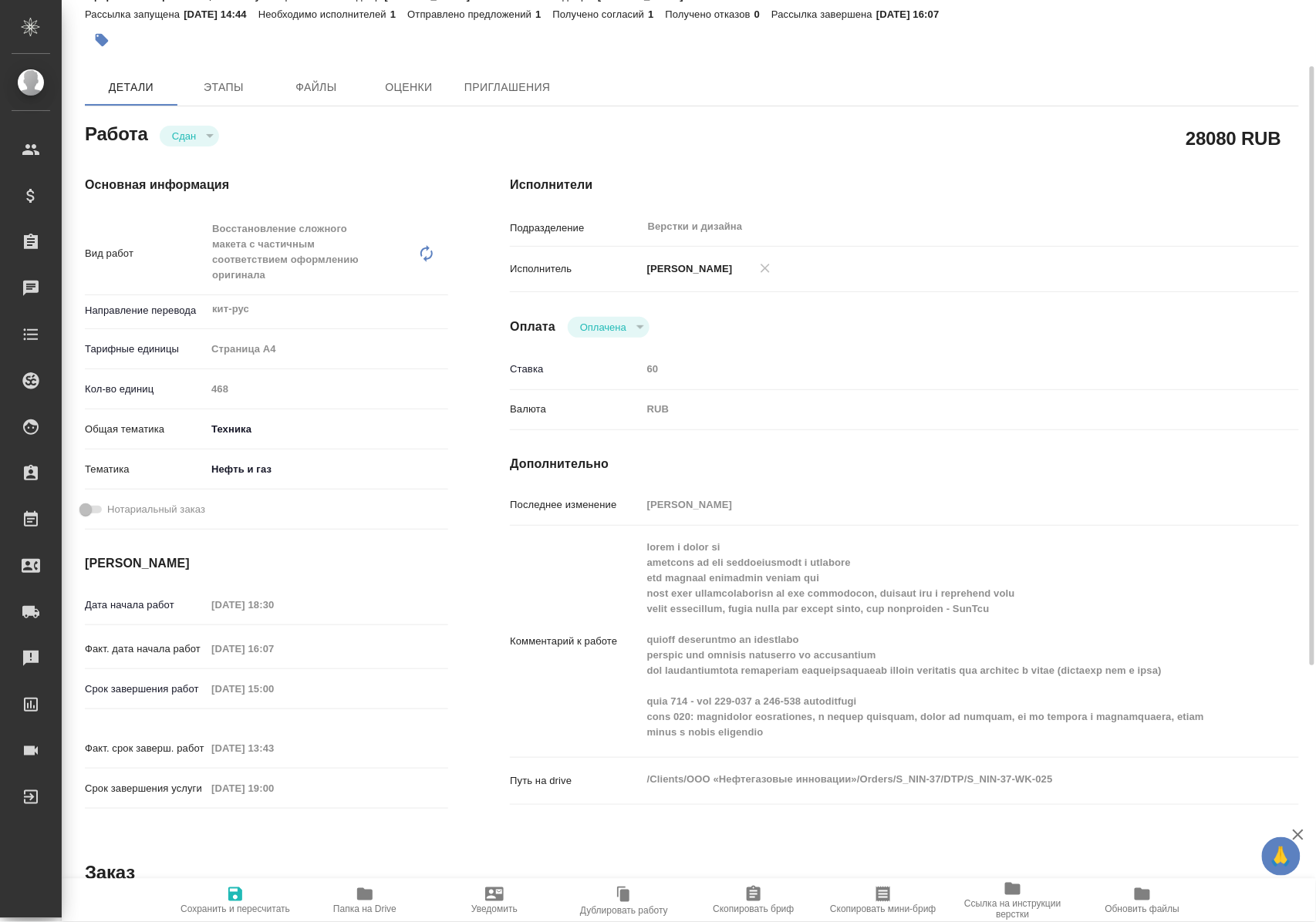
type textarea "x"
